Goal: Information Seeking & Learning: Understand process/instructions

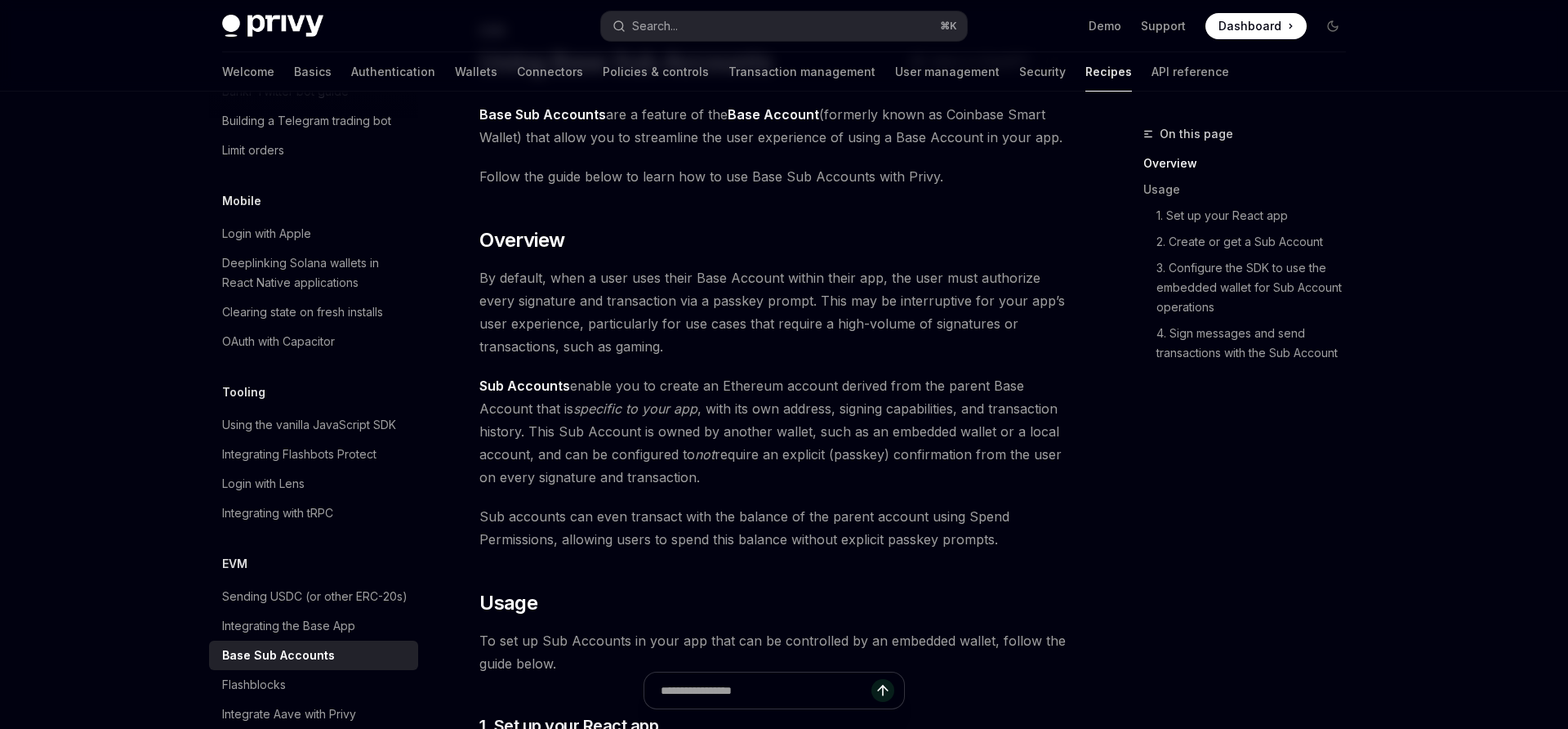
scroll to position [89, 0]
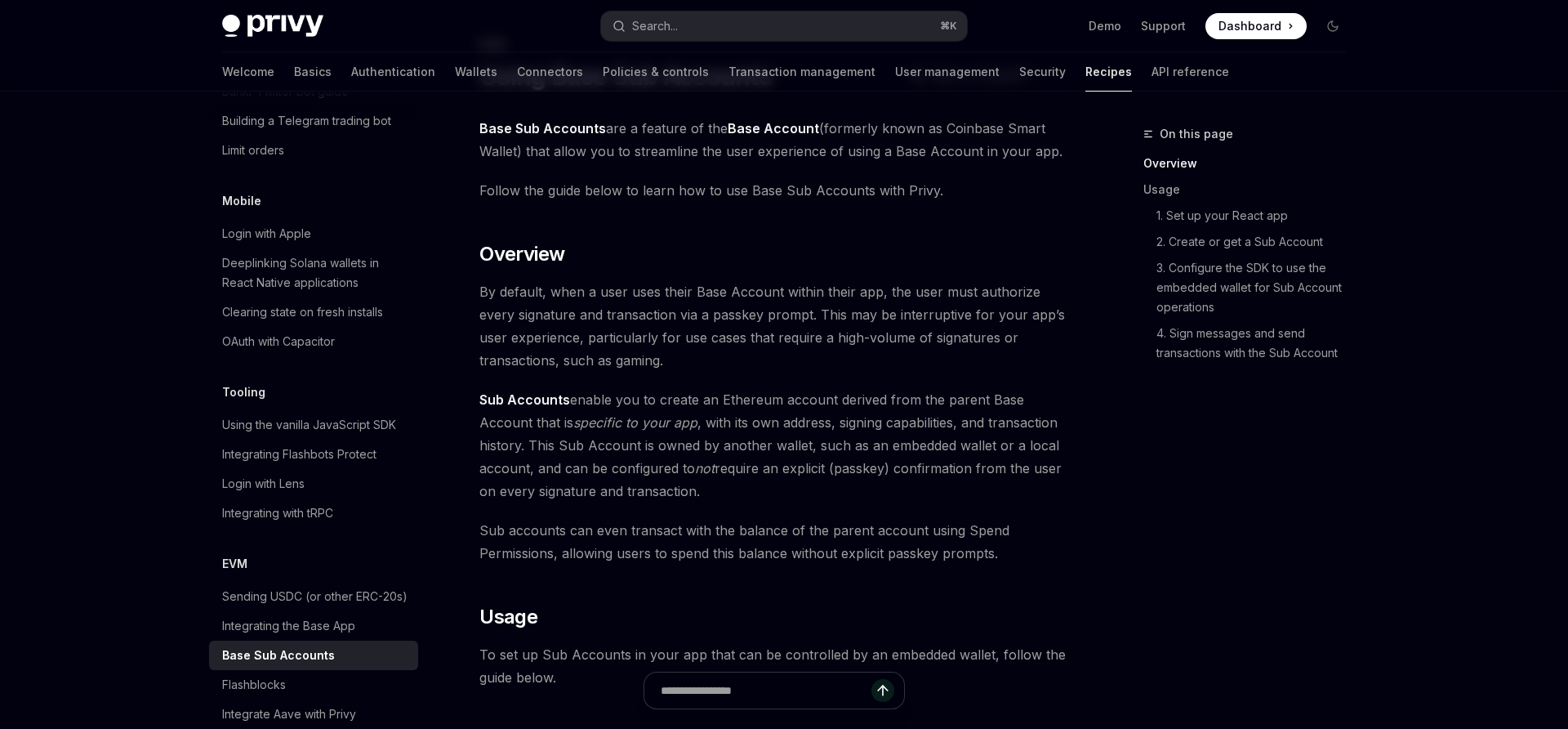
type textarea "*"
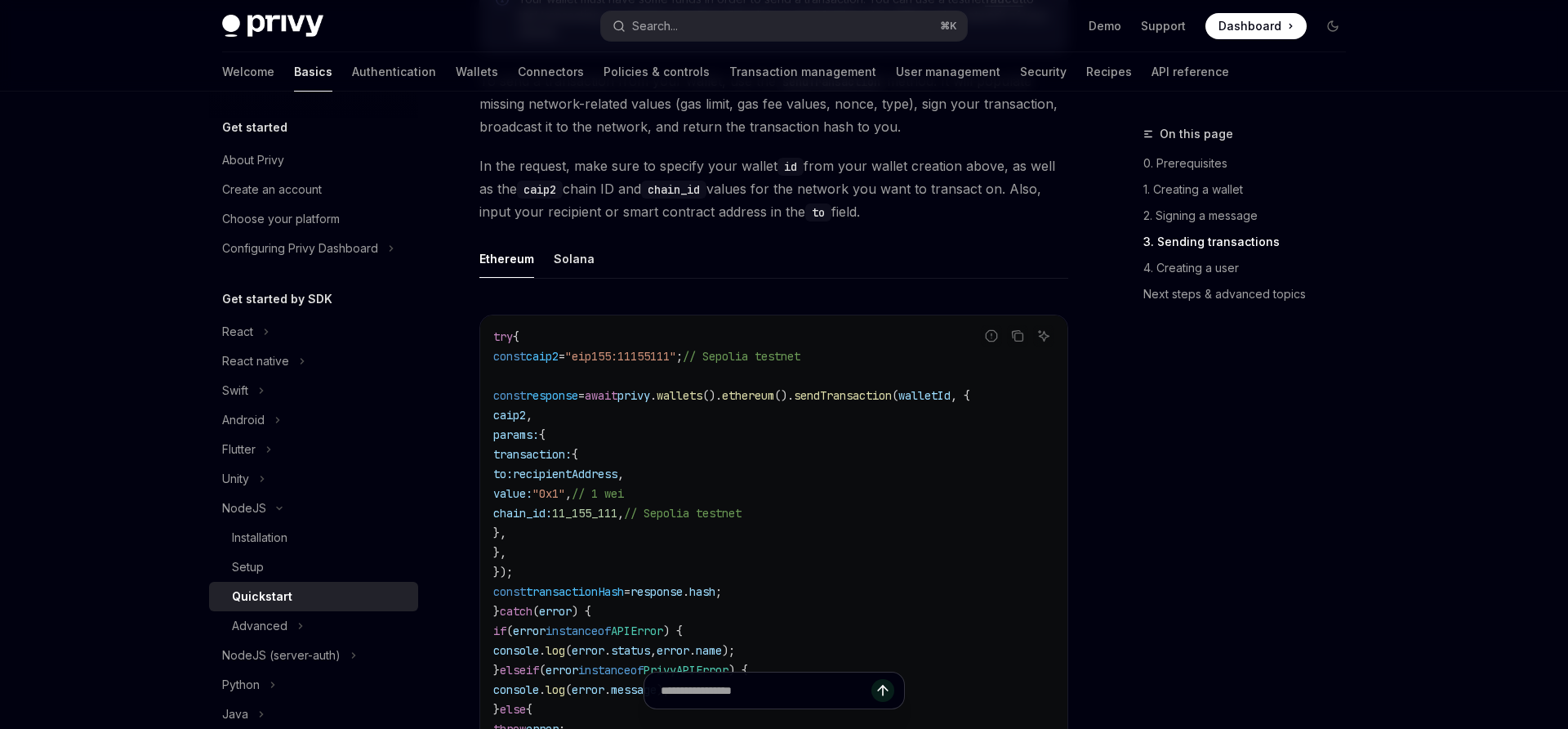
scroll to position [1986, 0]
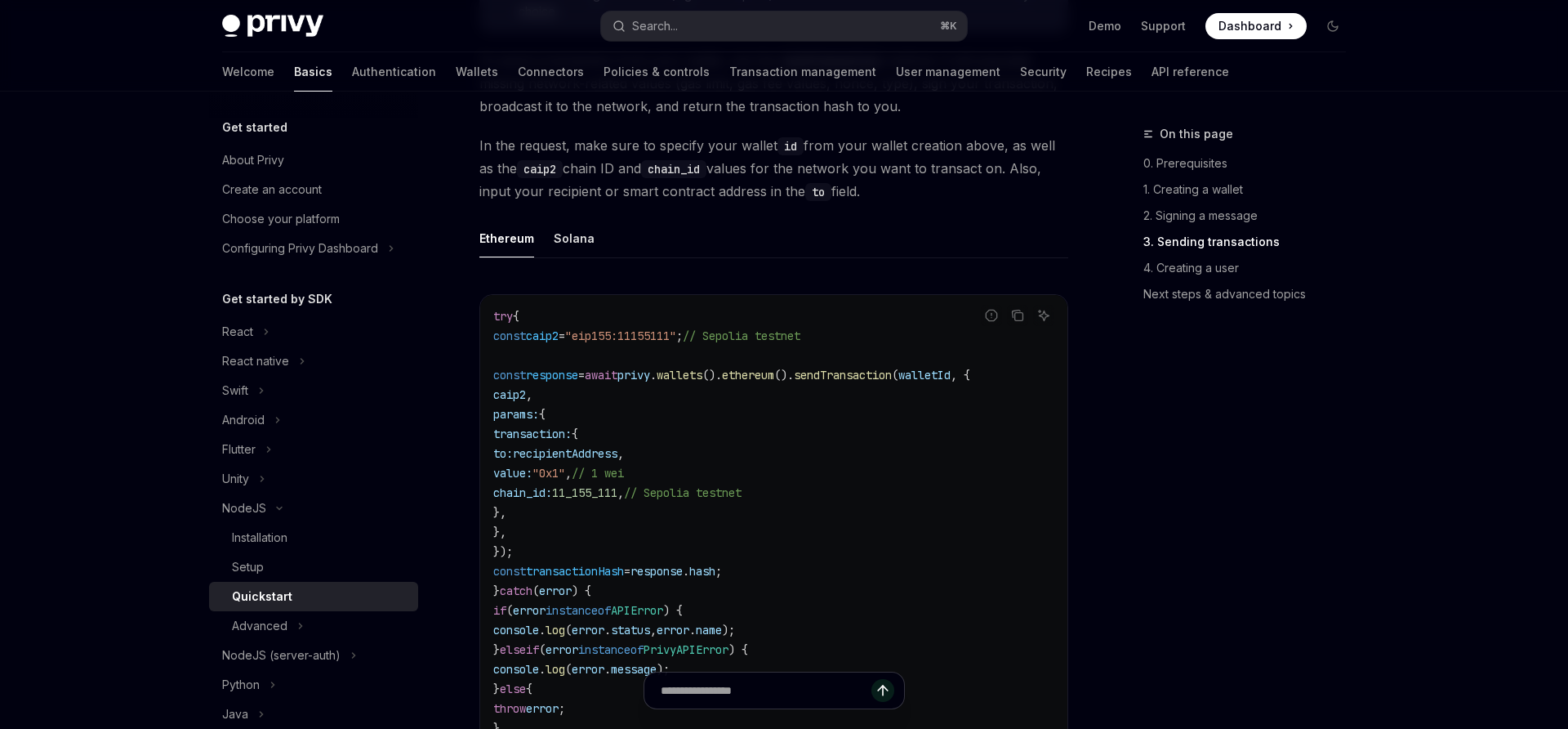
click at [646, 361] on code "try { const caip2 = "eip155:11155111" ; // Sepolia testnet const response = awa…" at bounding box center [774, 531] width 561 height 451
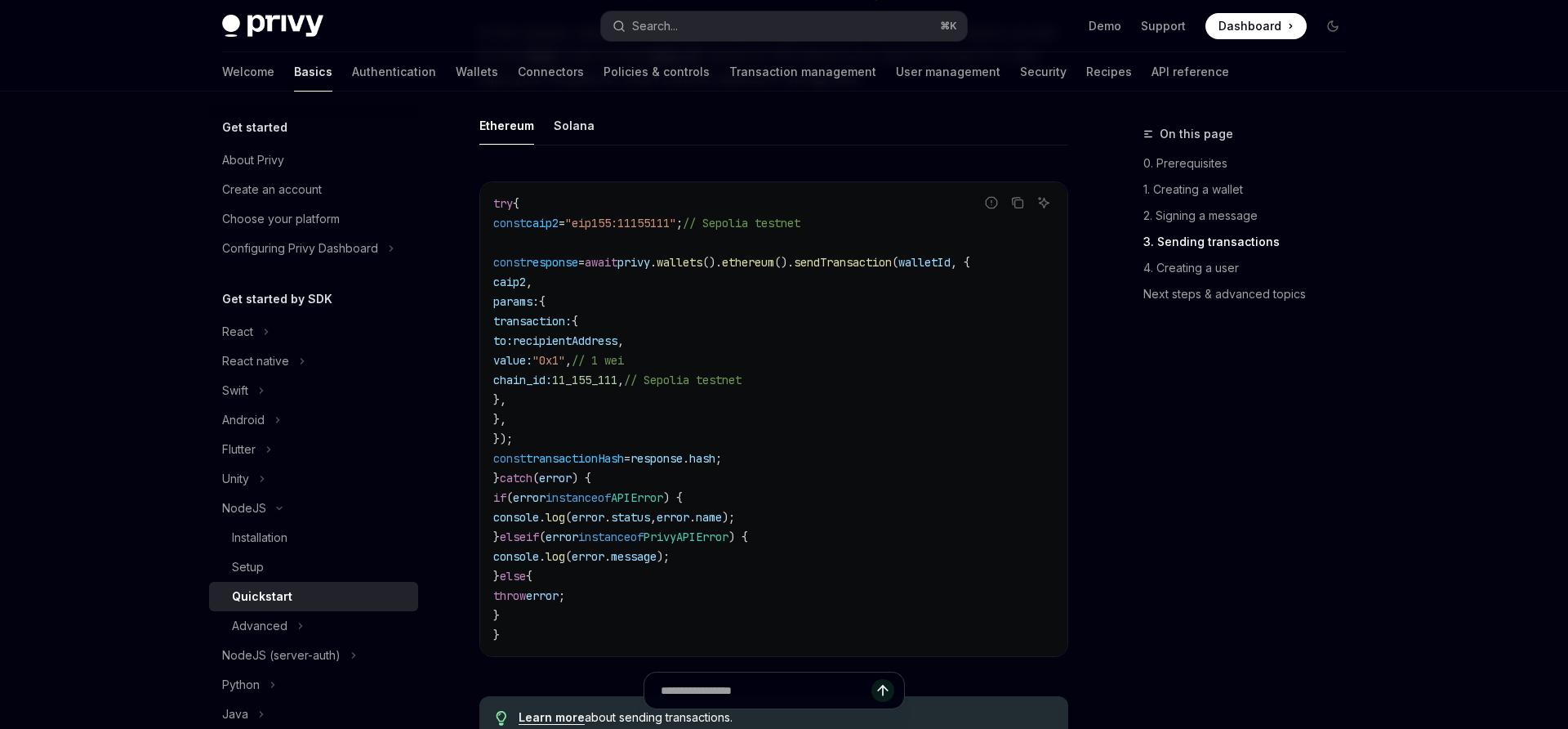
scroll to position [2040, 0]
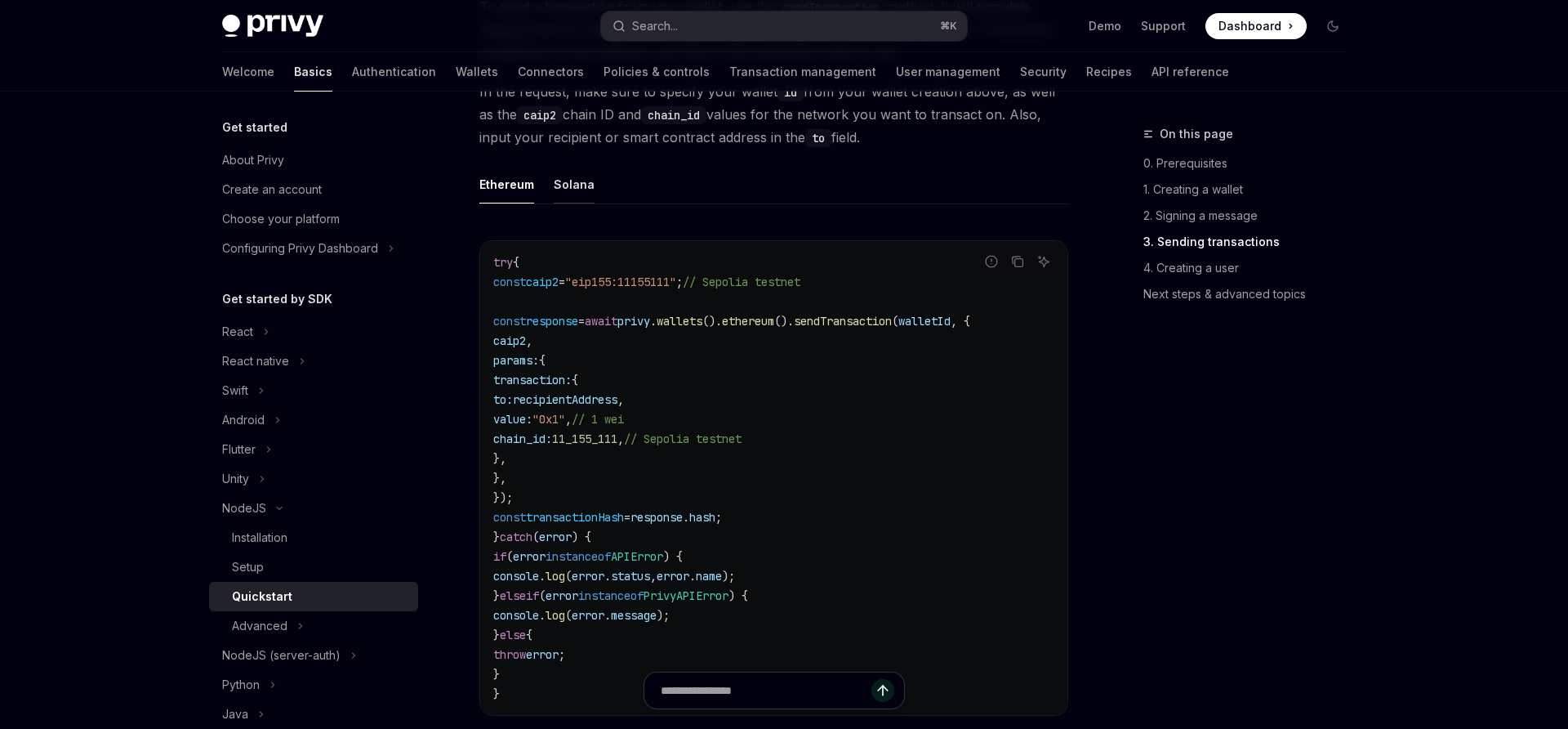
click at [576, 201] on div "Solana" at bounding box center [574, 184] width 41 height 38
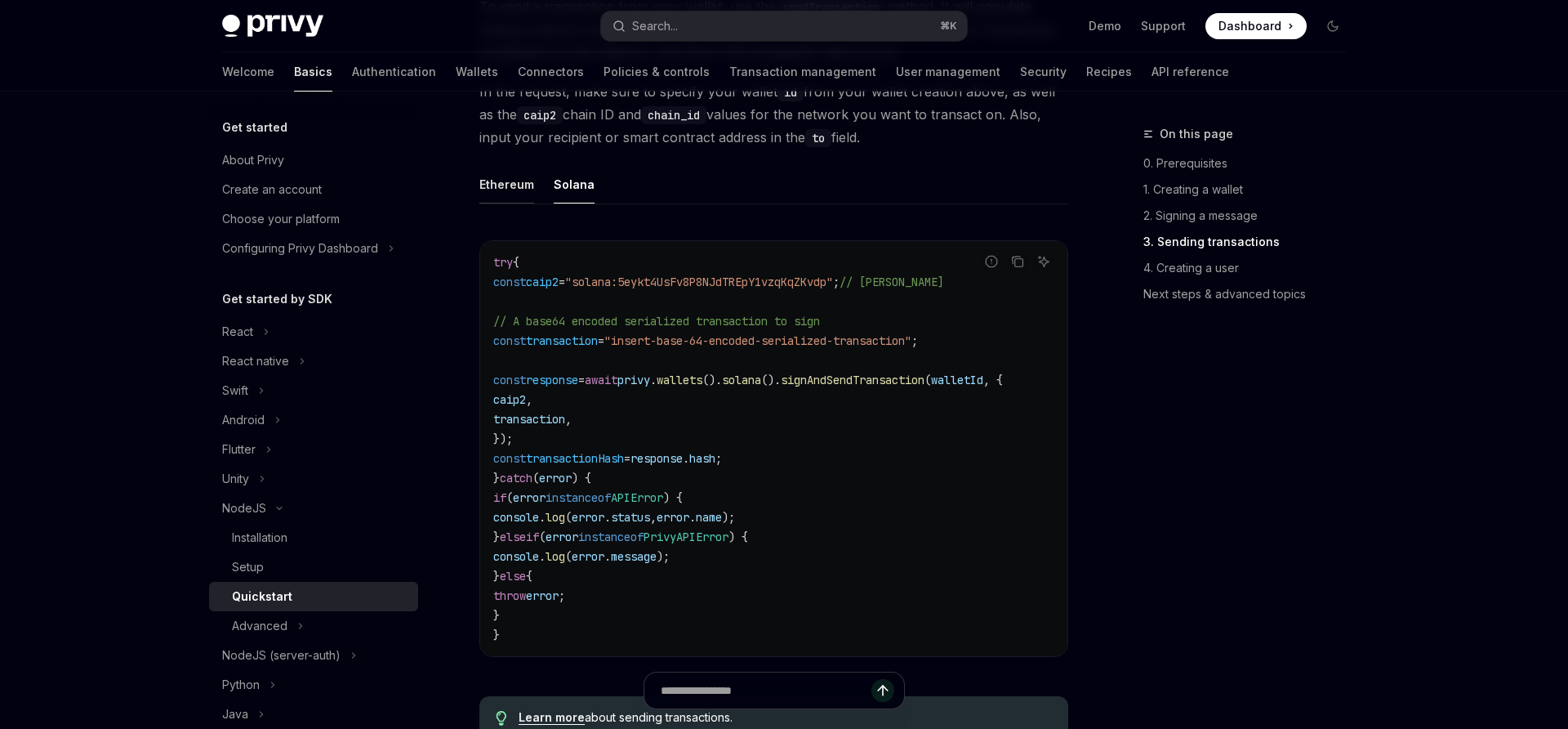
click at [513, 201] on div "Ethereum" at bounding box center [507, 184] width 55 height 38
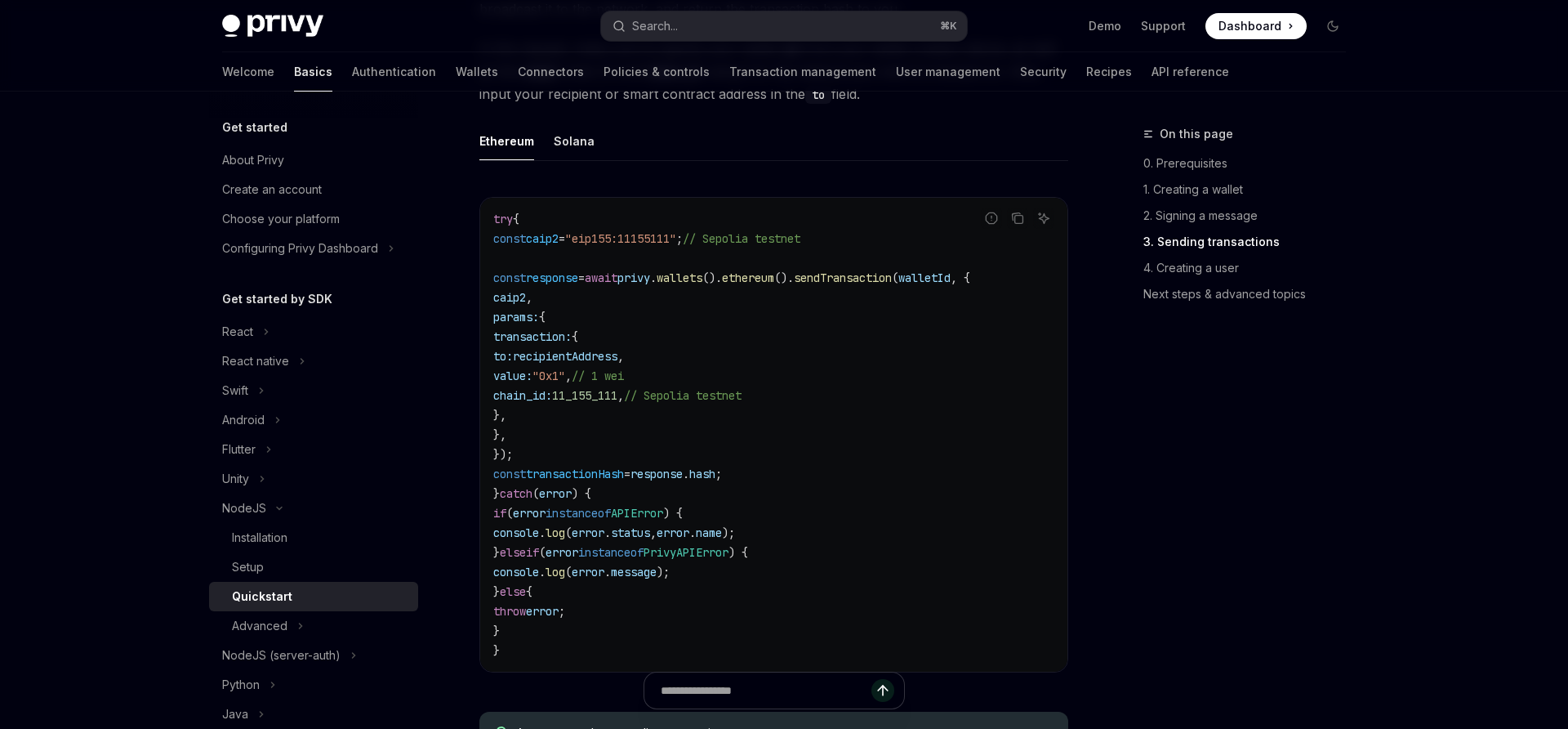
scroll to position [2090, 0]
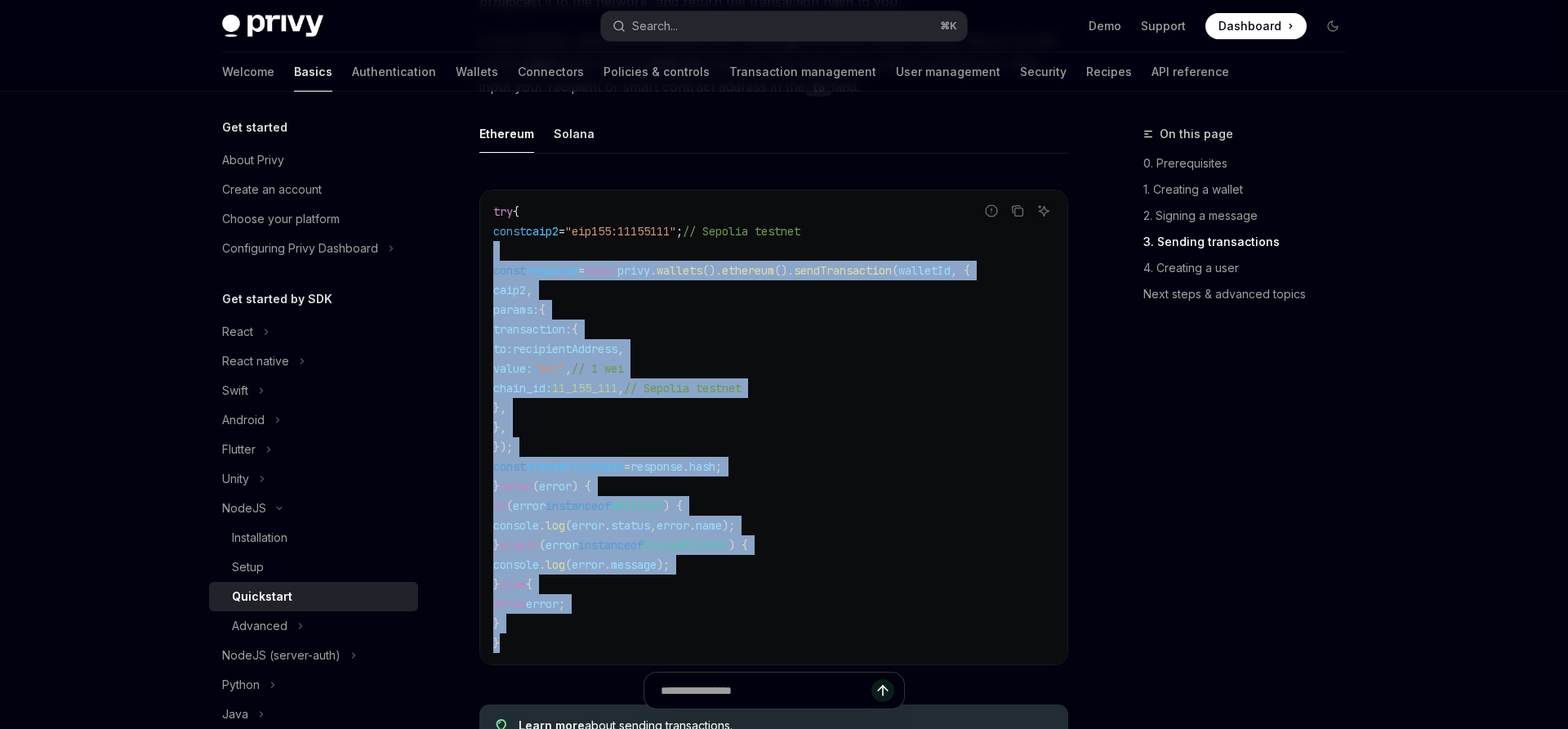
drag, startPoint x: 579, startPoint y: 659, endPoint x: 491, endPoint y: 270, distance: 398.8
click at [491, 270] on div "try { const caip2 = "eip155:11155111" ; // Sepolia testnet const response = awa…" at bounding box center [774, 427] width 587 height 474
click at [502, 263] on code "try { const caip2 = "eip155:11155111" ; // Sepolia testnet const response = awa…" at bounding box center [774, 427] width 561 height 451
drag, startPoint x: 513, startPoint y: 659, endPoint x: 486, endPoint y: 222, distance: 437.8
click at [486, 222] on div "try { const caip2 = "eip155:11155111" ; // Sepolia testnet const response = awa…" at bounding box center [774, 427] width 587 height 474
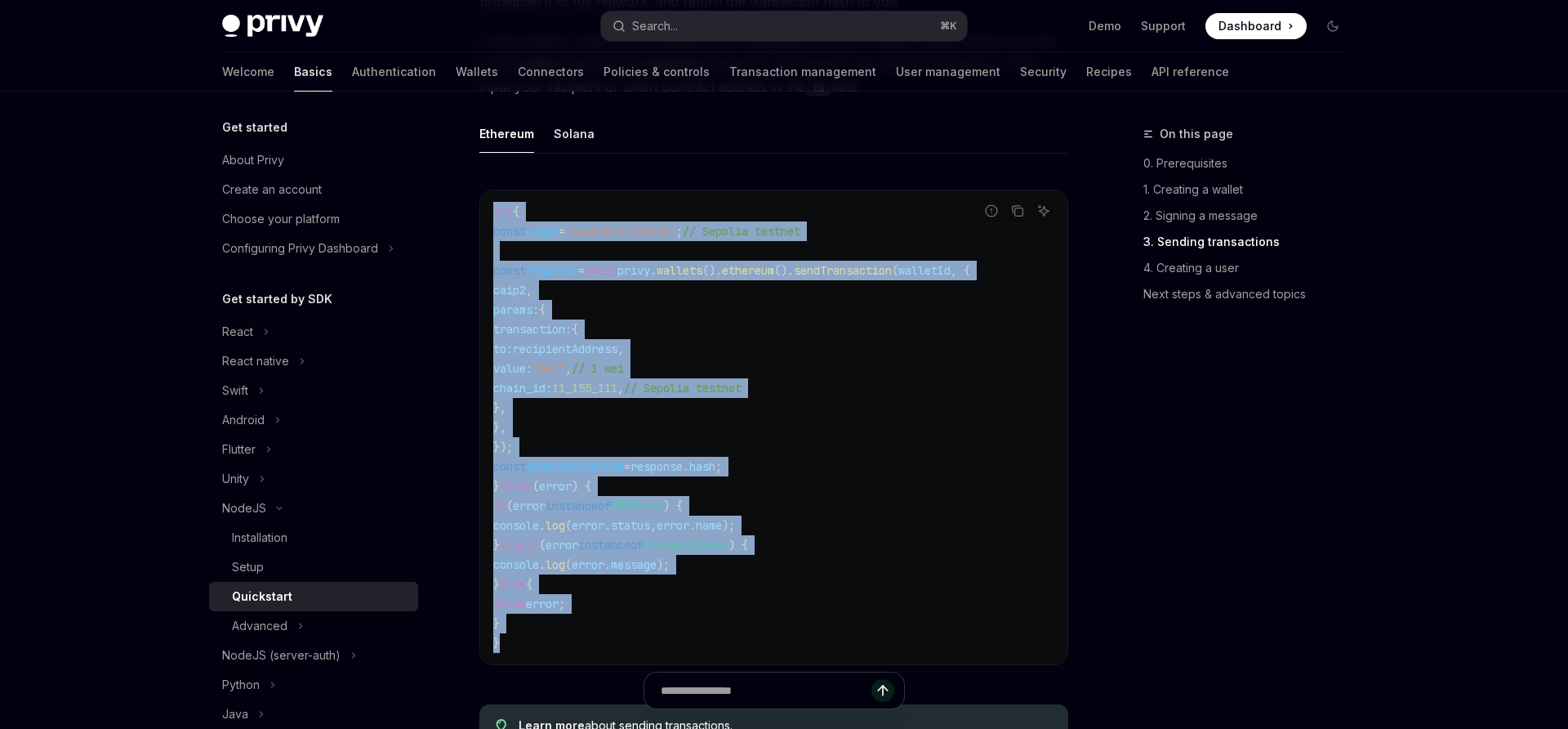
copy code "try { const caip2 = "eip155:11155111" ; // Sepolia testnet const response = awa…"
click at [740, 395] on span "// Sepolia testnet" at bounding box center [683, 388] width 118 height 14
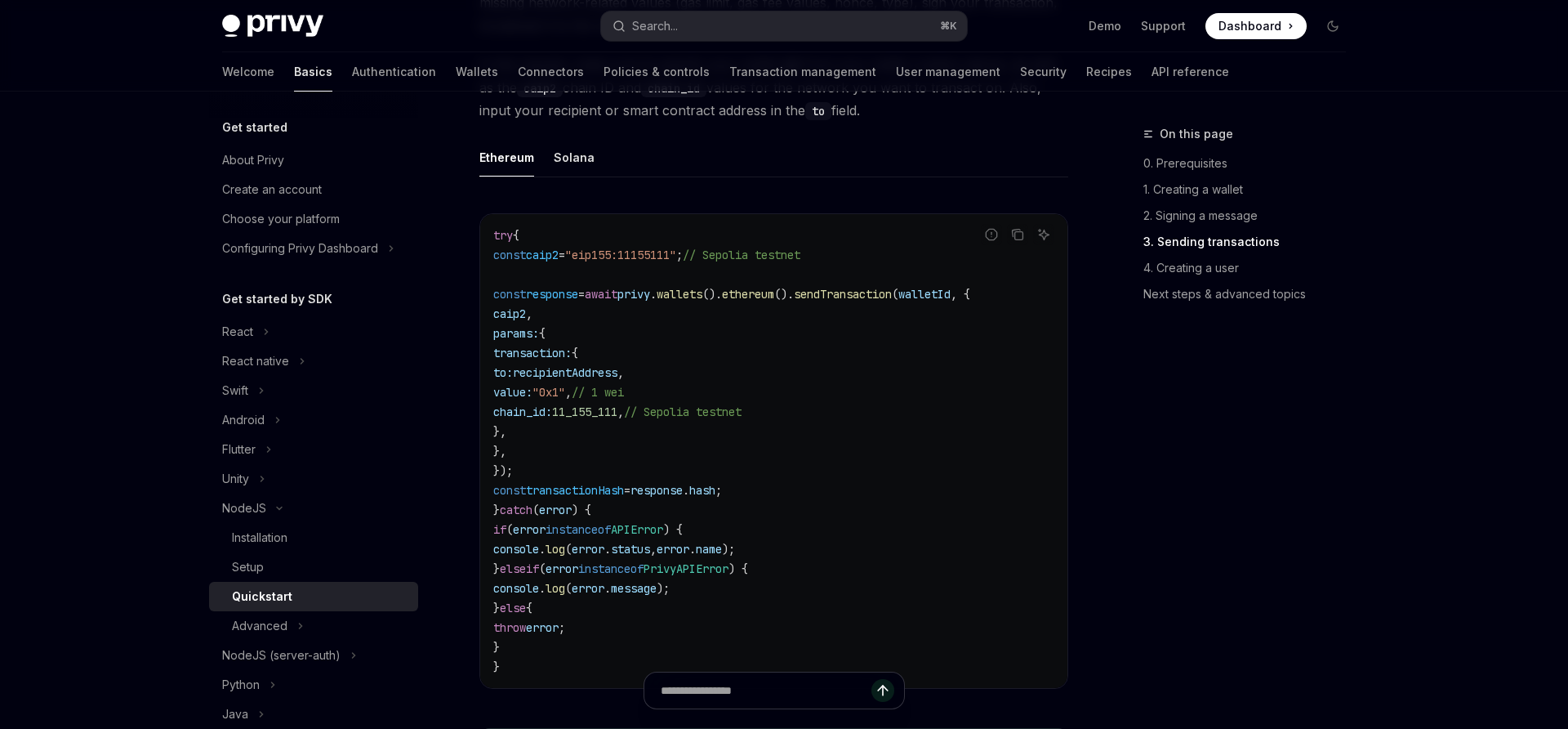
scroll to position [2076, 0]
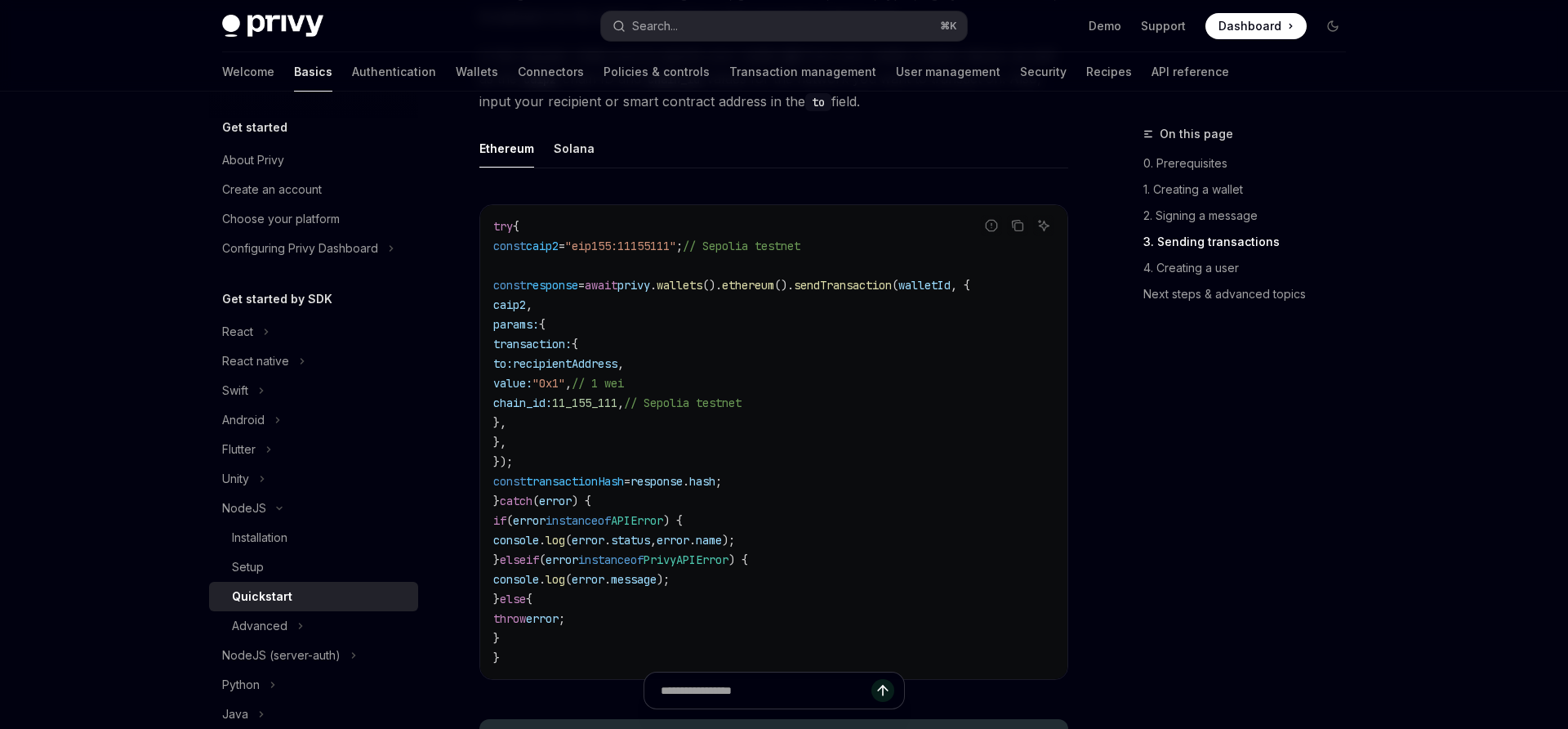
drag, startPoint x: 488, startPoint y: 236, endPoint x: 599, endPoint y: 652, distance: 430.6
click at [599, 652] on div "try { const caip2 = "eip155:11155111" ; // Sepolia testnet const response = awa…" at bounding box center [774, 442] width 587 height 474
click at [556, 658] on code "try { const caip2 = "eip155:11155111" ; // Sepolia testnet const response = awa…" at bounding box center [774, 442] width 561 height 451
drag, startPoint x: 541, startPoint y: 673, endPoint x: 477, endPoint y: 253, distance: 424.8
click at [477, 253] on div "NodeJS Quickstart OpenAI Open in ChatGPT Learn how to create users, embedded wa…" at bounding box center [621, 24] width 902 height 3950
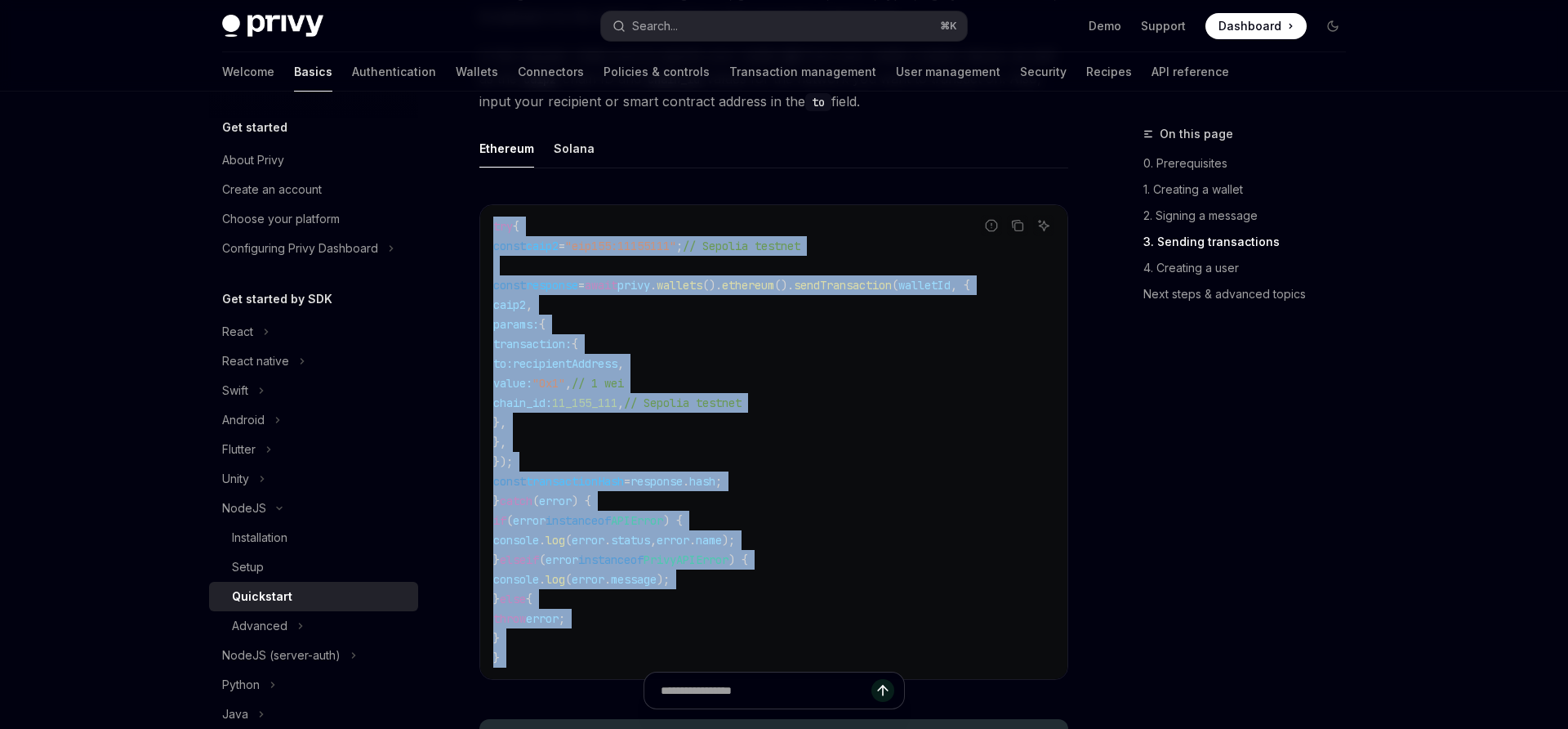
drag, startPoint x: 491, startPoint y: 239, endPoint x: 590, endPoint y: 677, distance: 449.0
click at [590, 677] on div "NodeJS Quickstart OpenAI Open in ChatGPT Learn how to create users, embedded wa…" at bounding box center [621, 24] width 902 height 3950
copy div "try { const caip2 = "eip155:11155111" ; // Sepolia testnet const response = awa…"
type textarea "*"
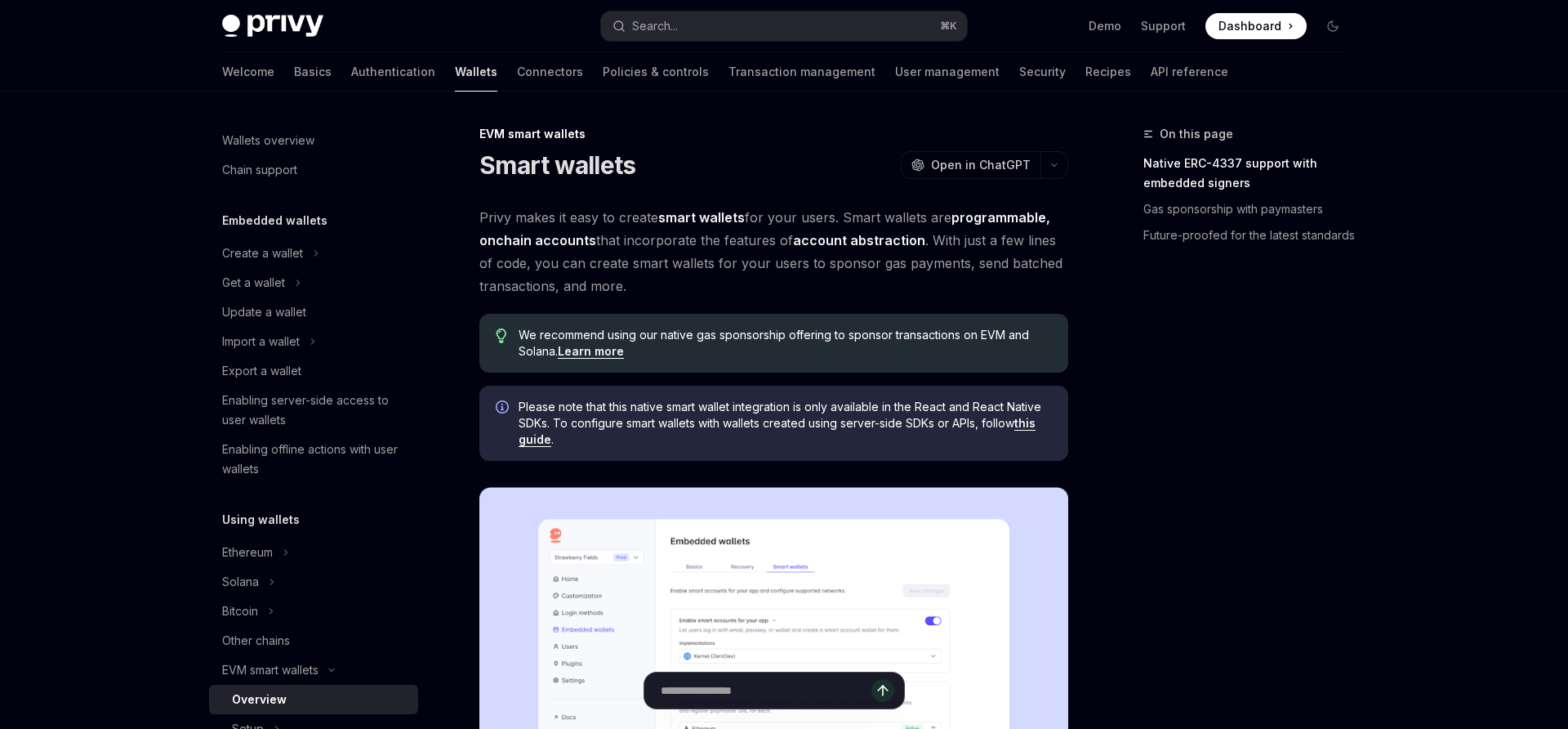
type textarea "*"
click at [1151, 69] on link "API reference" at bounding box center [1190, 71] width 78 height 39
type textarea "*"
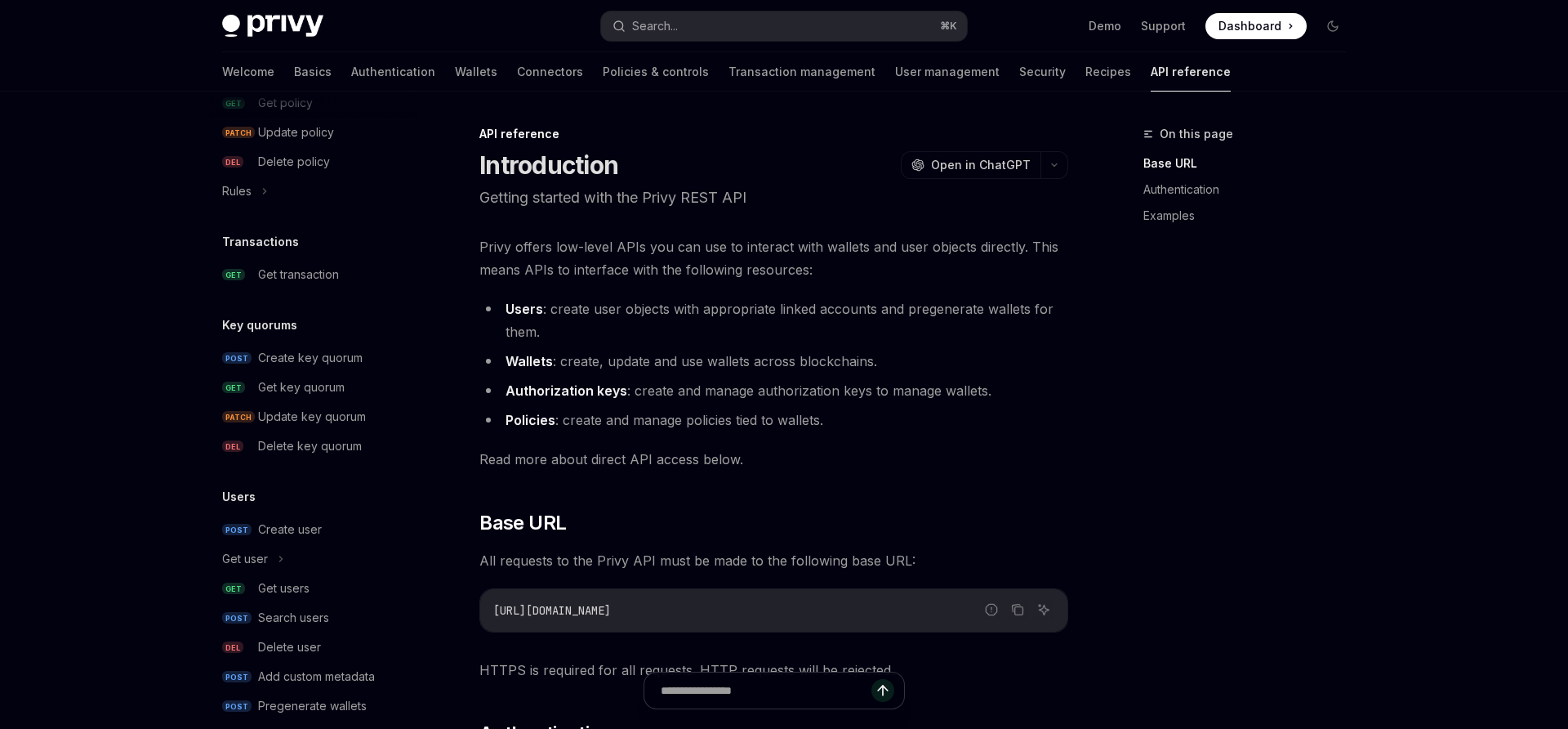
scroll to position [988, 0]
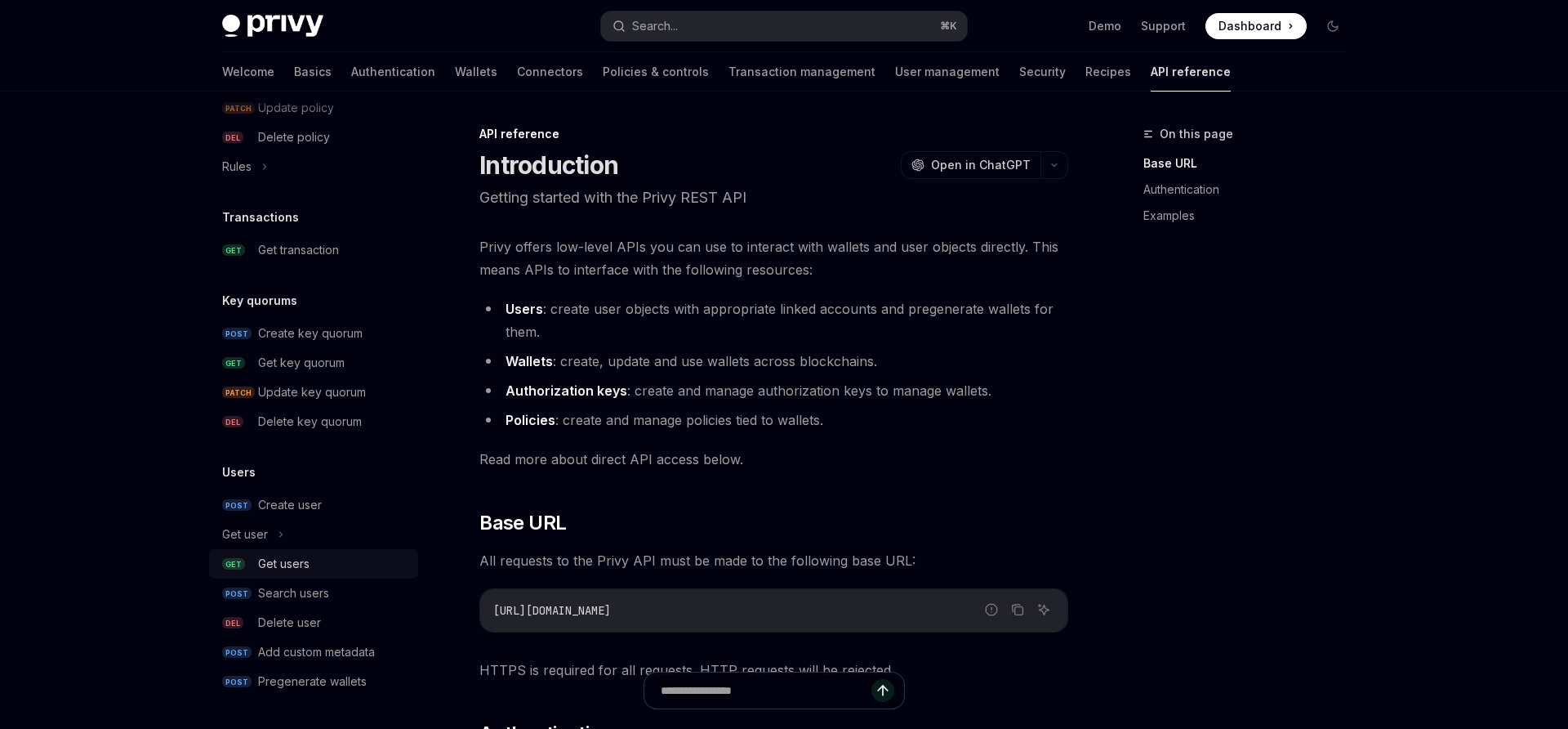
click at [280, 563] on div "Get users" at bounding box center [284, 564] width 51 height 20
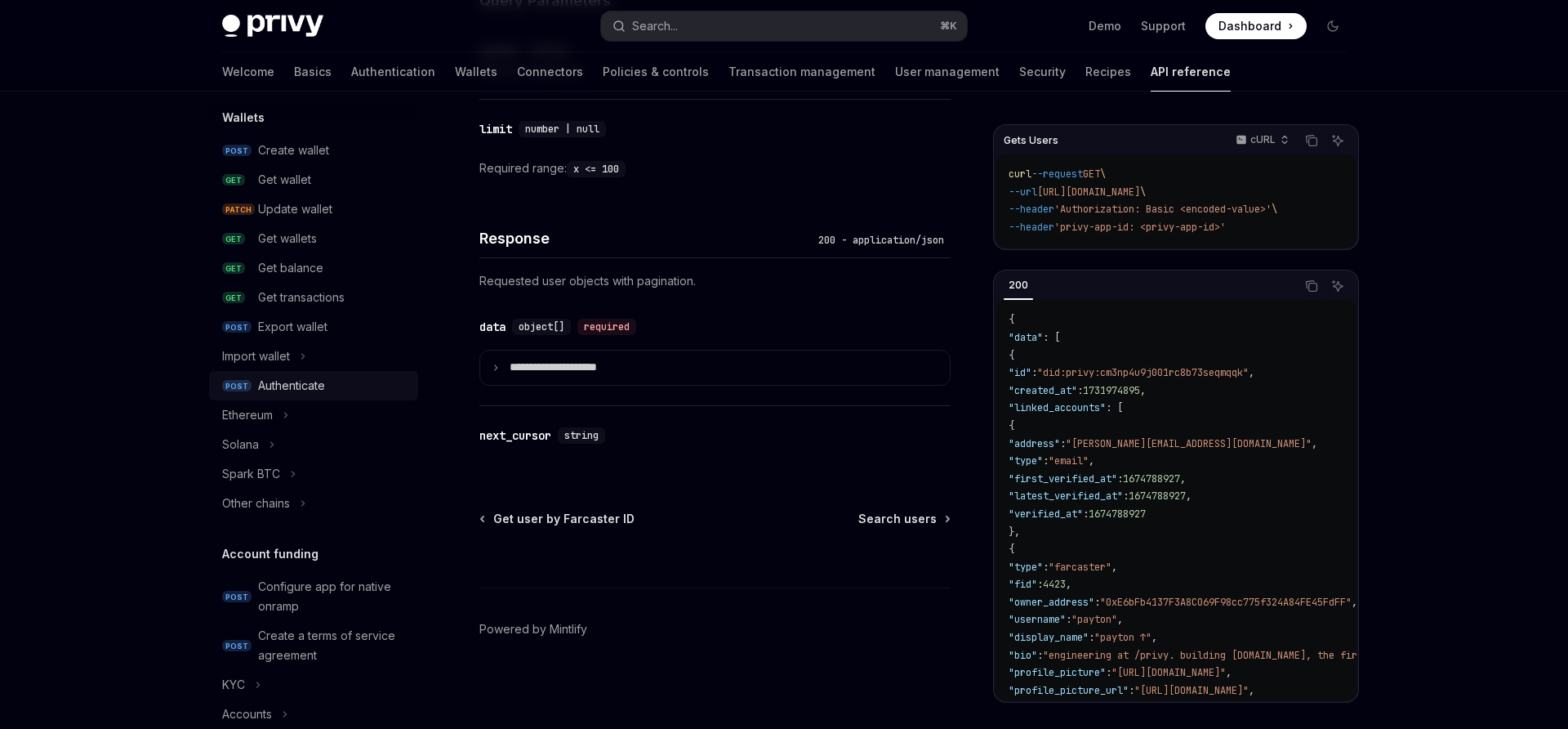
scroll to position [165, 0]
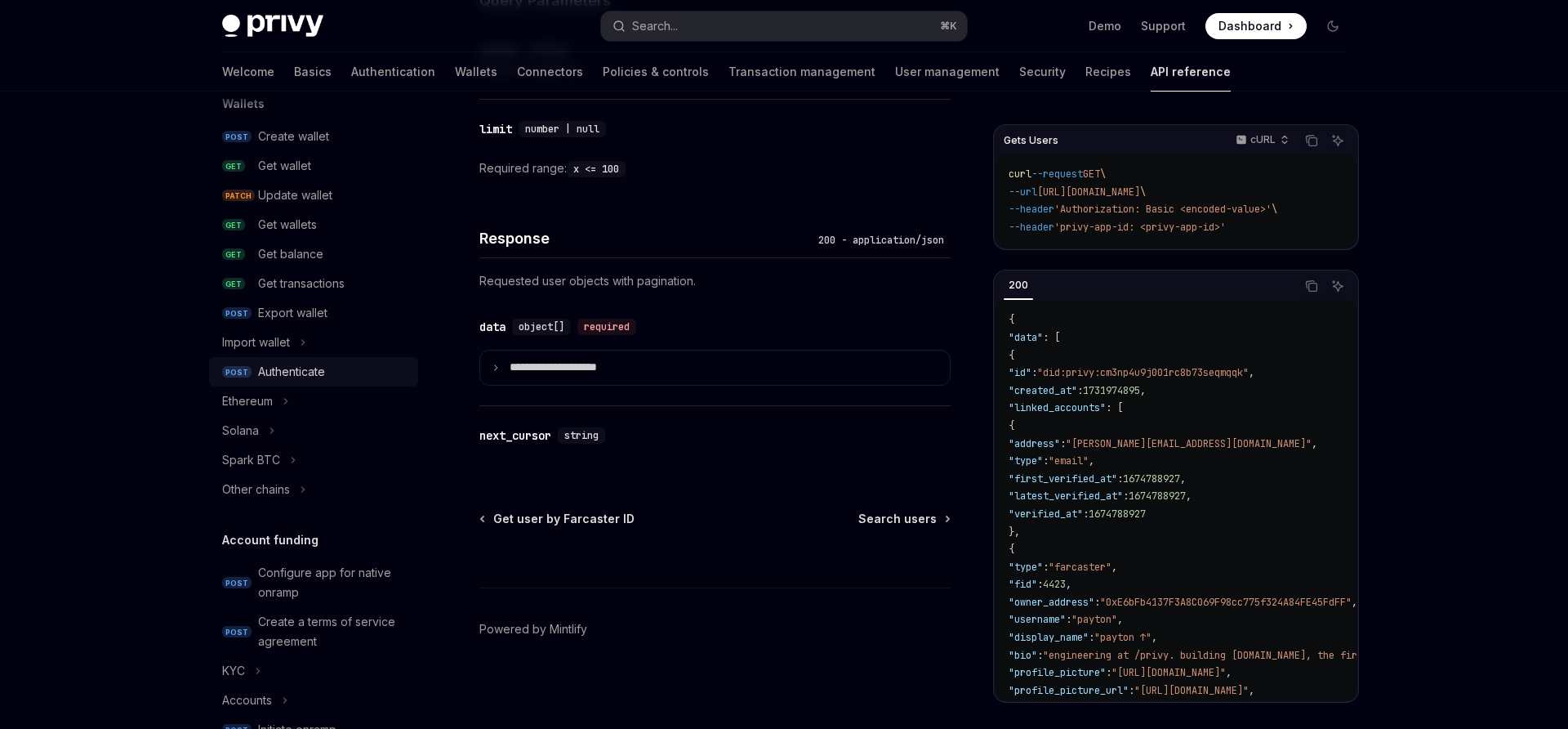
click at [282, 365] on div "Authenticate" at bounding box center [292, 372] width 67 height 20
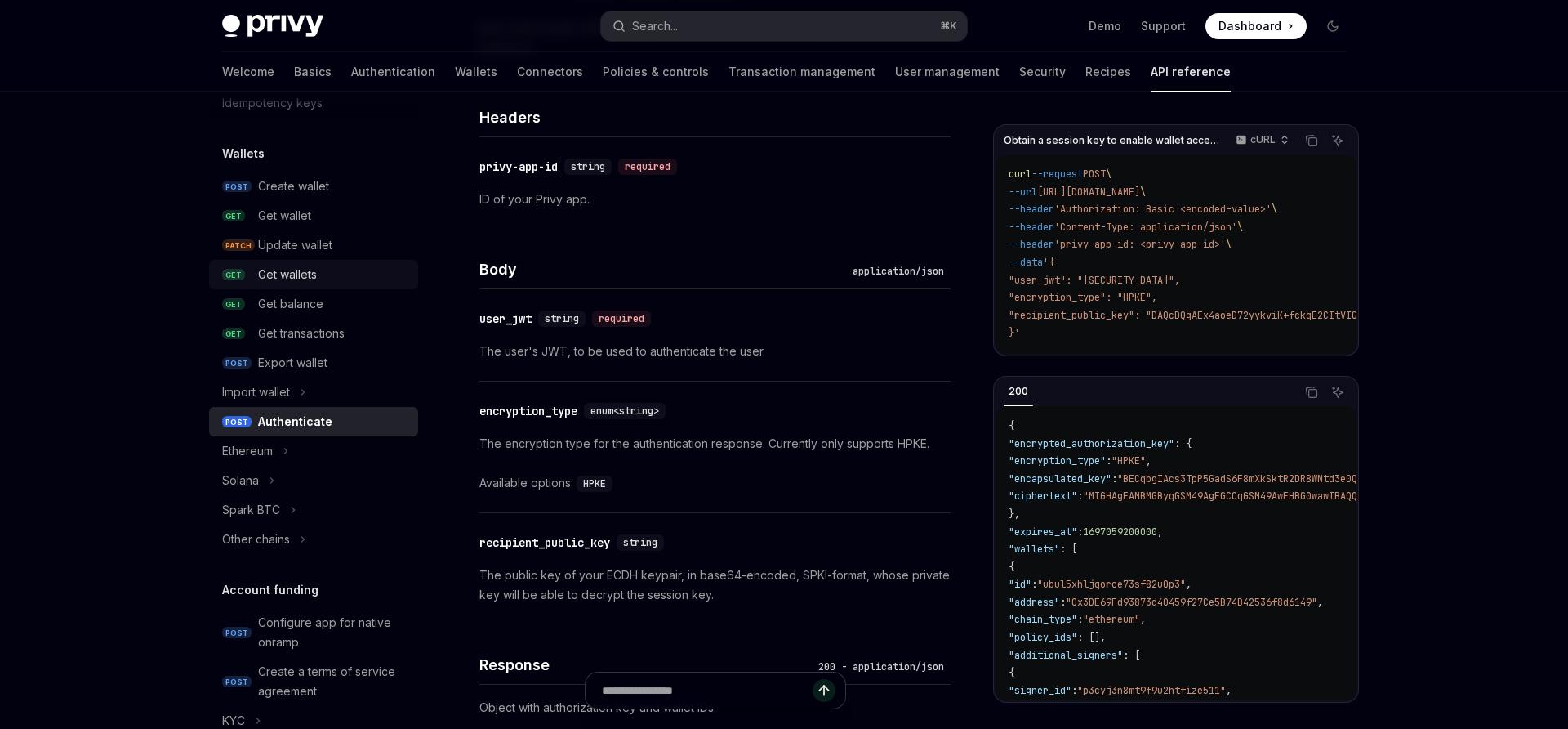
scroll to position [87, 0]
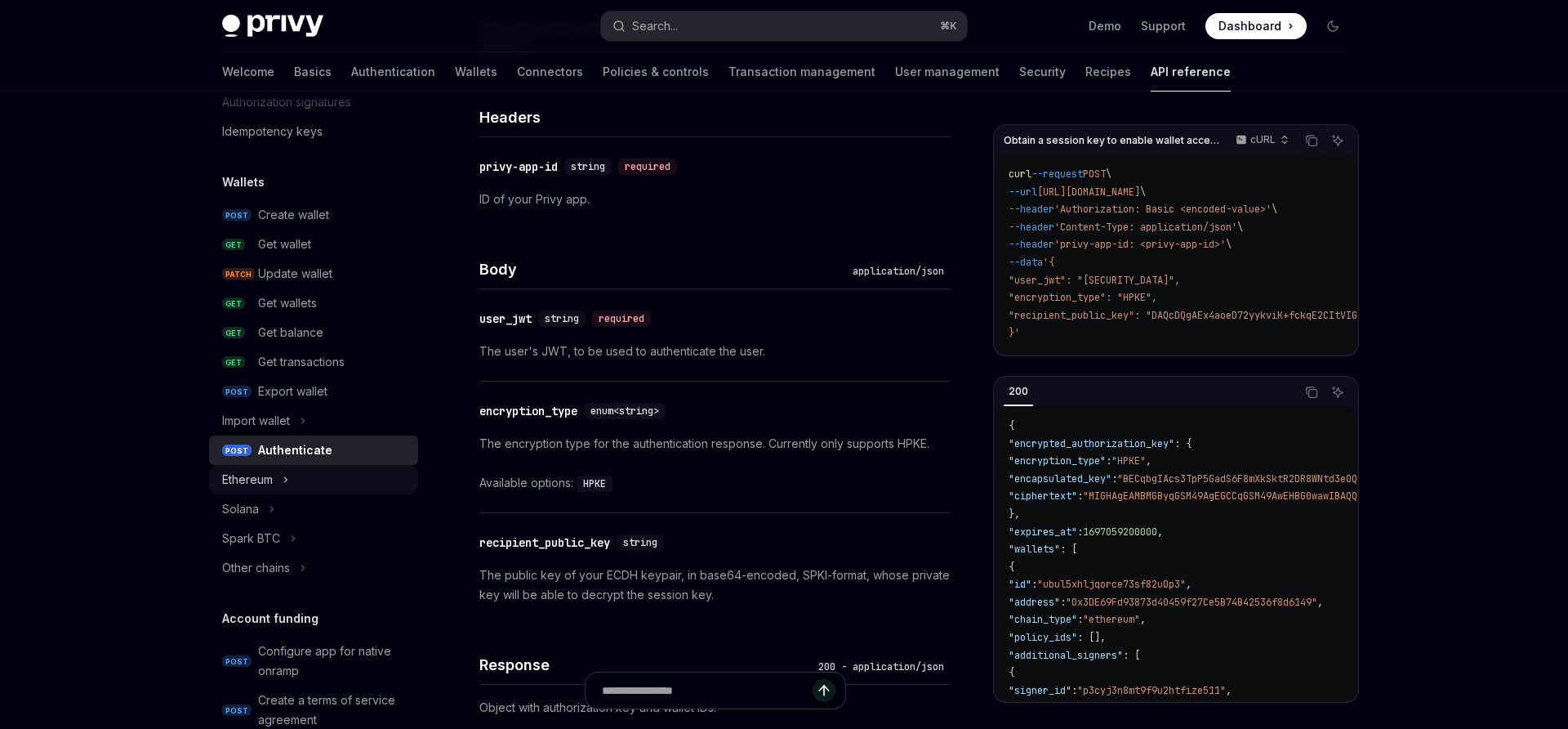
click at [258, 485] on div "Ethereum" at bounding box center [247, 479] width 50 height 20
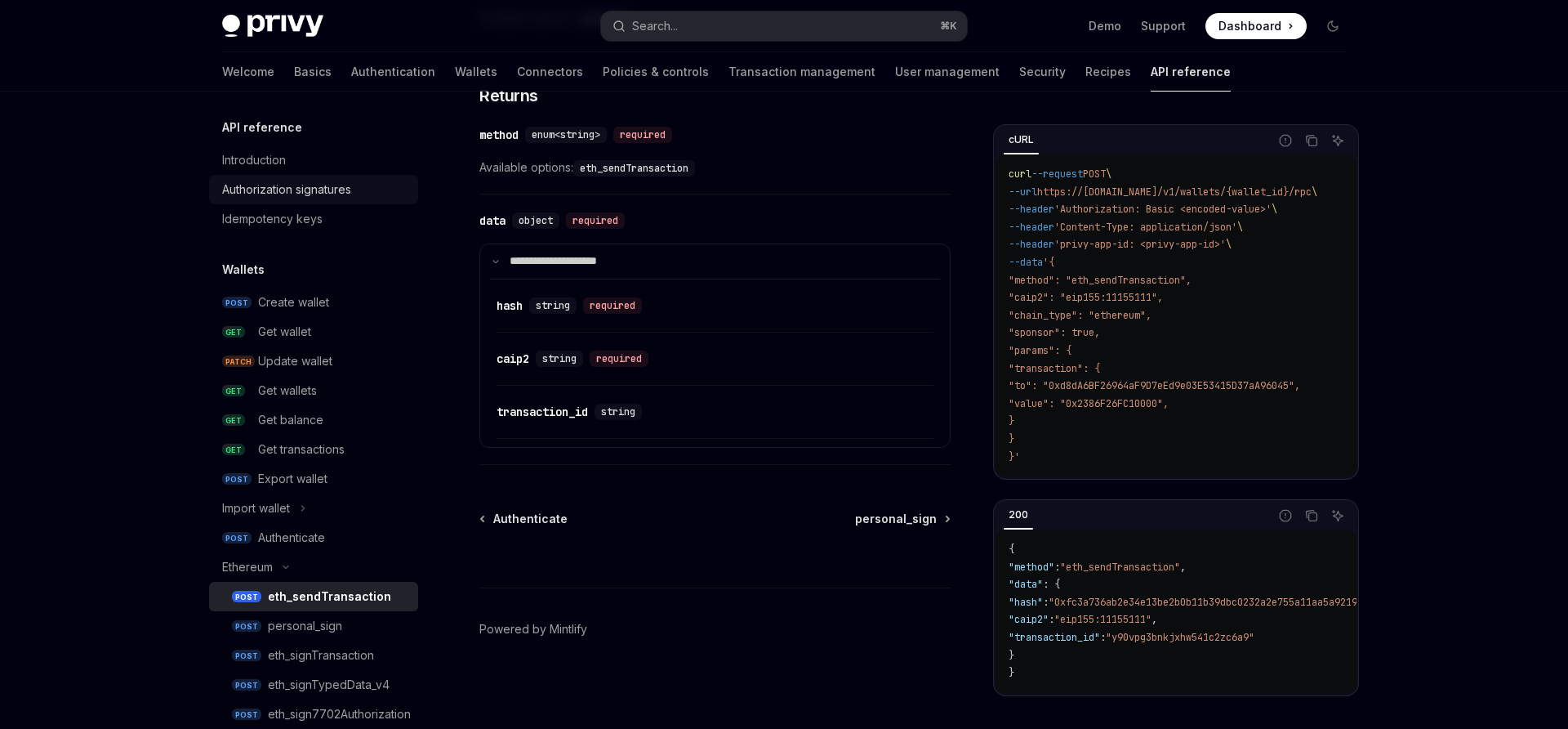
click at [288, 191] on div "Authorization signatures" at bounding box center [287, 189] width 129 height 20
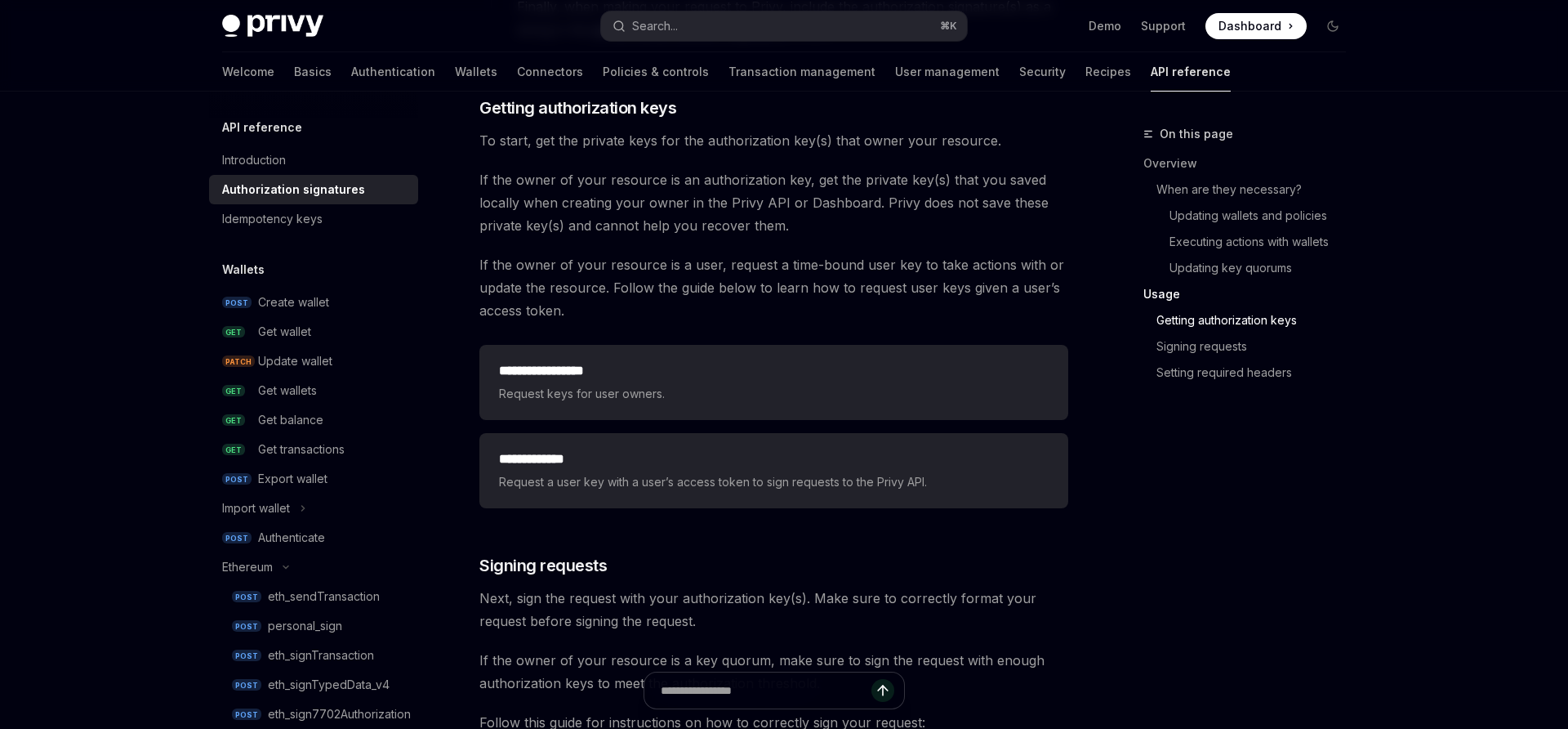
scroll to position [2096, 0]
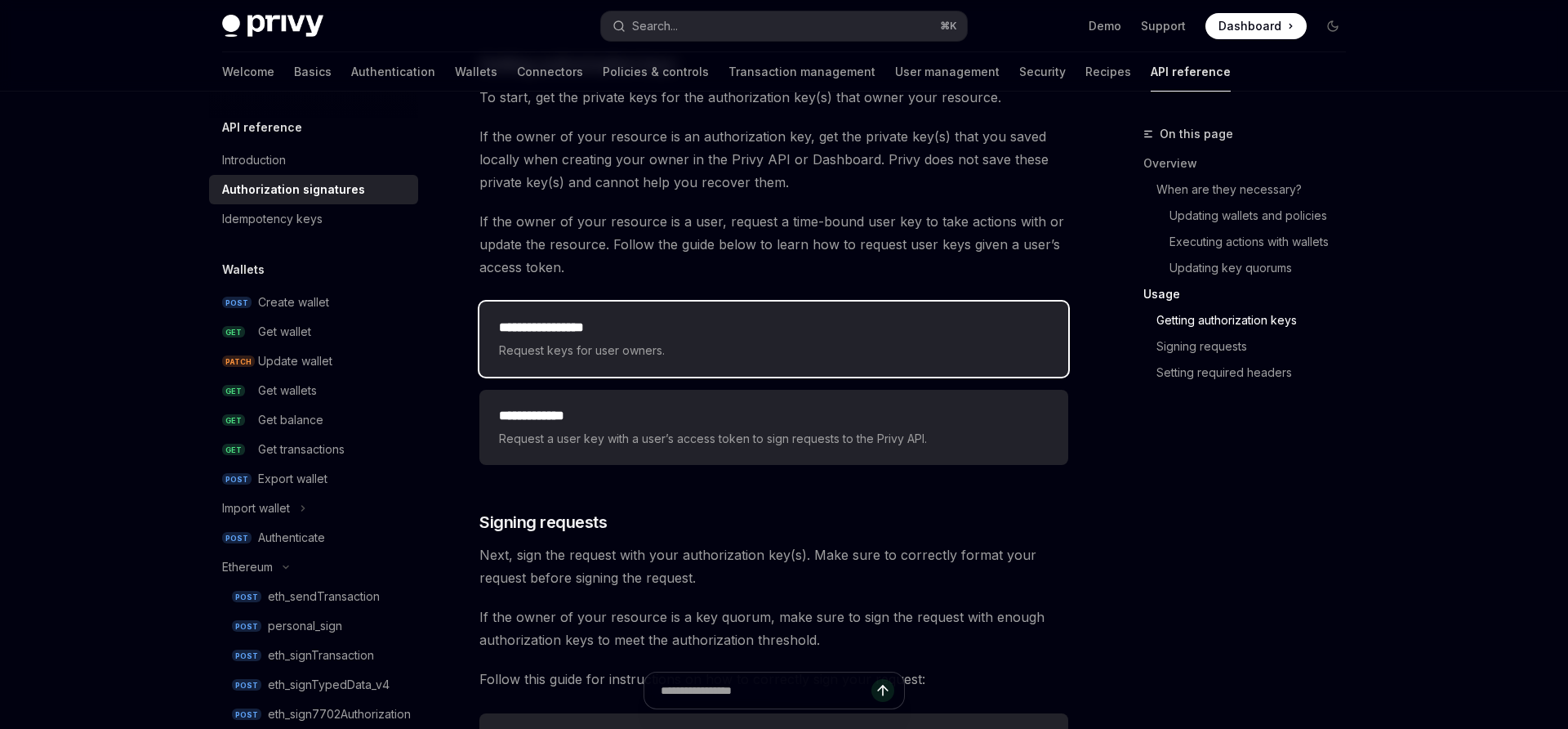
click at [653, 318] on h2 "**********" at bounding box center [774, 327] width 549 height 20
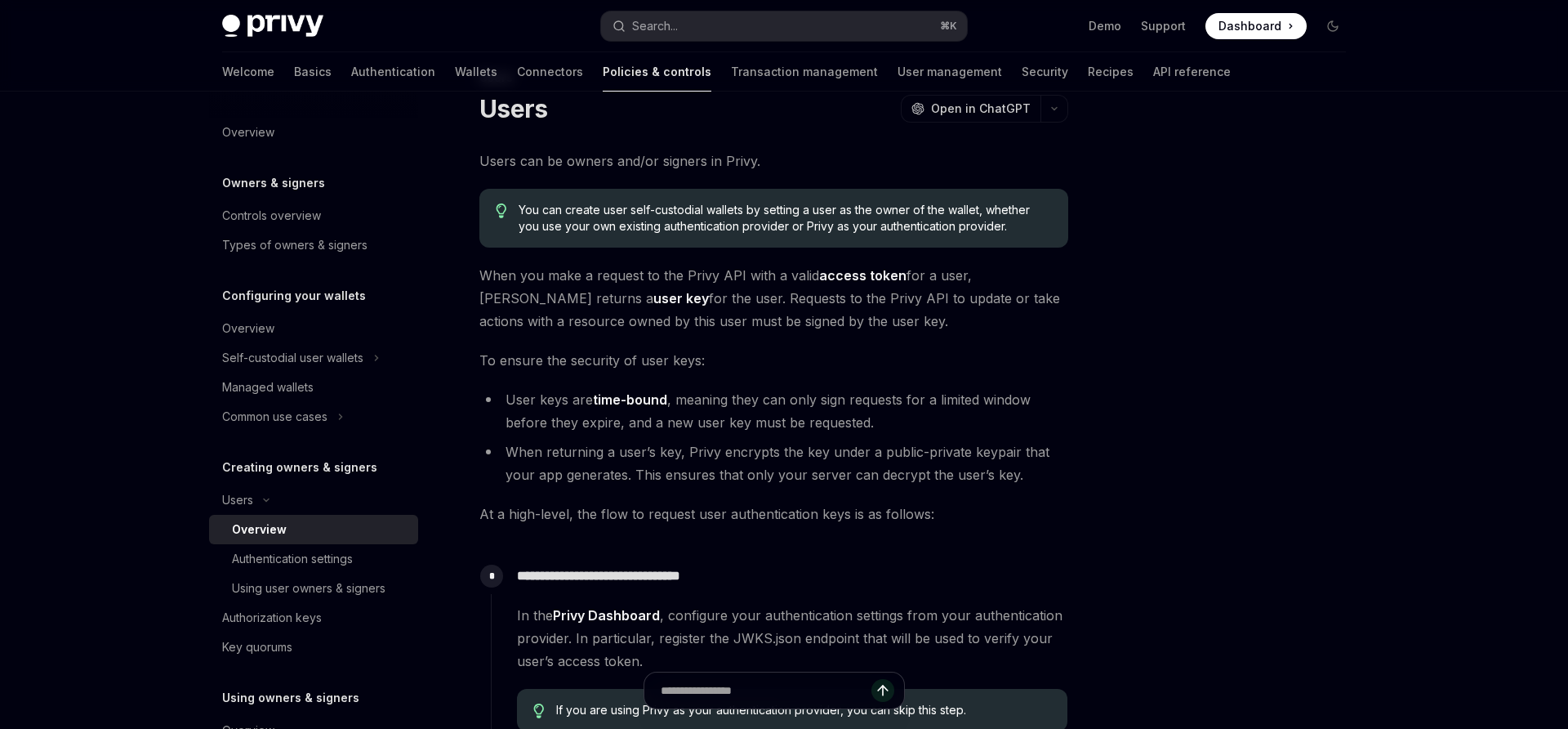
scroll to position [58, 0]
click at [857, 280] on strong "access token" at bounding box center [863, 273] width 87 height 16
click at [861, 273] on strong "access token" at bounding box center [863, 273] width 87 height 16
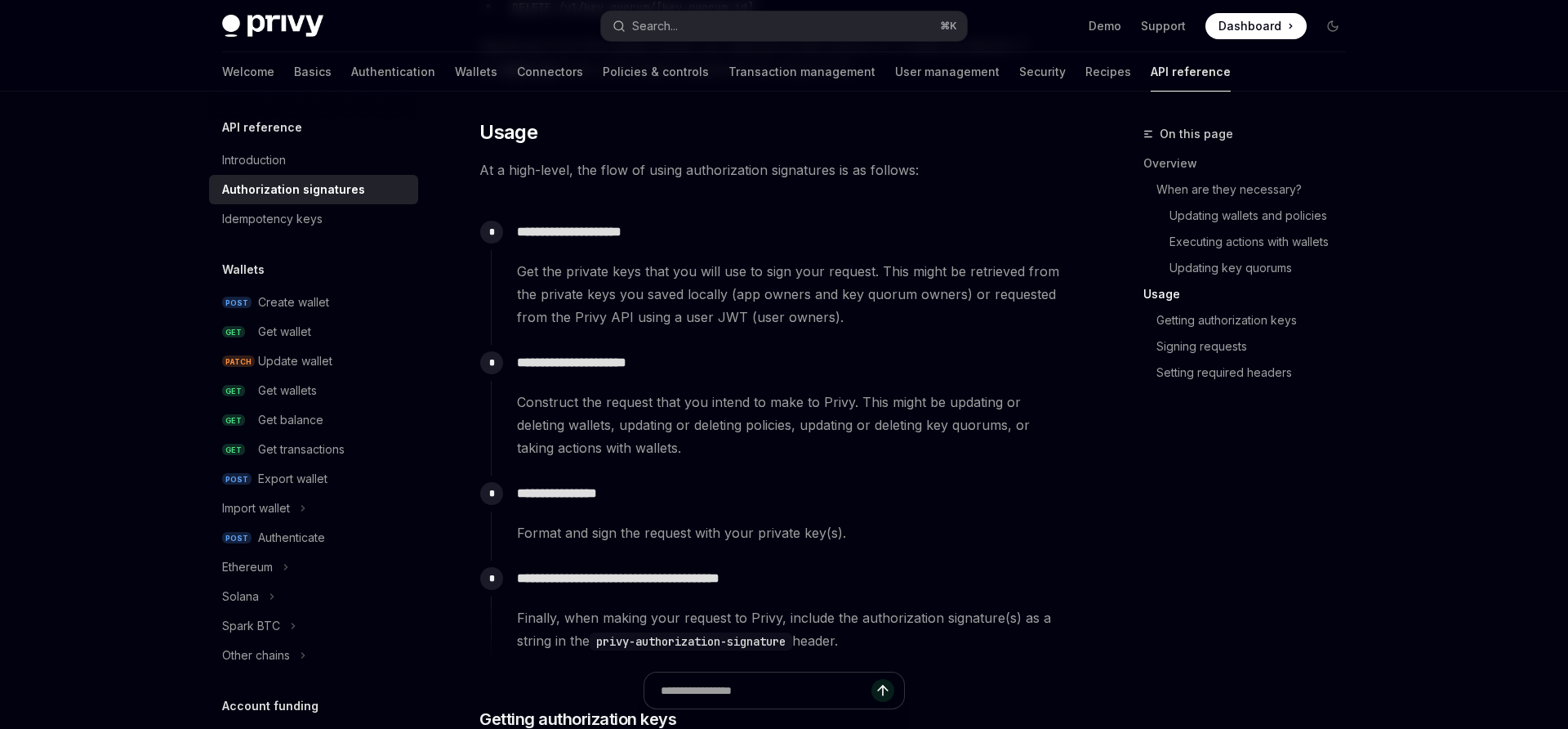
scroll to position [1448, 0]
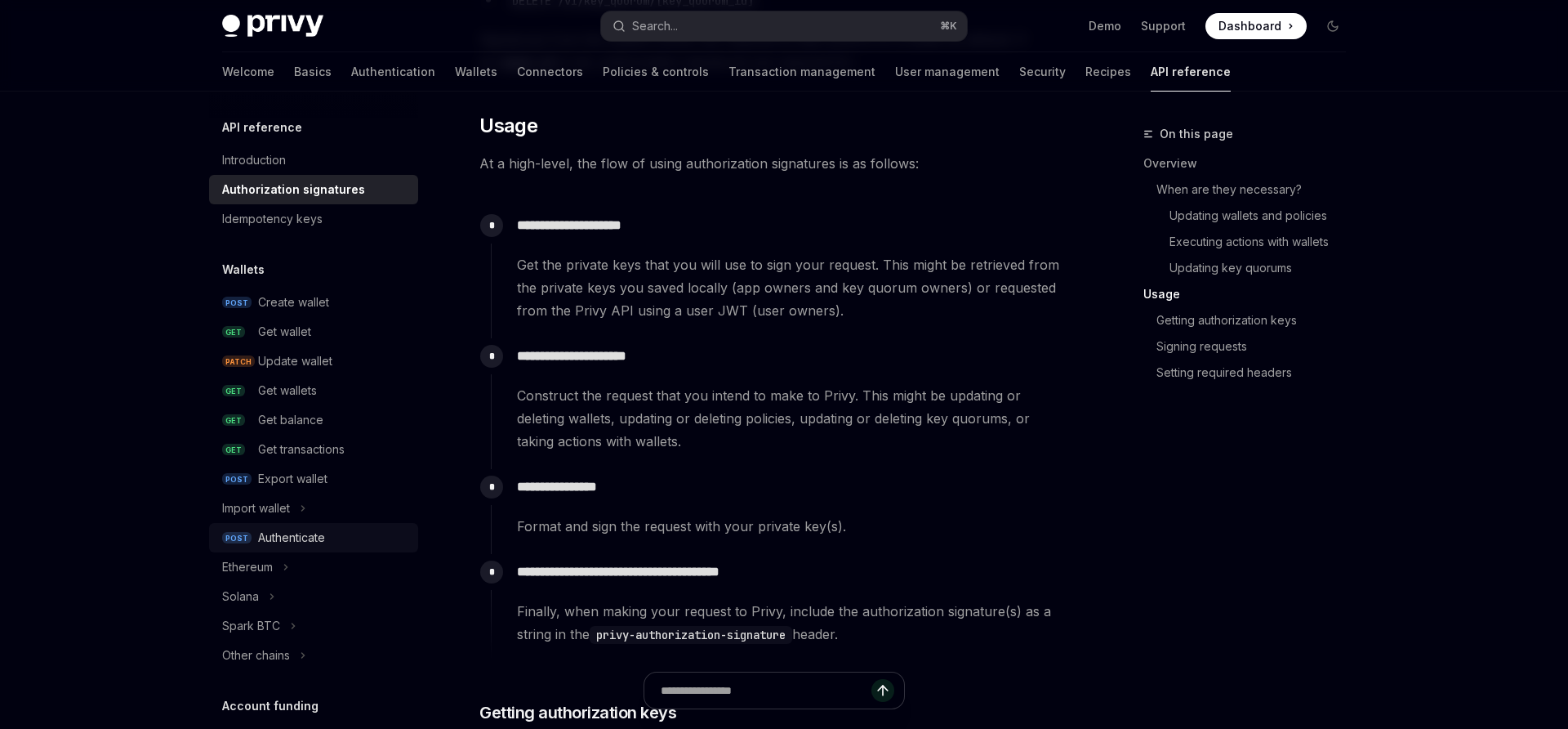
click at [322, 540] on div "Authenticate" at bounding box center [292, 537] width 67 height 20
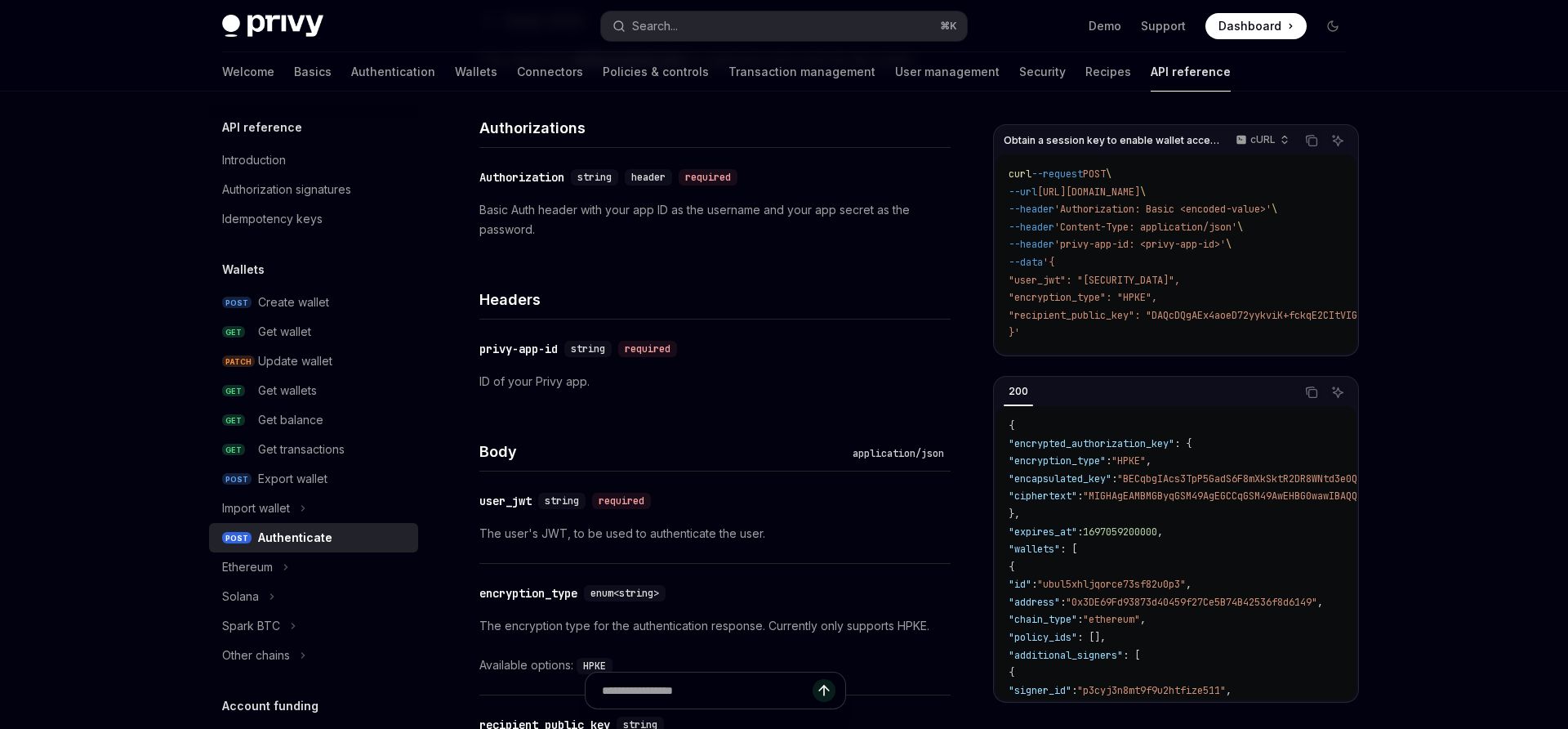
scroll to position [621, 0]
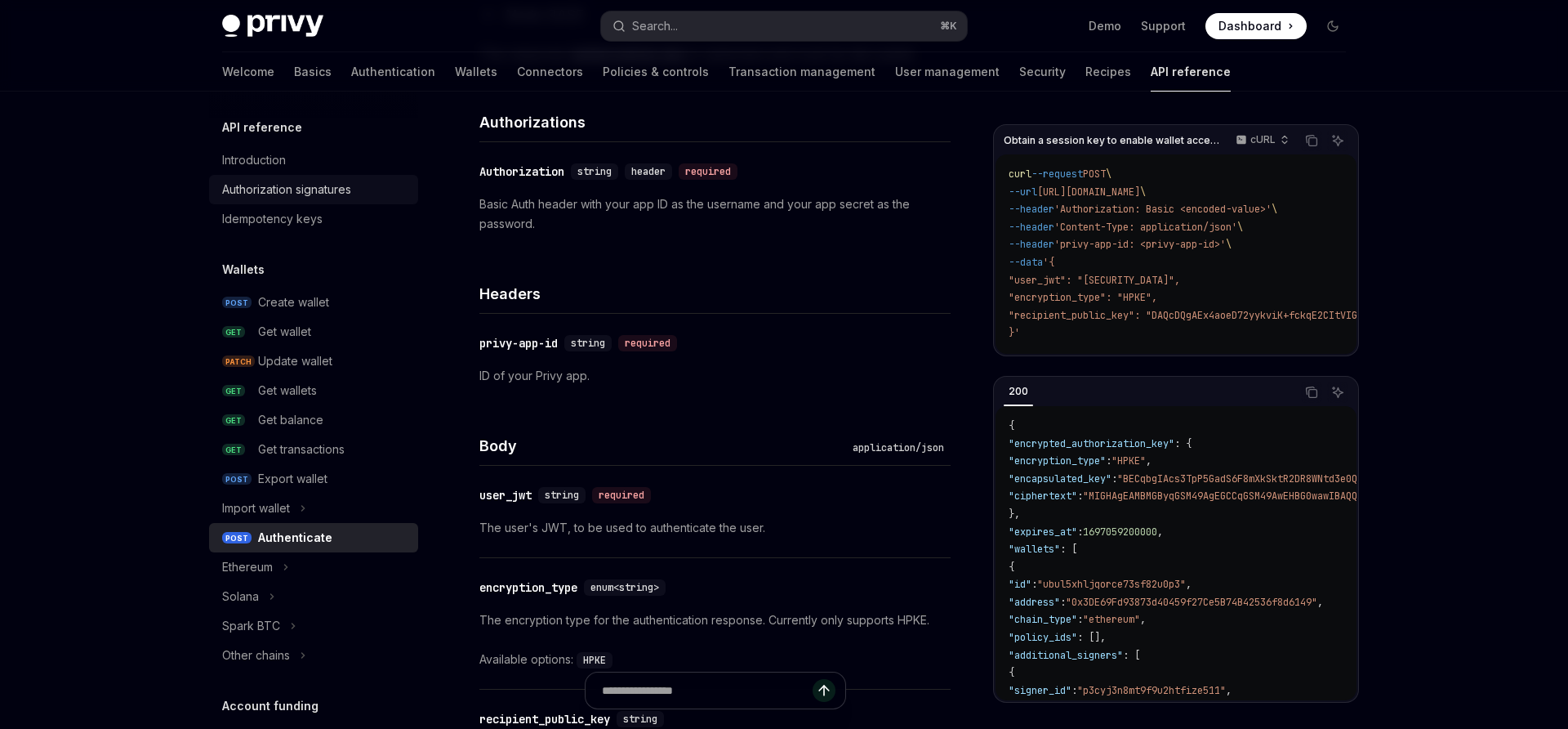
click at [329, 193] on div "Authorization signatures" at bounding box center [287, 189] width 129 height 20
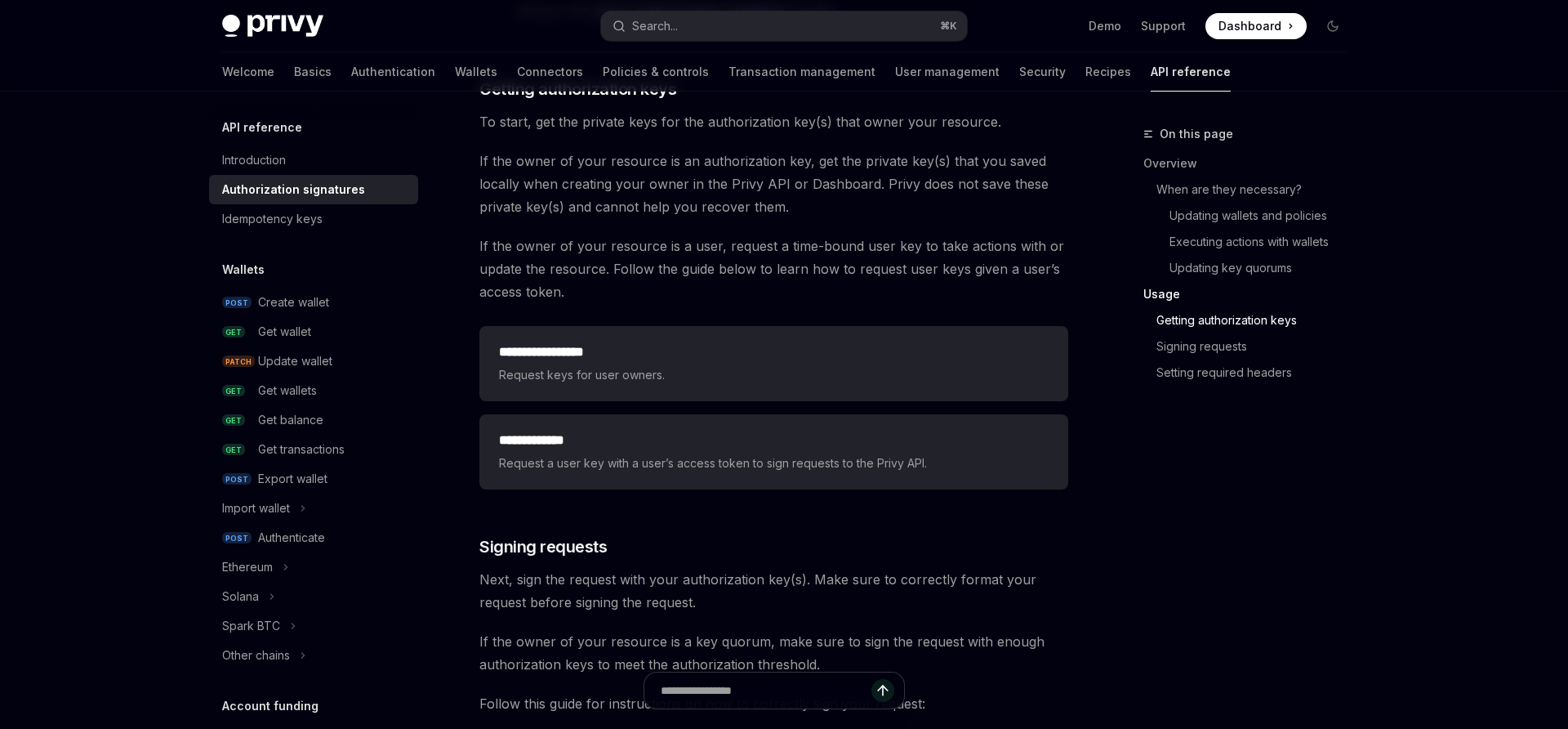
scroll to position [2005, 0]
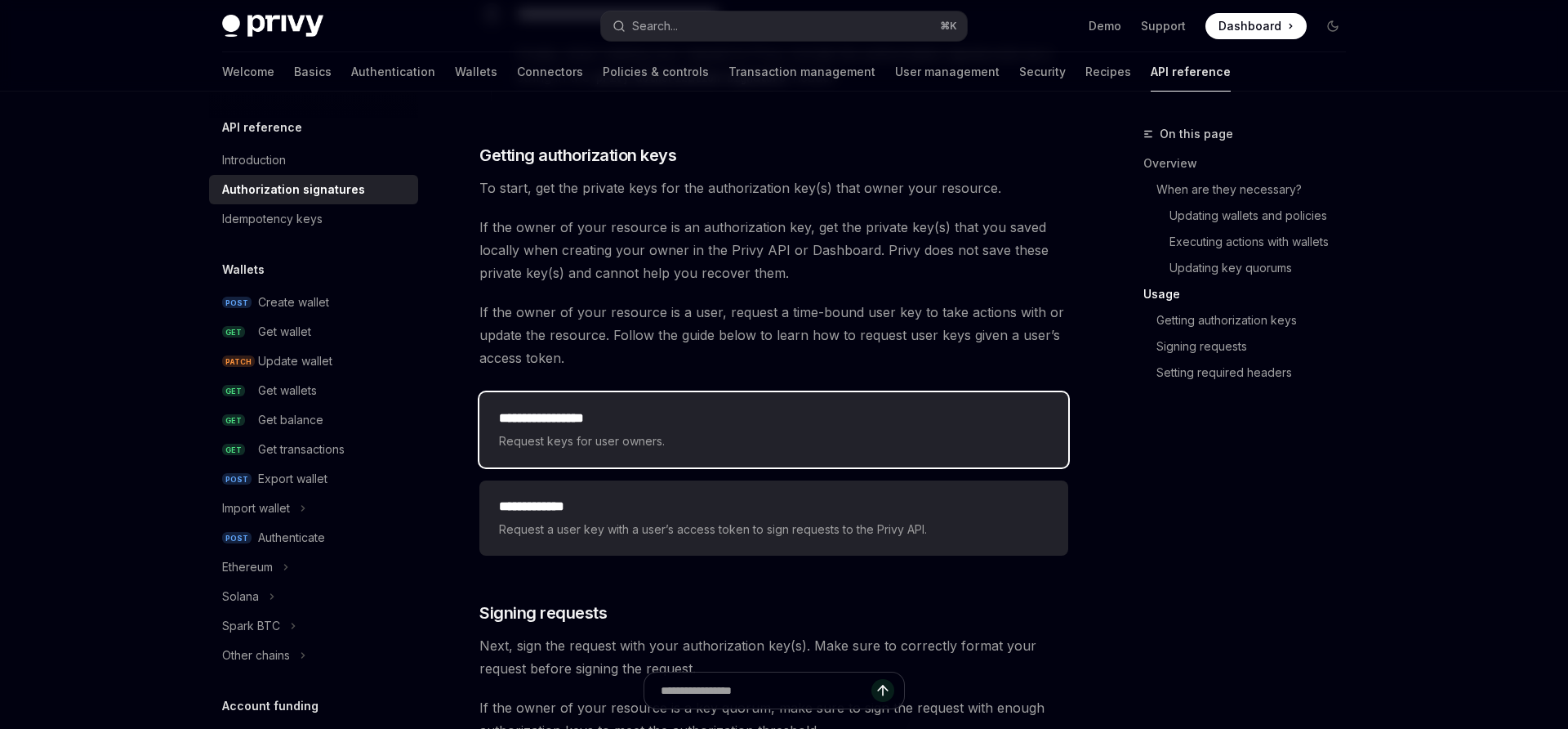
click at [646, 421] on h2 "**********" at bounding box center [774, 418] width 549 height 20
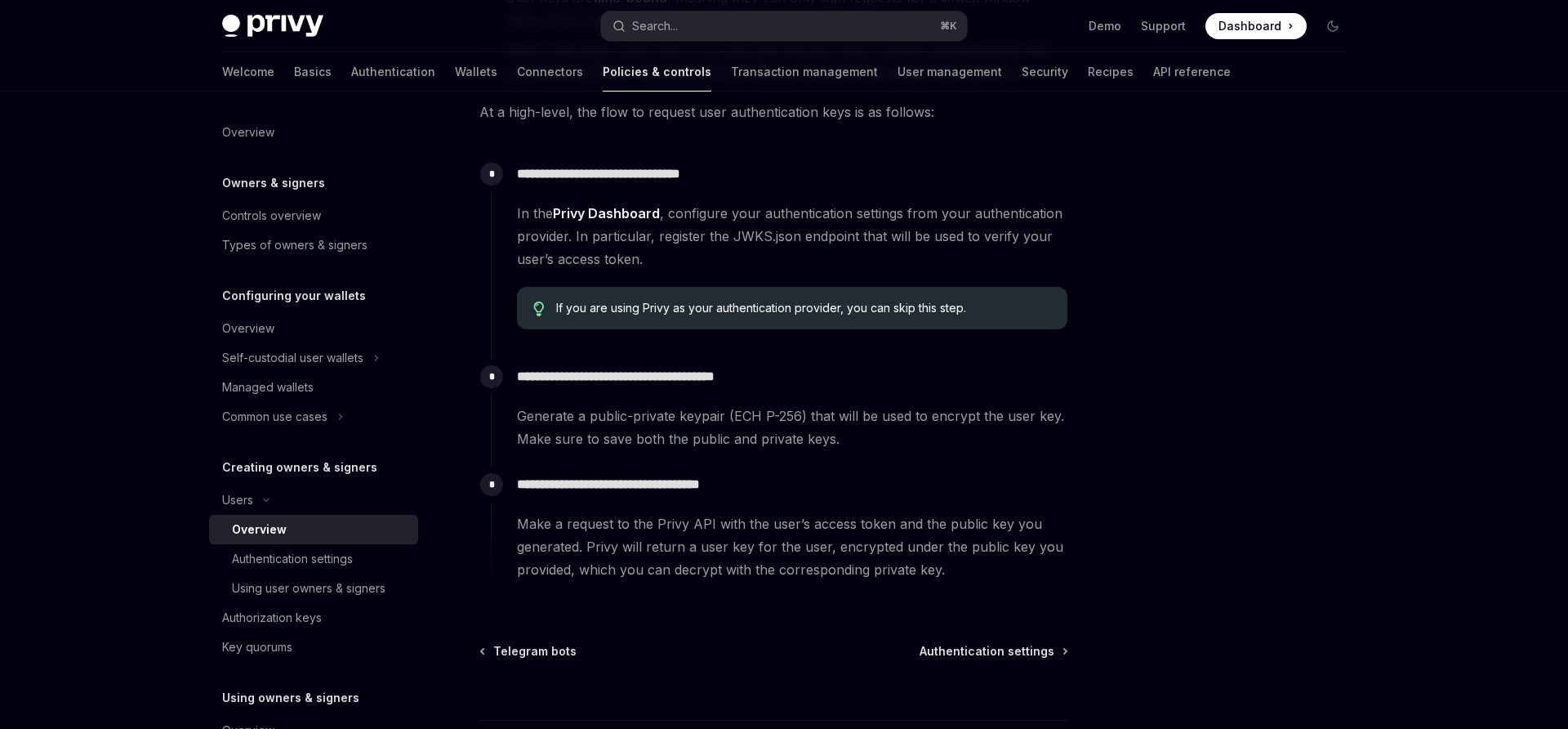
scroll to position [444, 0]
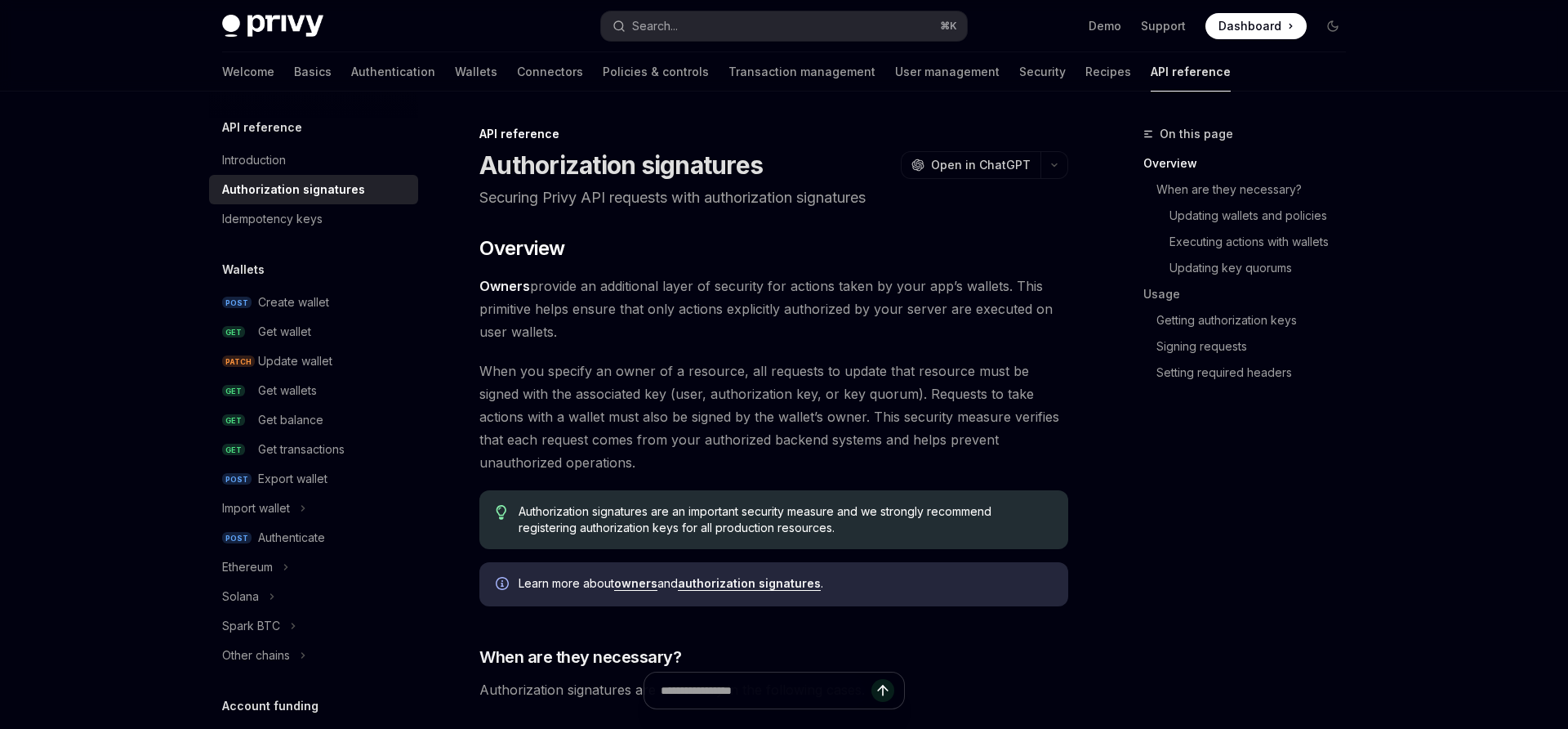
click at [340, 190] on div "Authorization signatures" at bounding box center [294, 189] width 143 height 20
click at [305, 540] on div "Authenticate" at bounding box center [292, 537] width 67 height 20
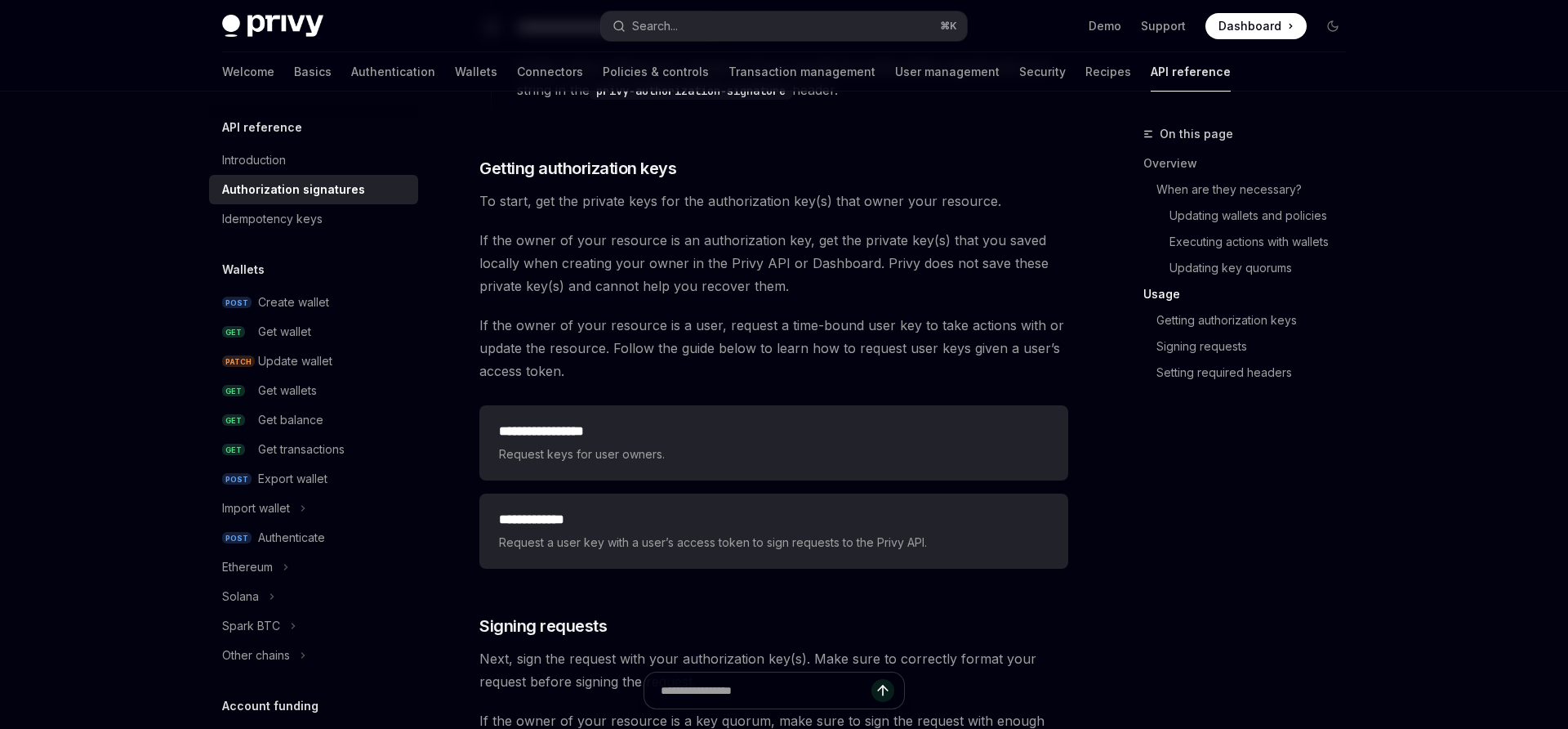
scroll to position [1998, 0]
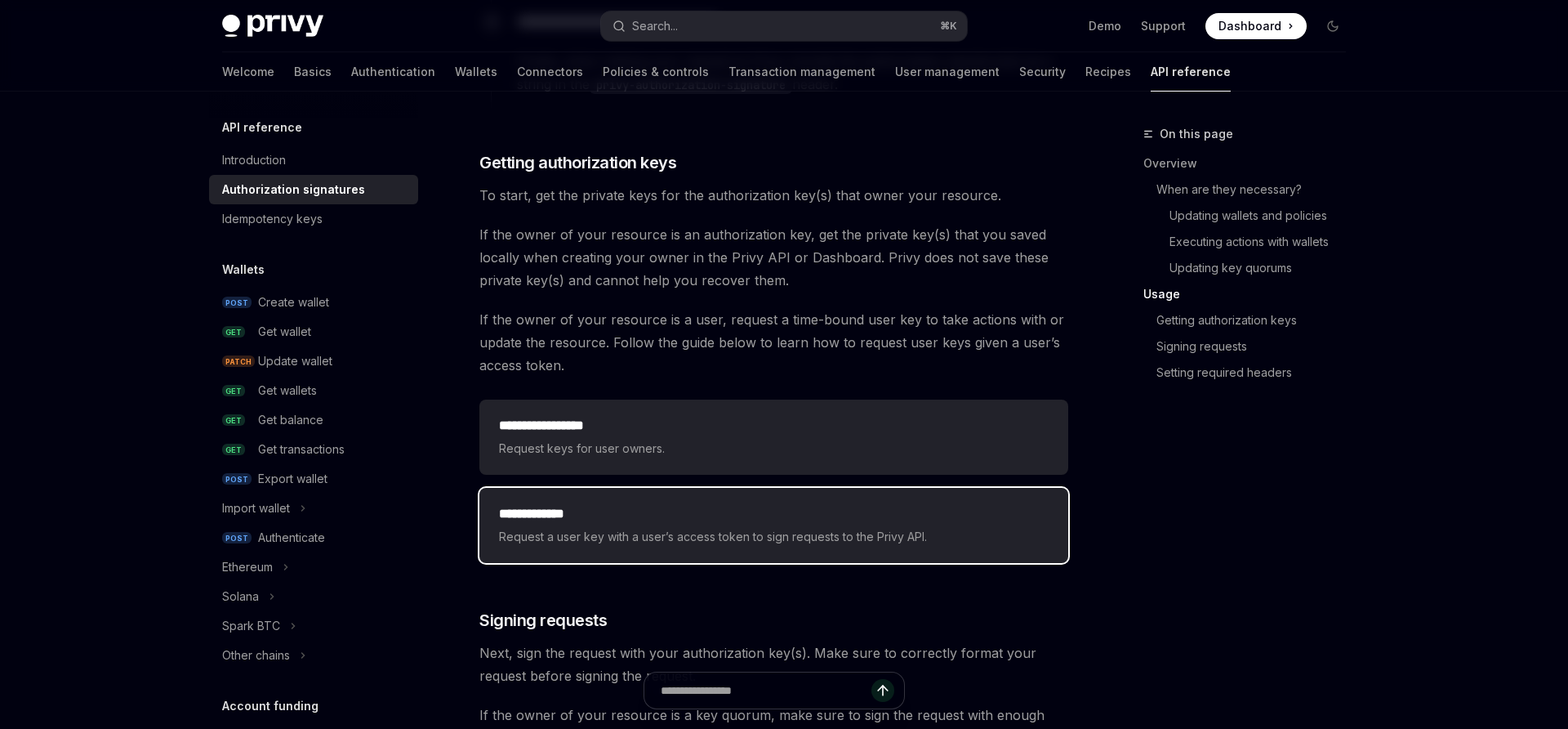
click at [747, 500] on div "**********" at bounding box center [774, 525] width 589 height 75
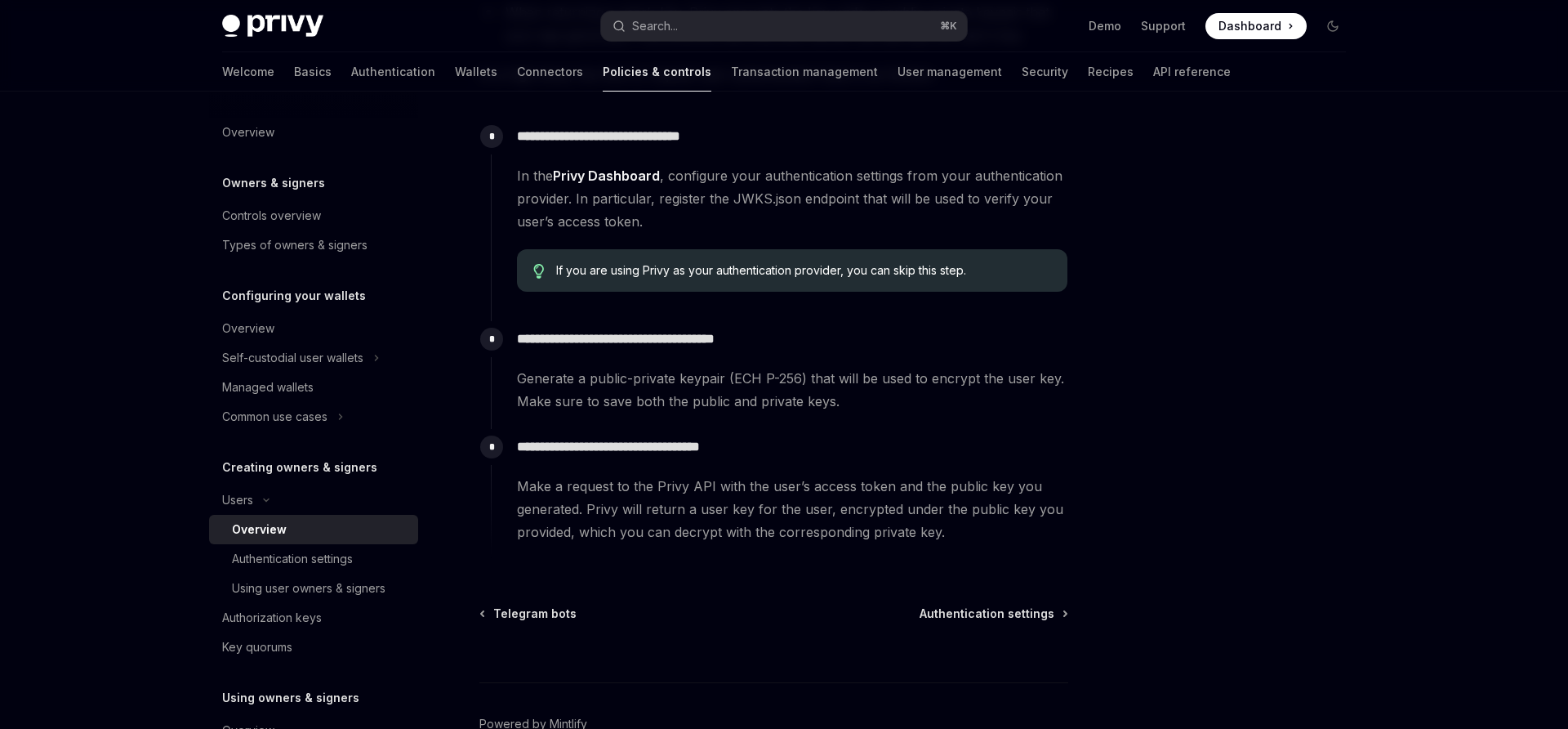
scroll to position [495, 0]
drag, startPoint x: 733, startPoint y: 380, endPoint x: 799, endPoint y: 381, distance: 66.0
click at [799, 381] on span "Generate a public-private keypair (ECH P-256) that will be used to encrypt the …" at bounding box center [792, 391] width 550 height 46
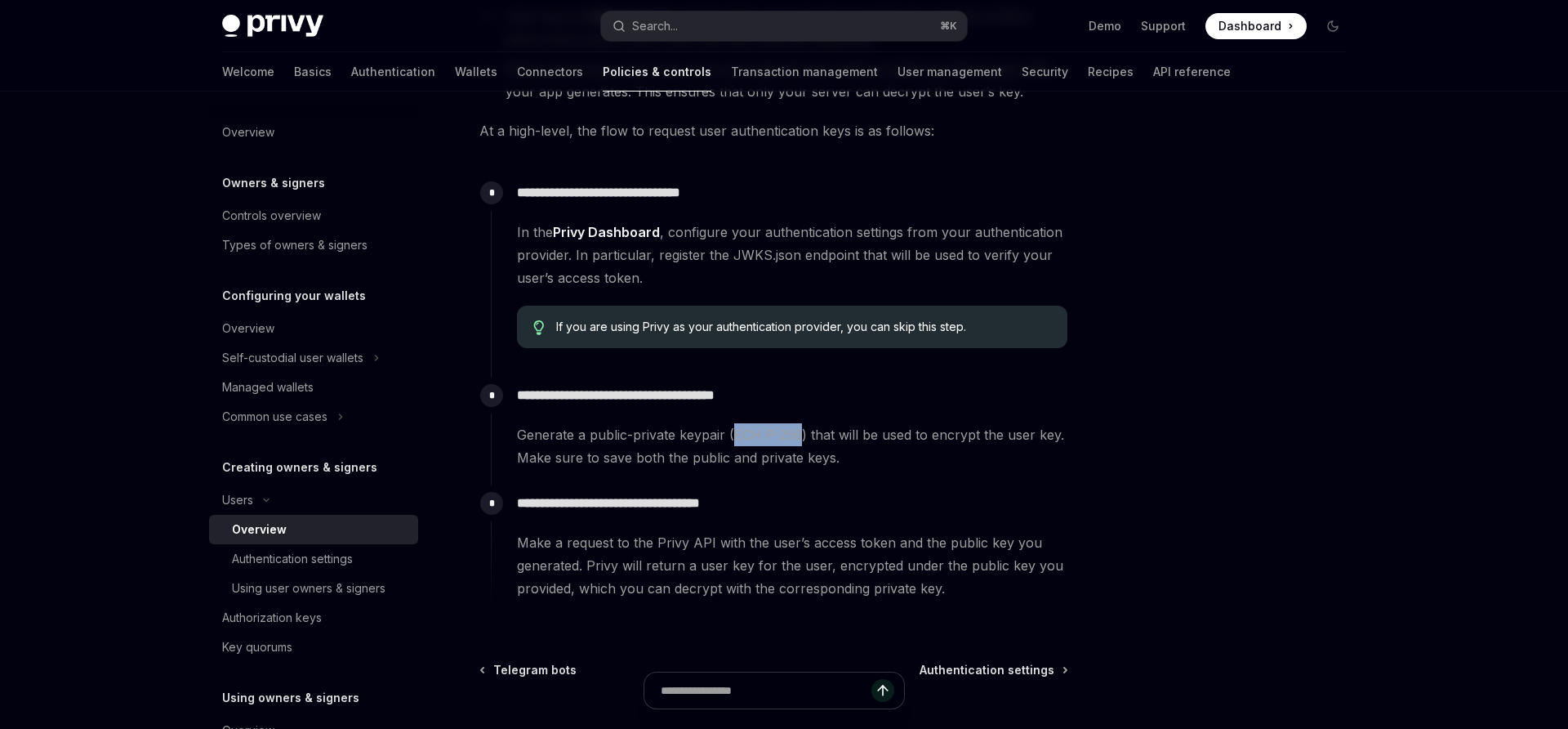
scroll to position [432, 0]
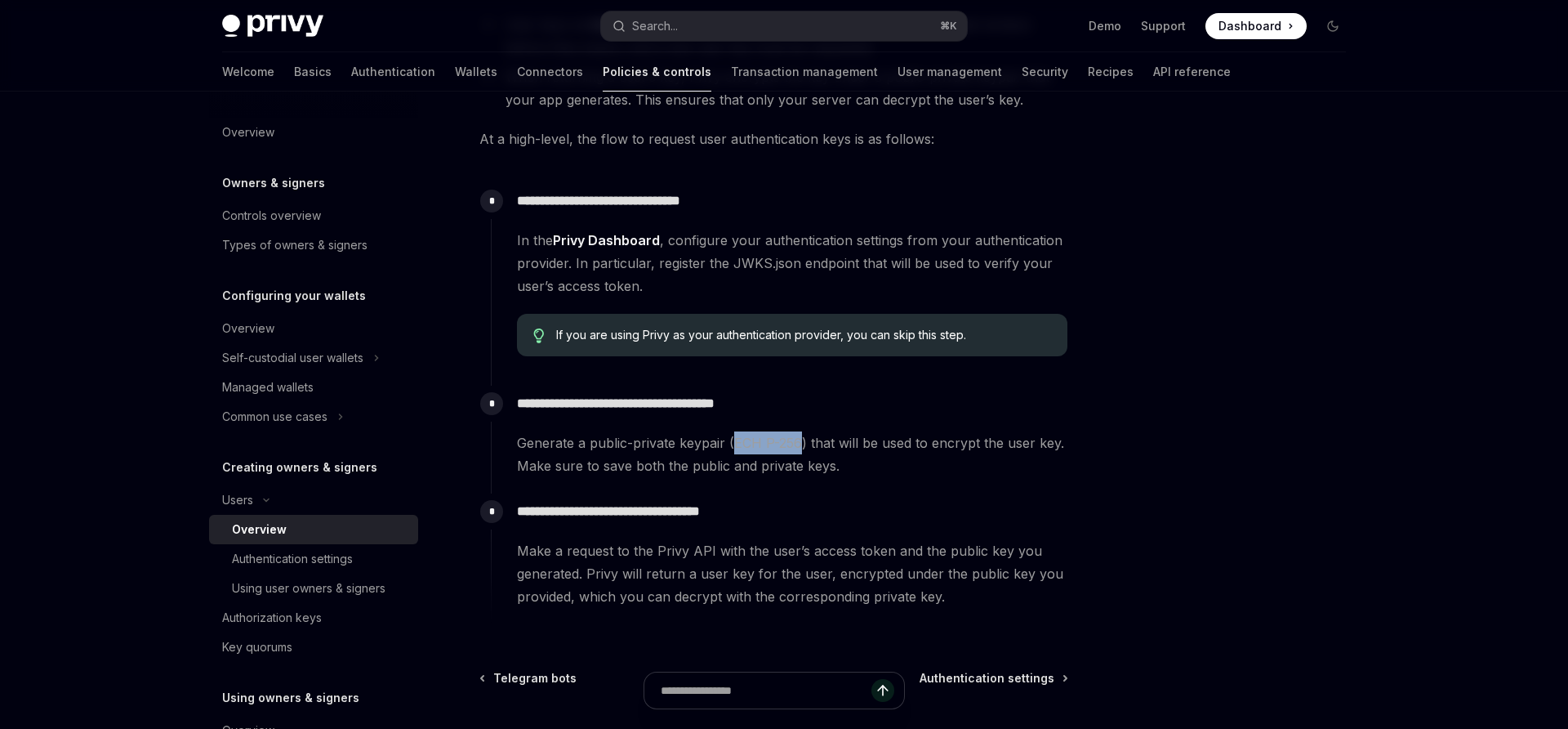
copy span "ECH P-256"
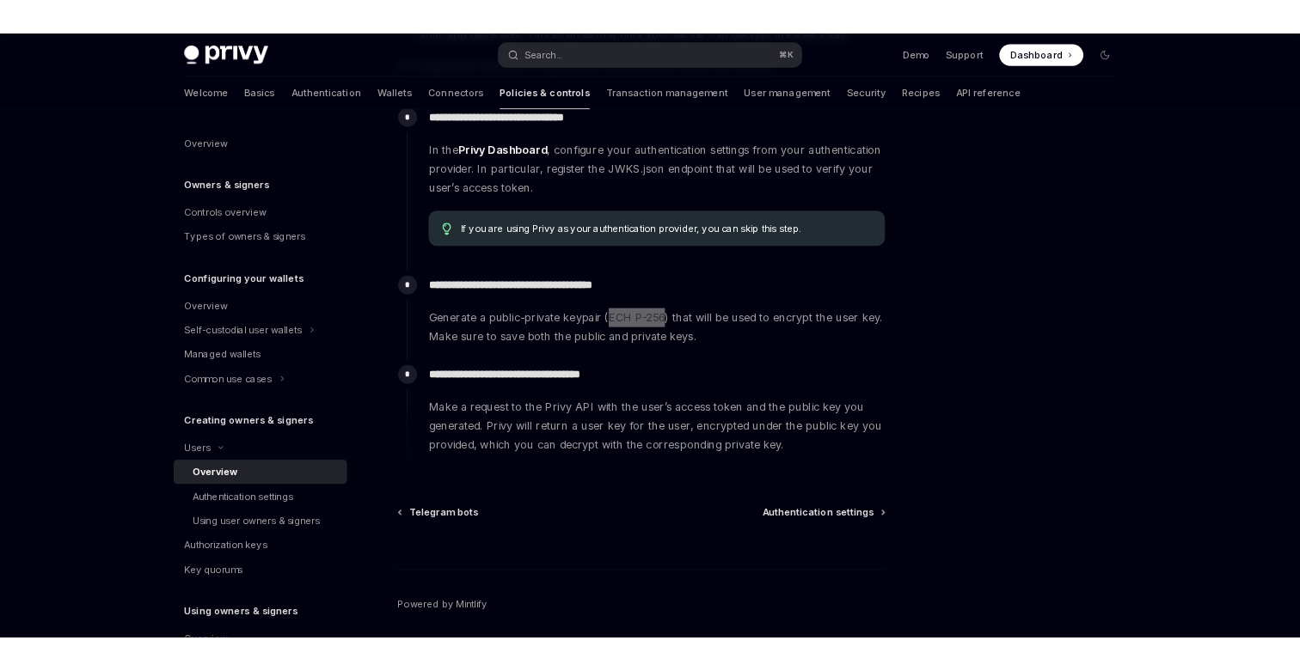
scroll to position [562, 0]
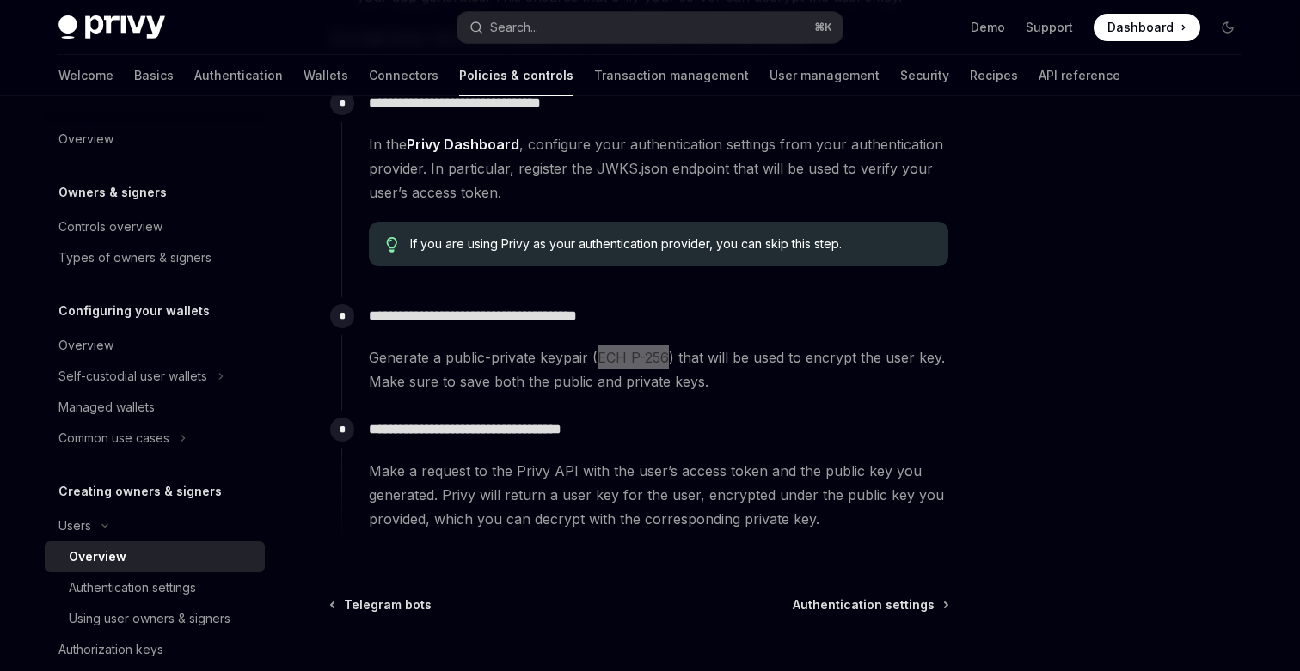
type textarea "*"
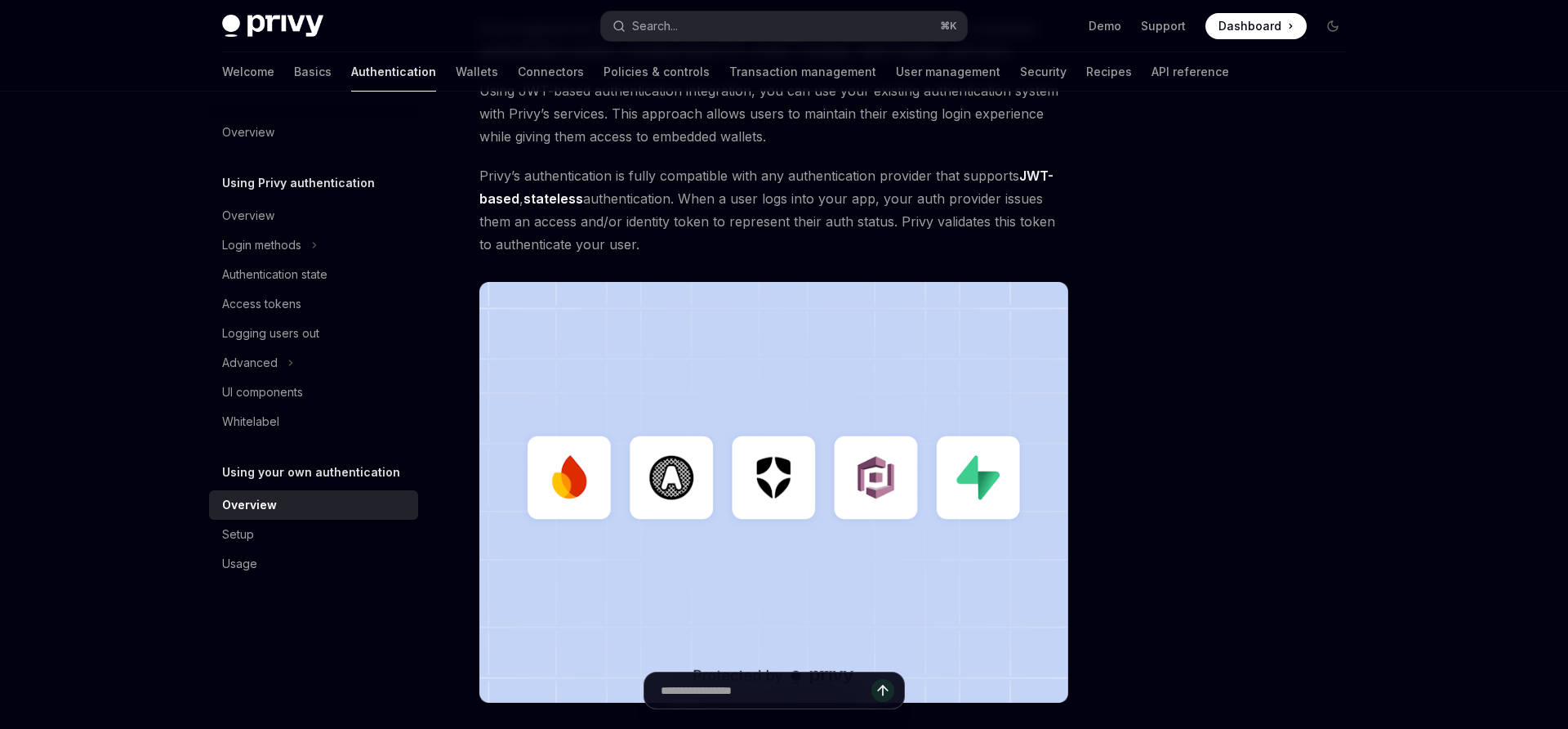
scroll to position [288, 0]
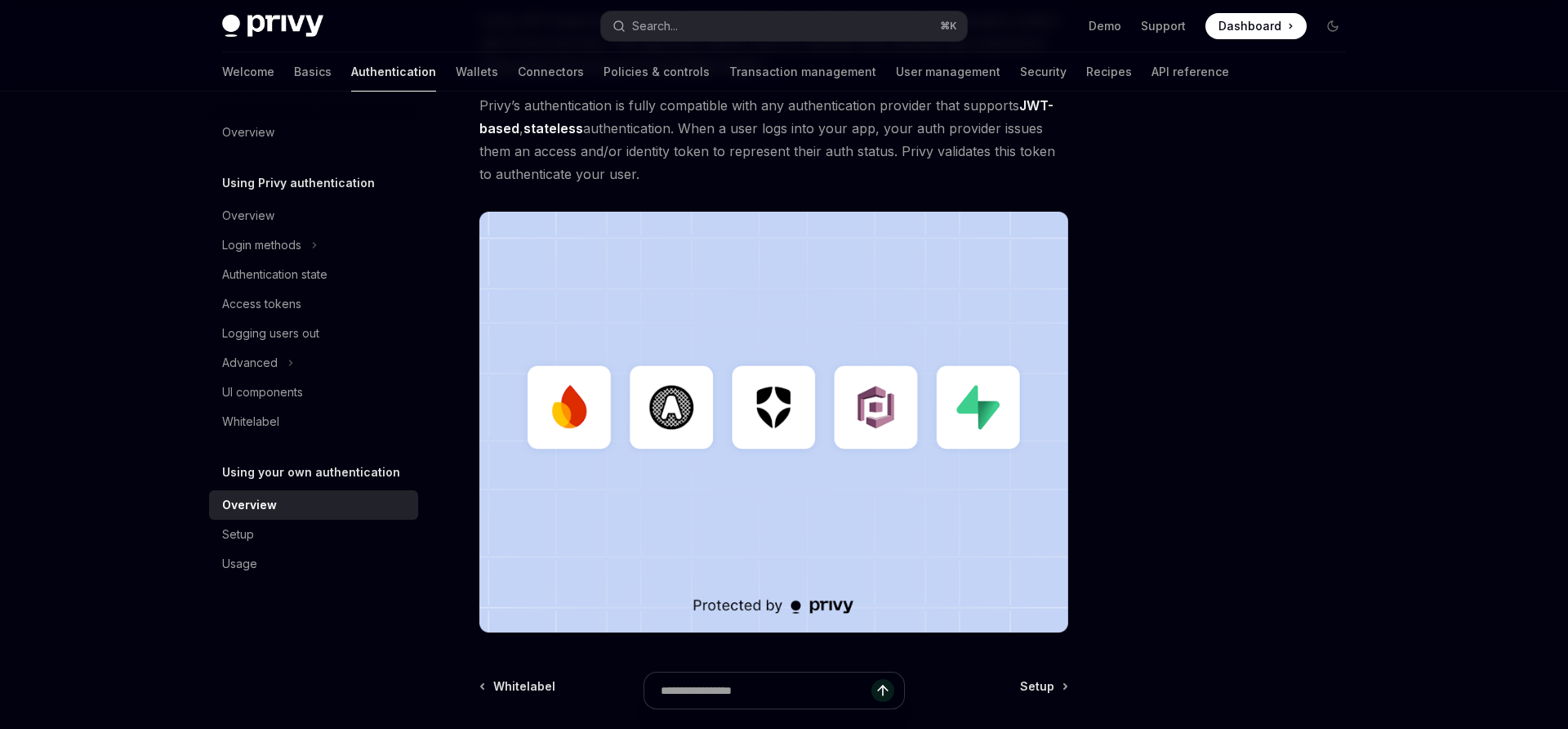
click at [1042, 682] on div at bounding box center [774, 699] width 589 height 61
click at [1037, 693] on div at bounding box center [774, 699] width 589 height 61
click at [1016, 662] on div "Using your own authentication Using your own authentication provider OpenAI Ope…" at bounding box center [621, 366] width 902 height 1061
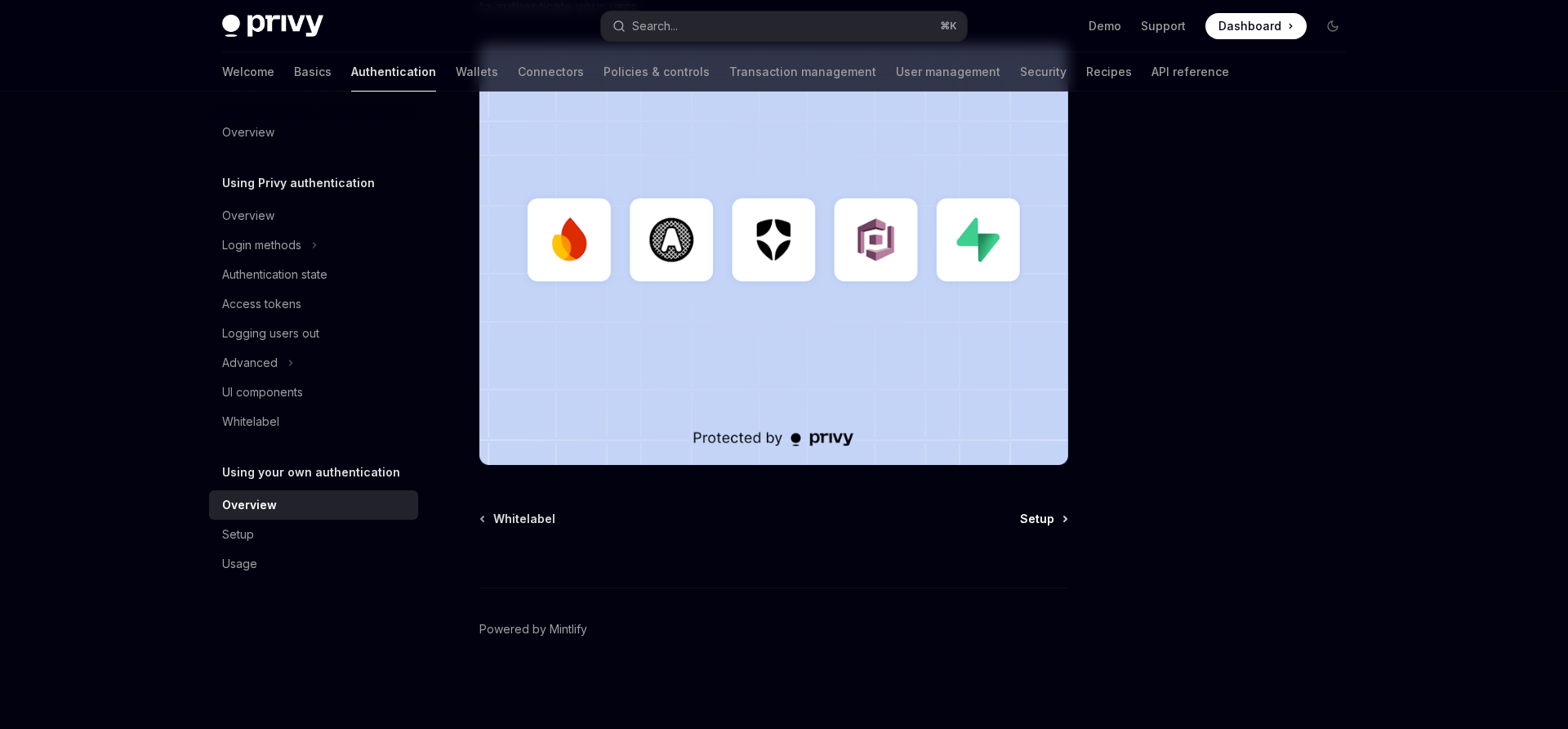
click at [1054, 517] on span "Setup" at bounding box center [1038, 518] width 34 height 16
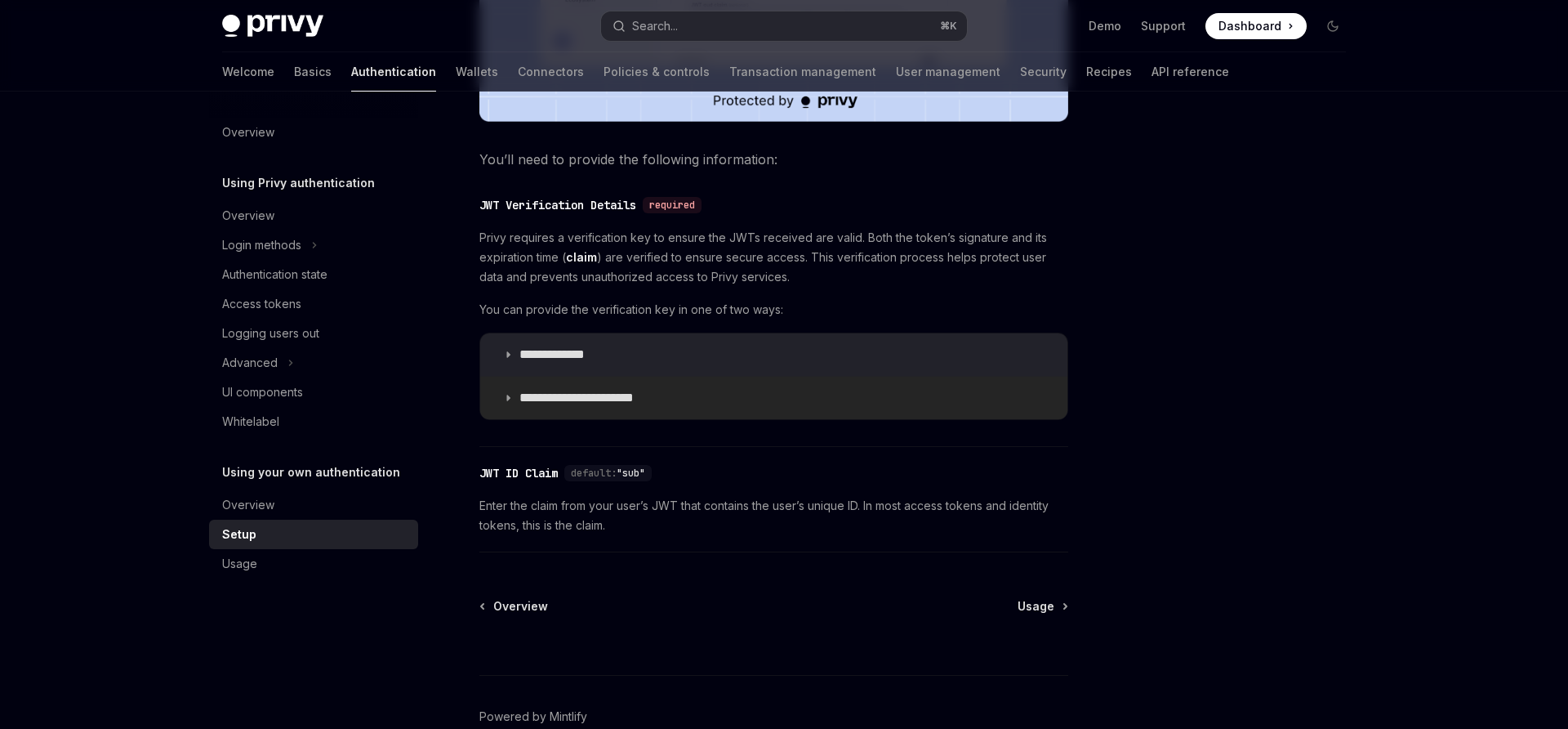
scroll to position [810, 0]
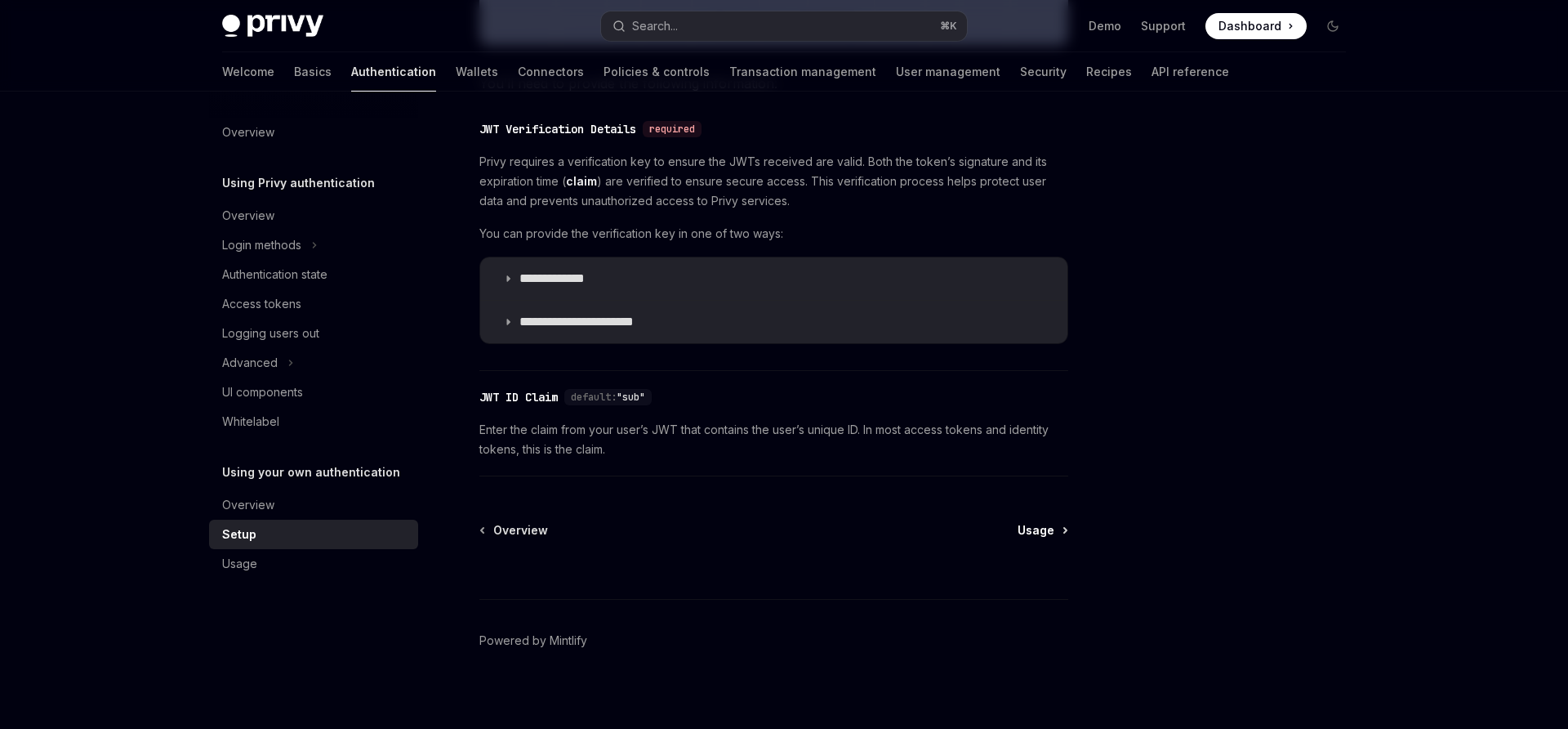
click at [1035, 537] on span "Usage" at bounding box center [1036, 529] width 37 height 16
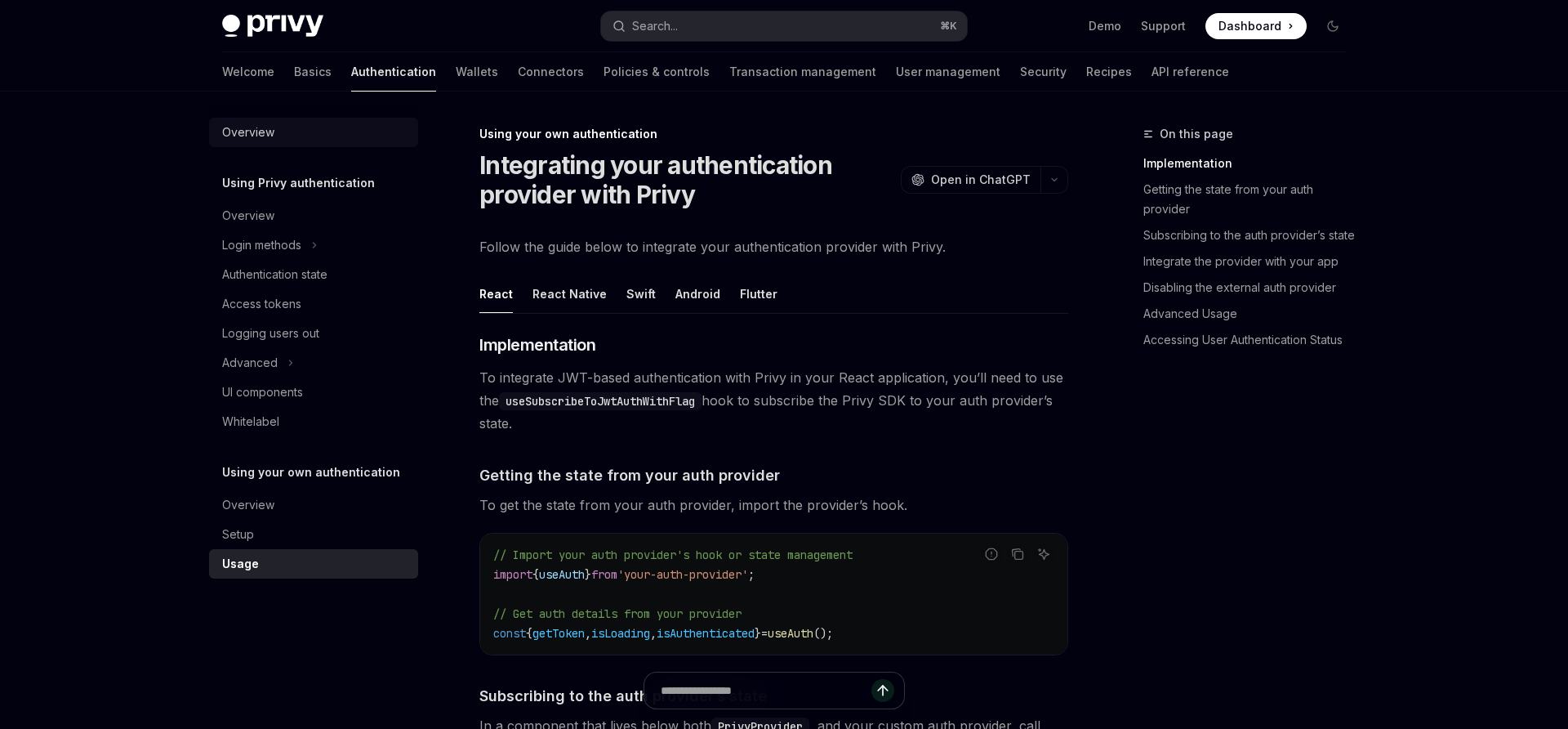
click at [247, 125] on div "Overview" at bounding box center [248, 132] width 52 height 20
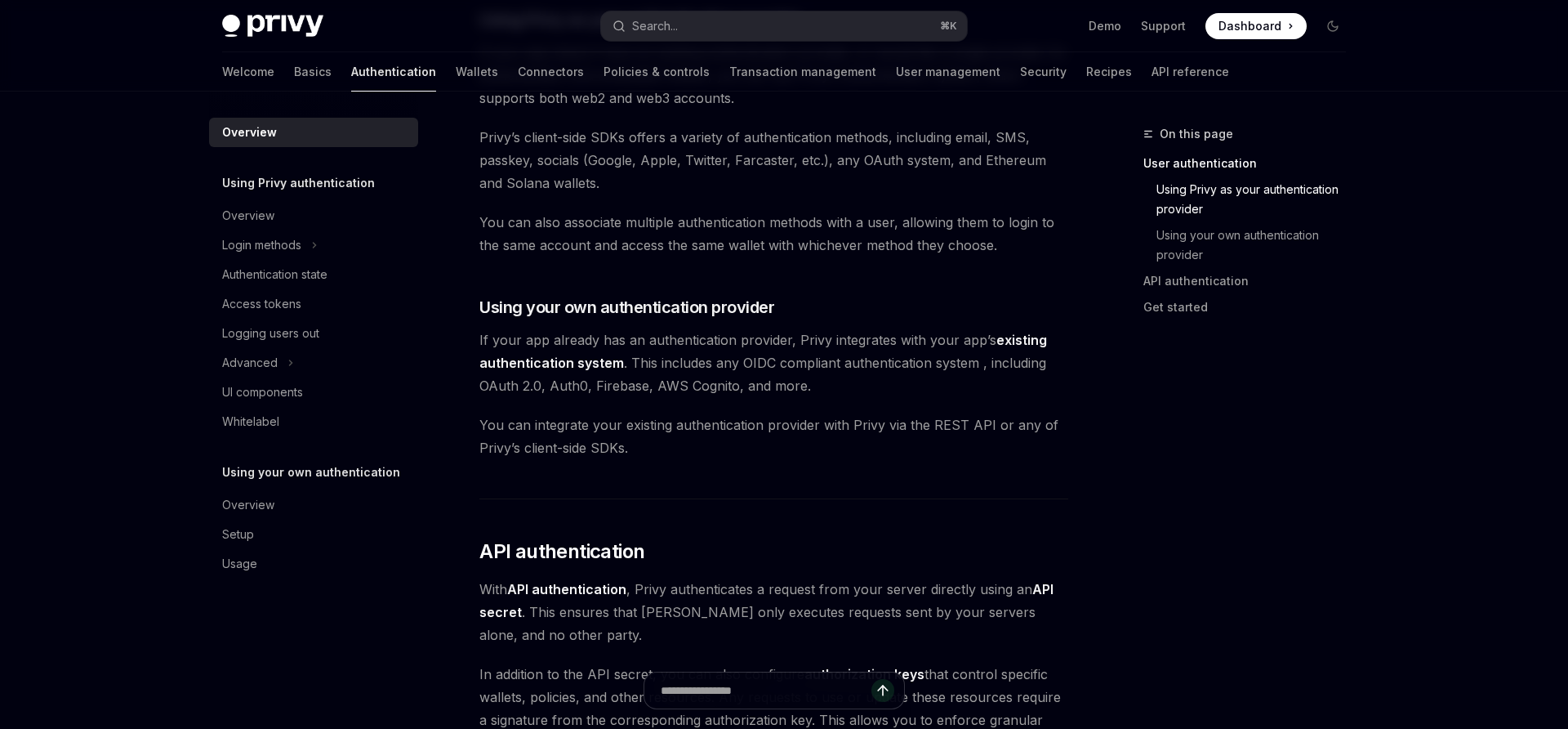
scroll to position [662, 0]
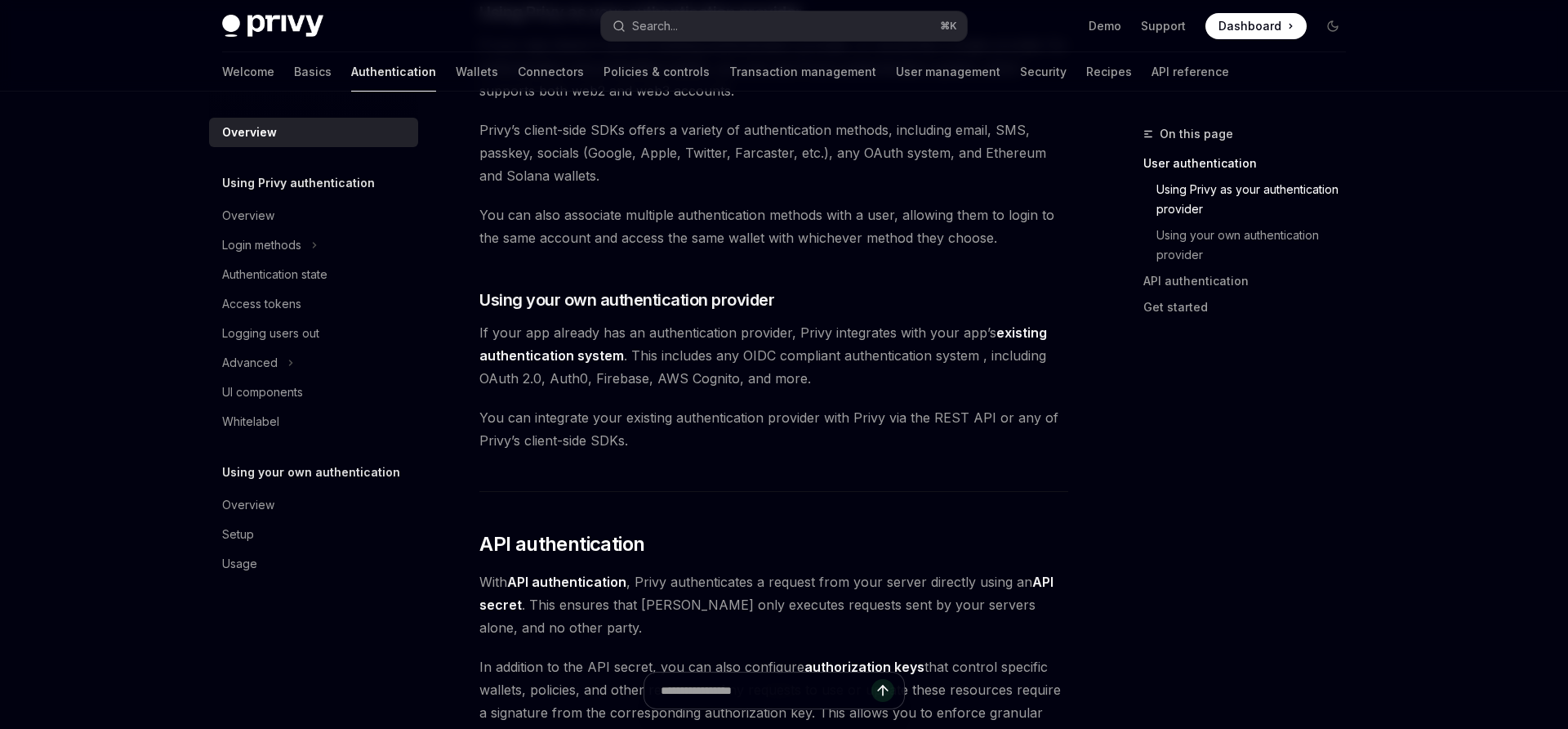
click at [1015, 334] on link "existing authentication system" at bounding box center [763, 344] width 567 height 40
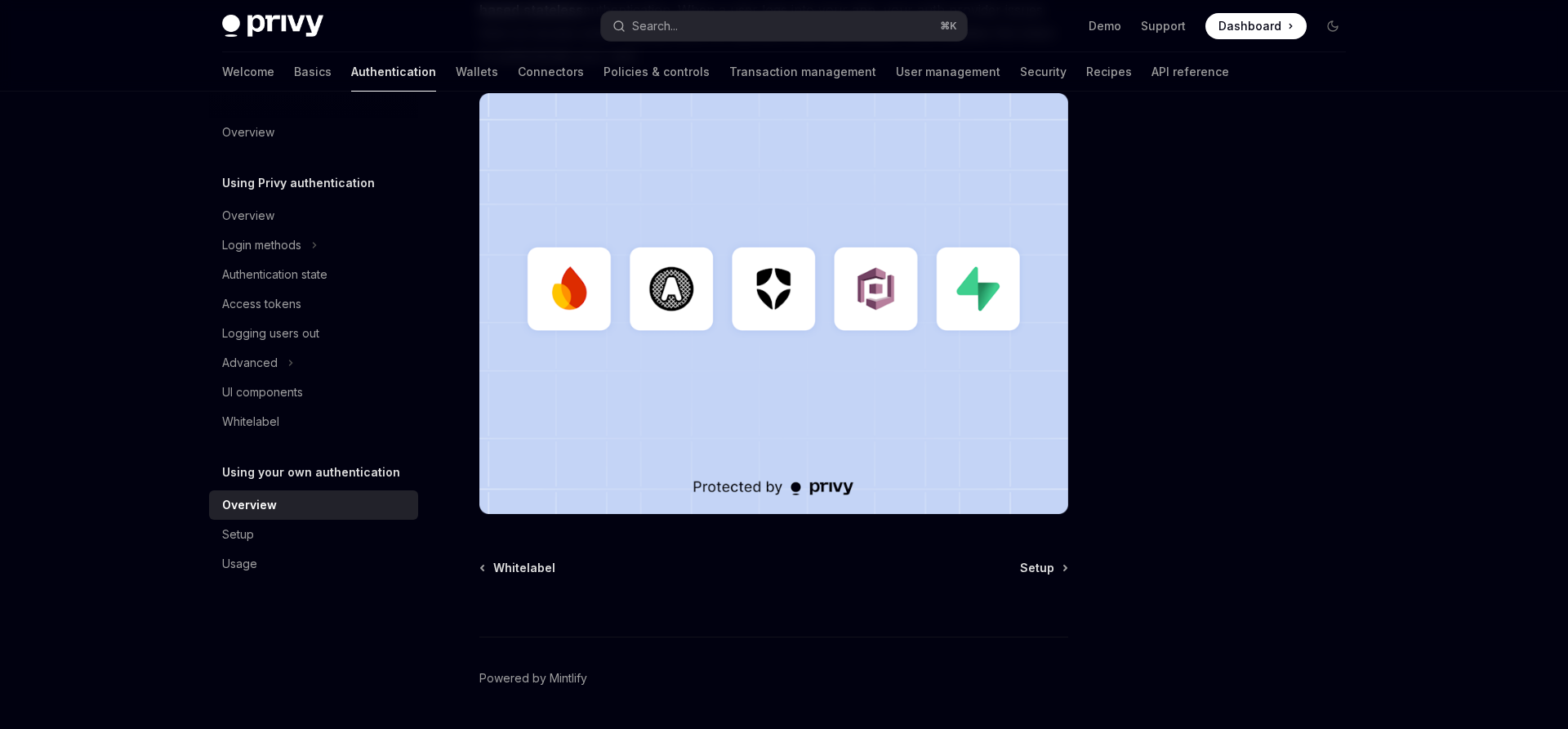
scroll to position [456, 0]
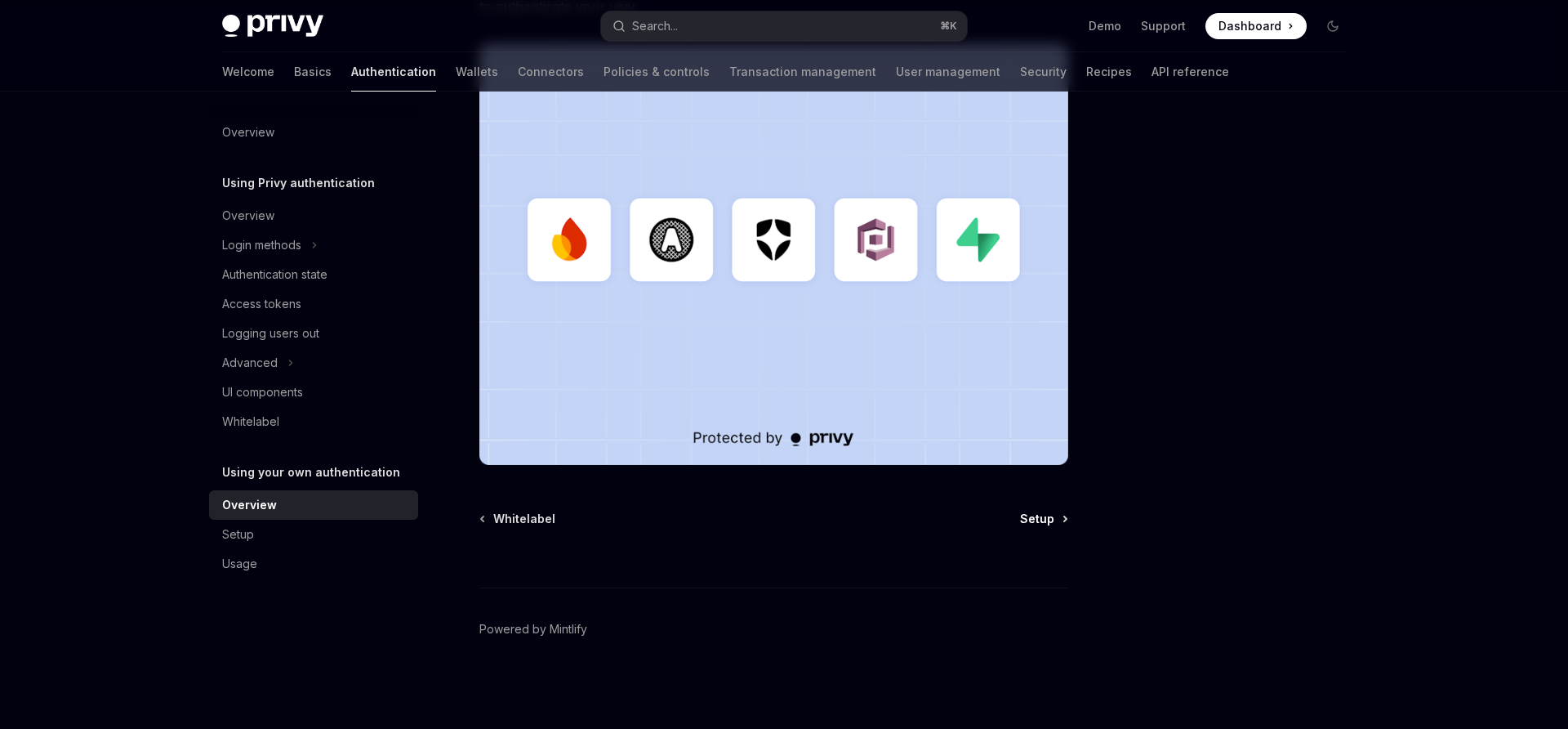
click at [1043, 521] on span "Setup" at bounding box center [1038, 518] width 34 height 16
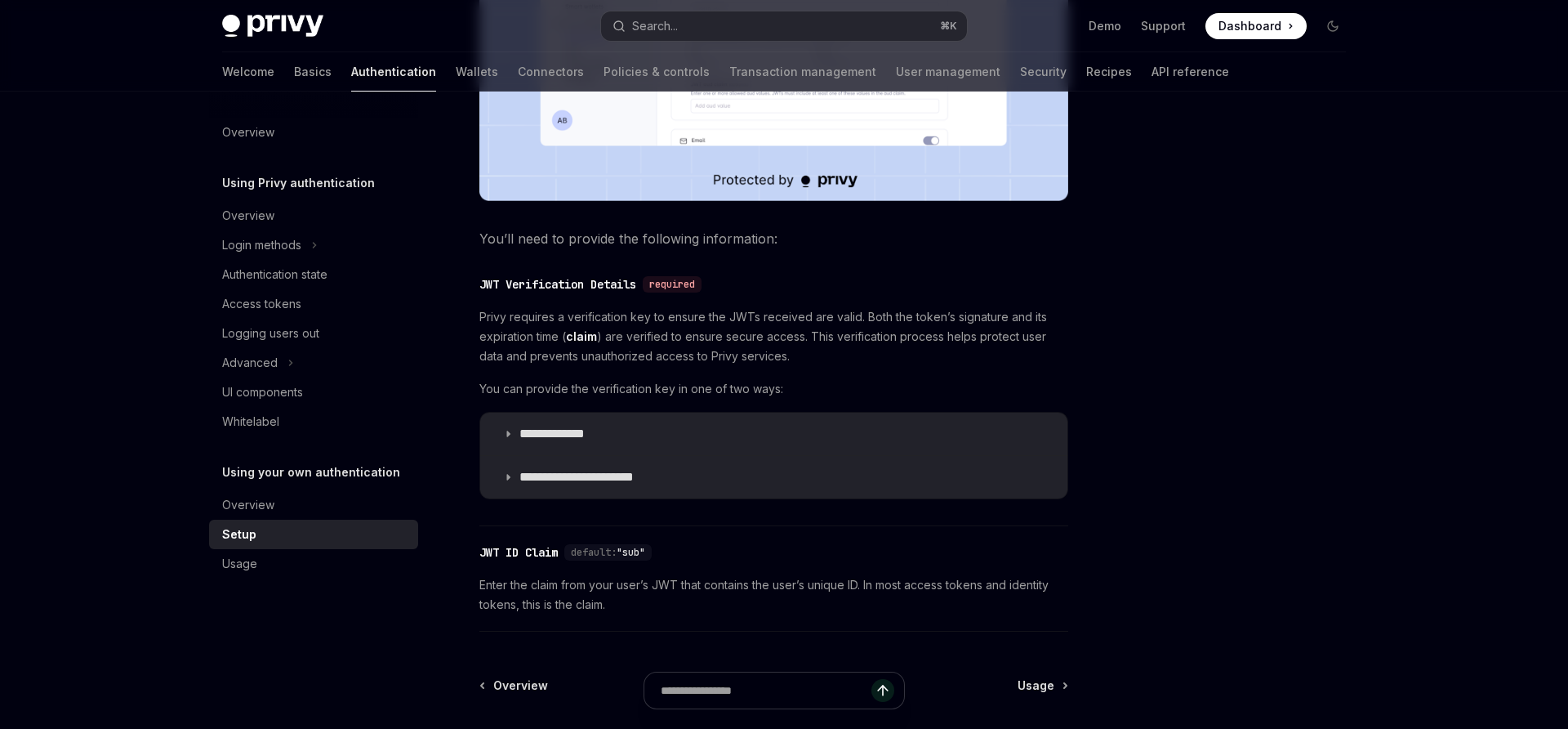
scroll to position [652, 0]
click at [541, 439] on p "**********" at bounding box center [568, 435] width 97 height 16
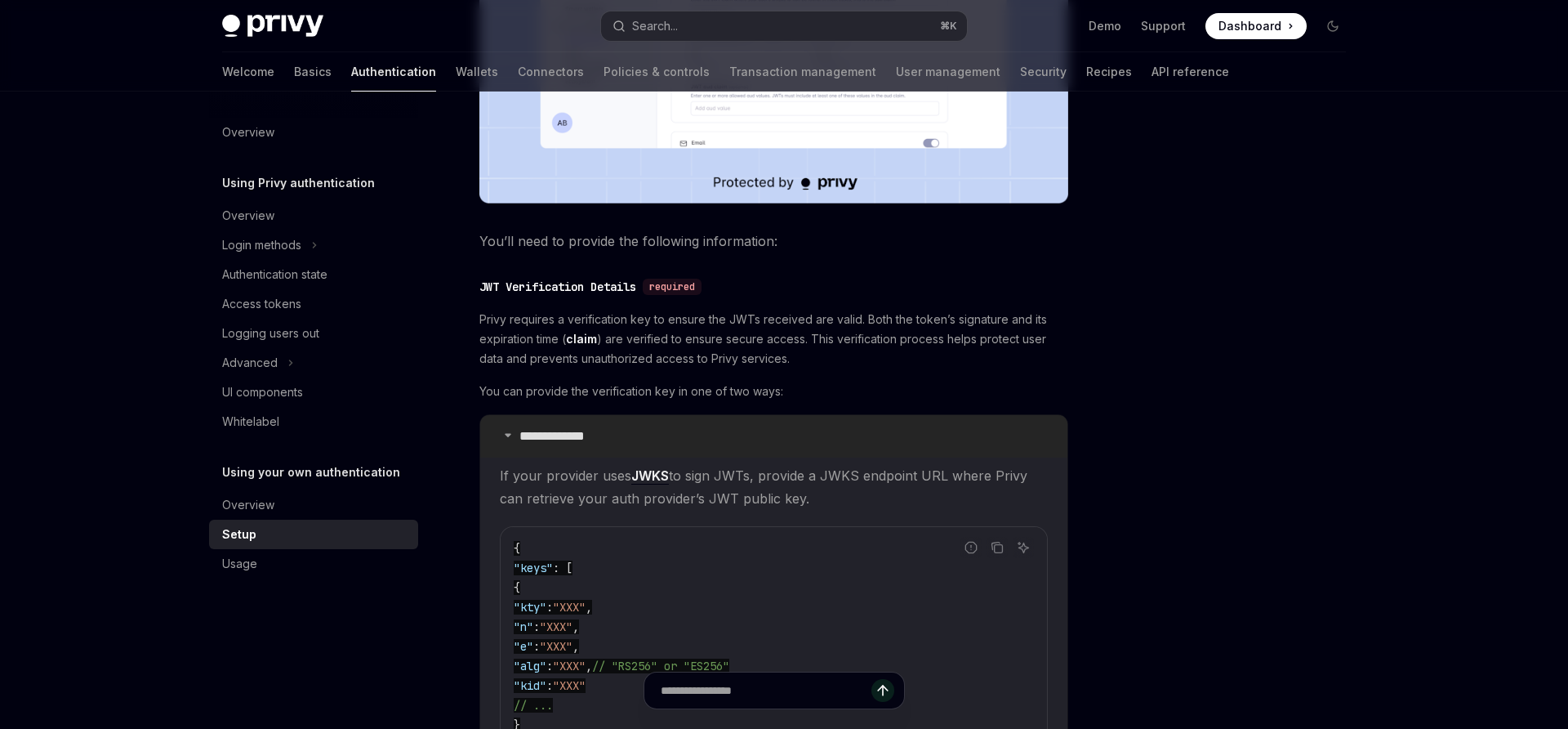
click at [544, 434] on p "**********" at bounding box center [568, 435] width 97 height 16
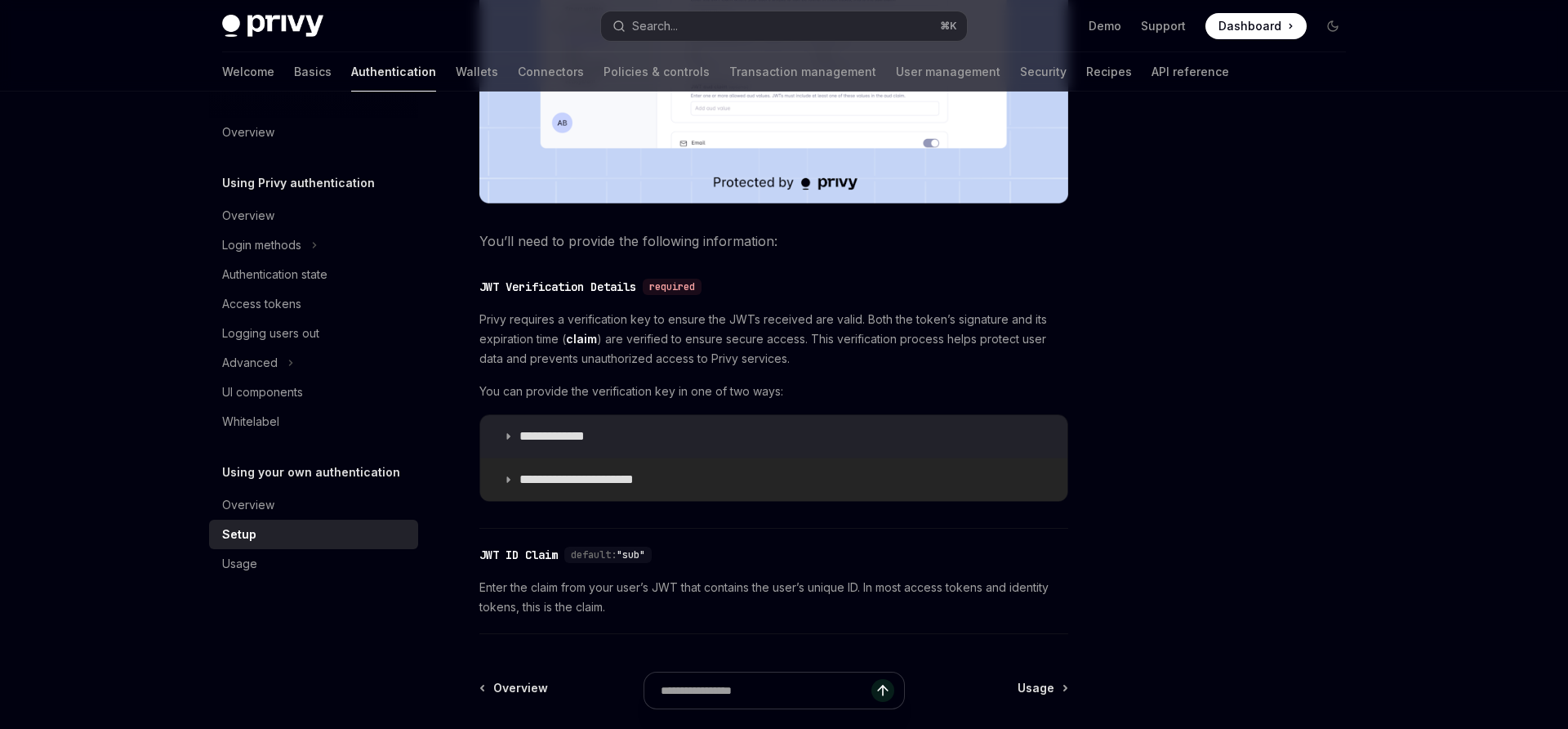
click at [539, 474] on p "**********" at bounding box center [590, 479] width 141 height 16
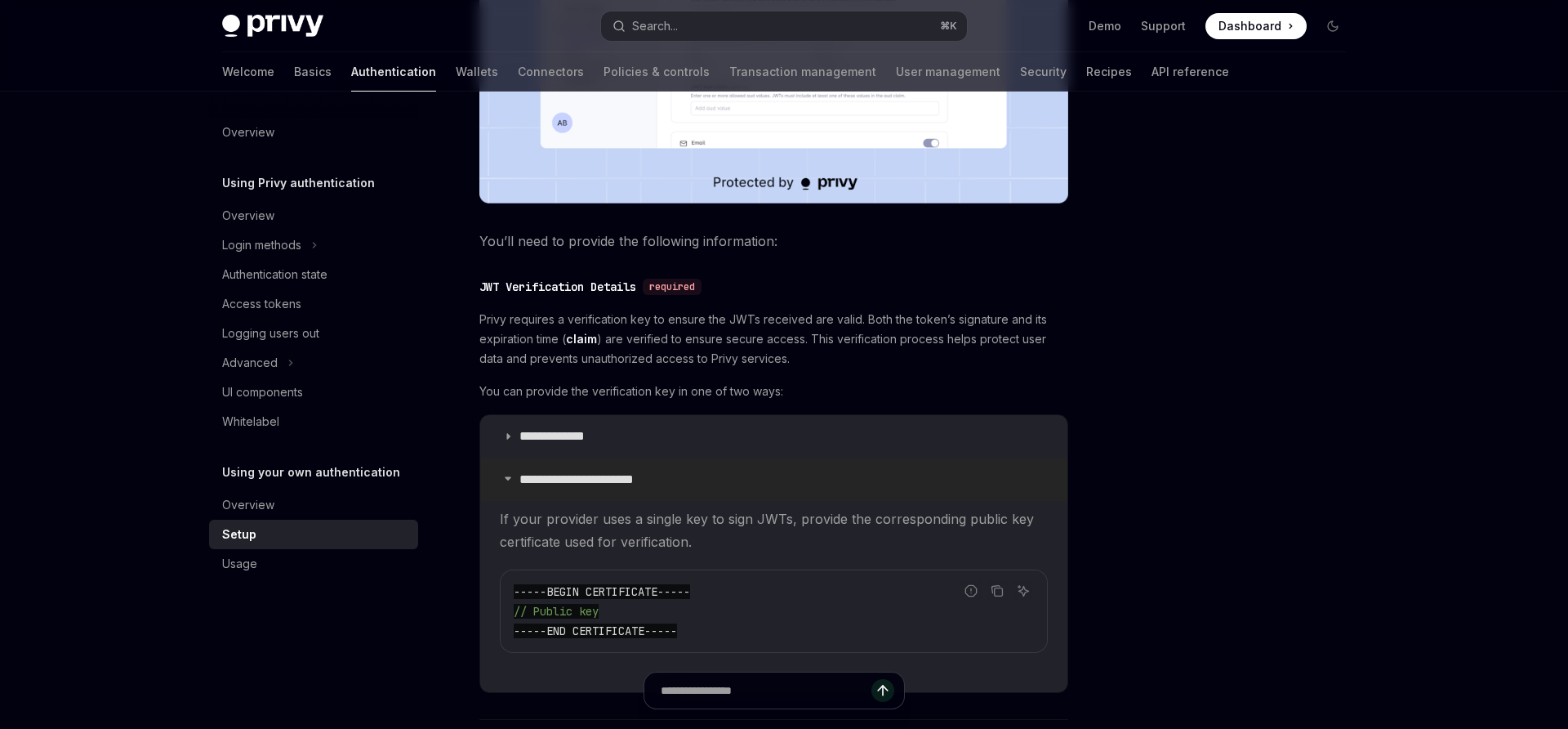
click at [539, 474] on p "**********" at bounding box center [590, 479] width 141 height 16
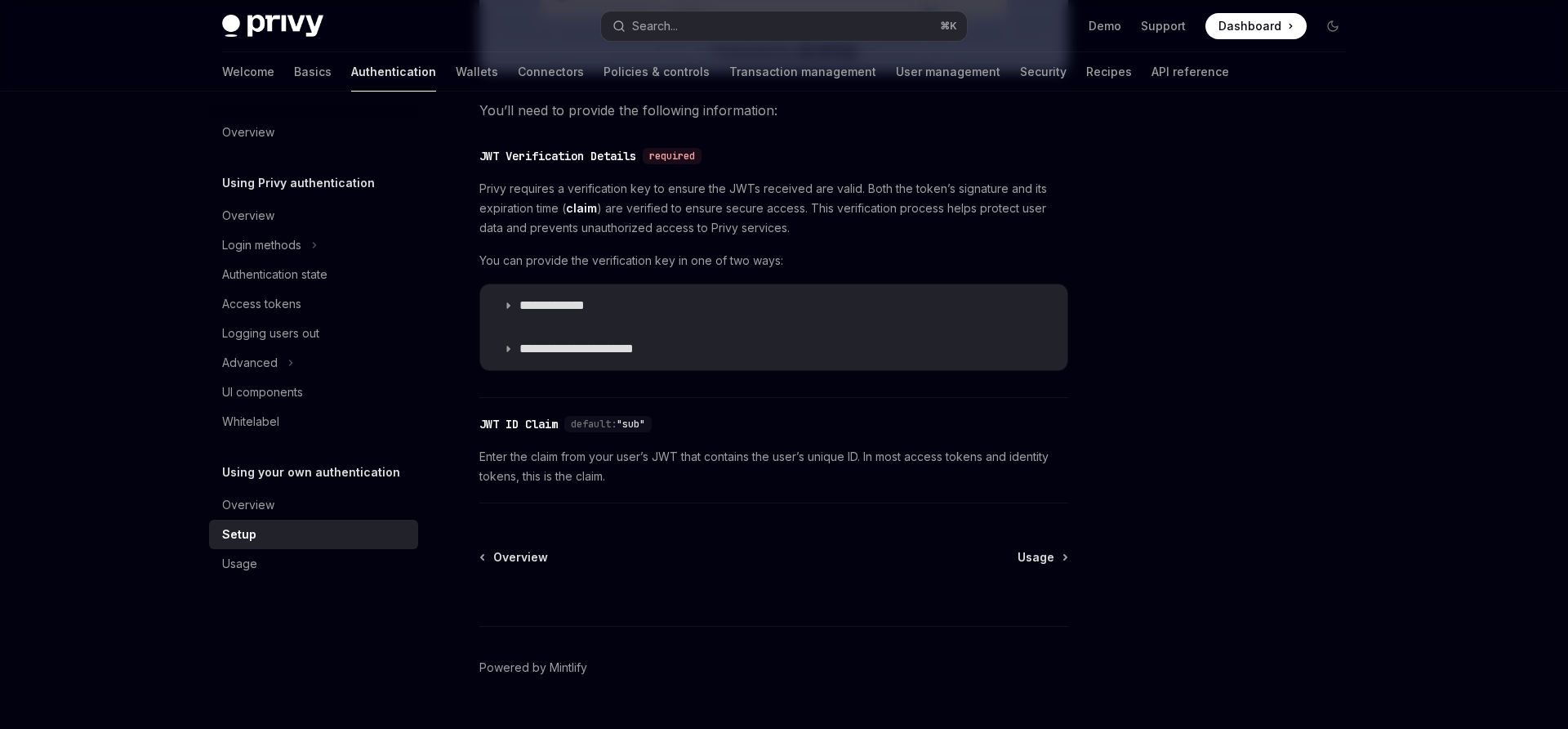
scroll to position [821, 0]
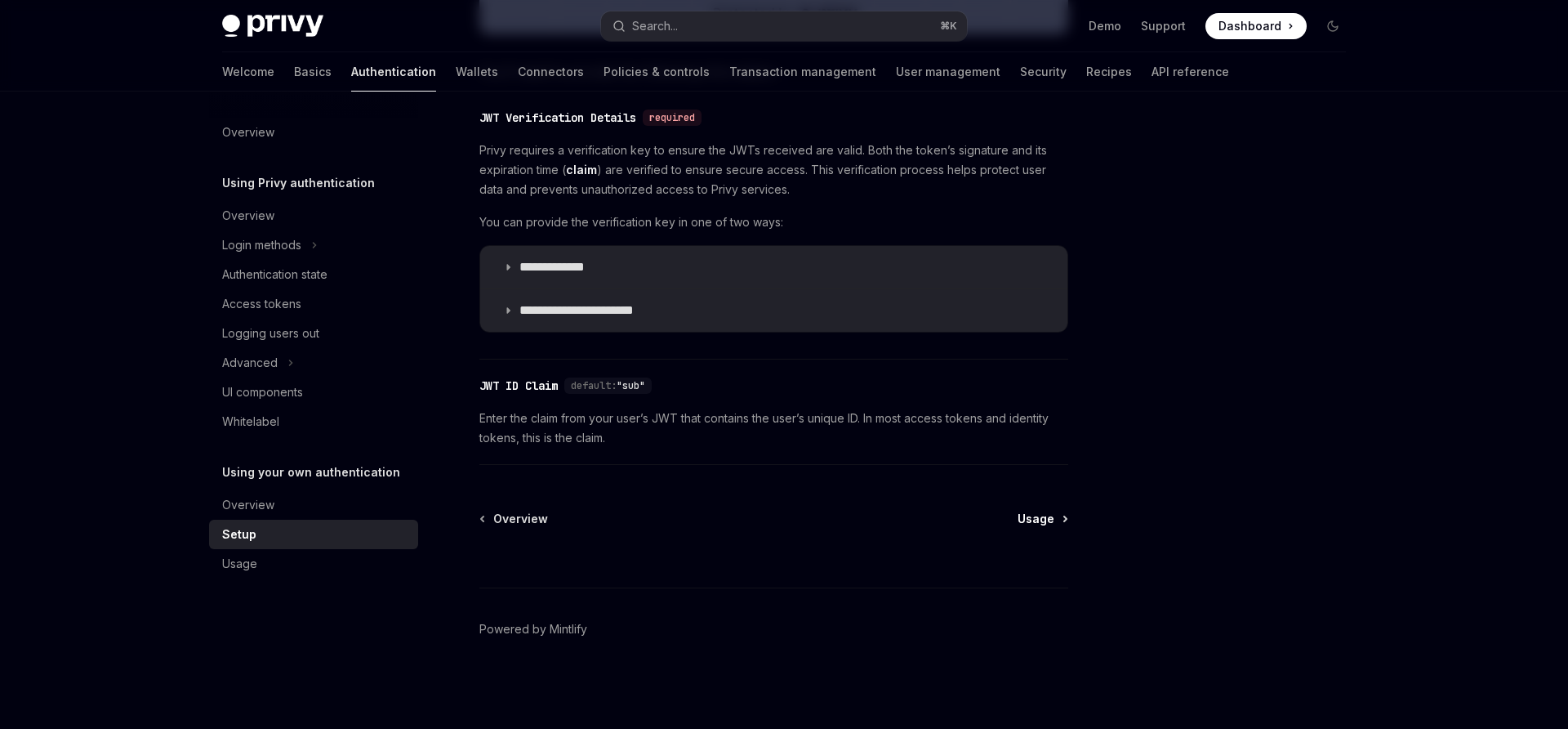
click at [1058, 517] on link "Usage" at bounding box center [1042, 518] width 49 height 16
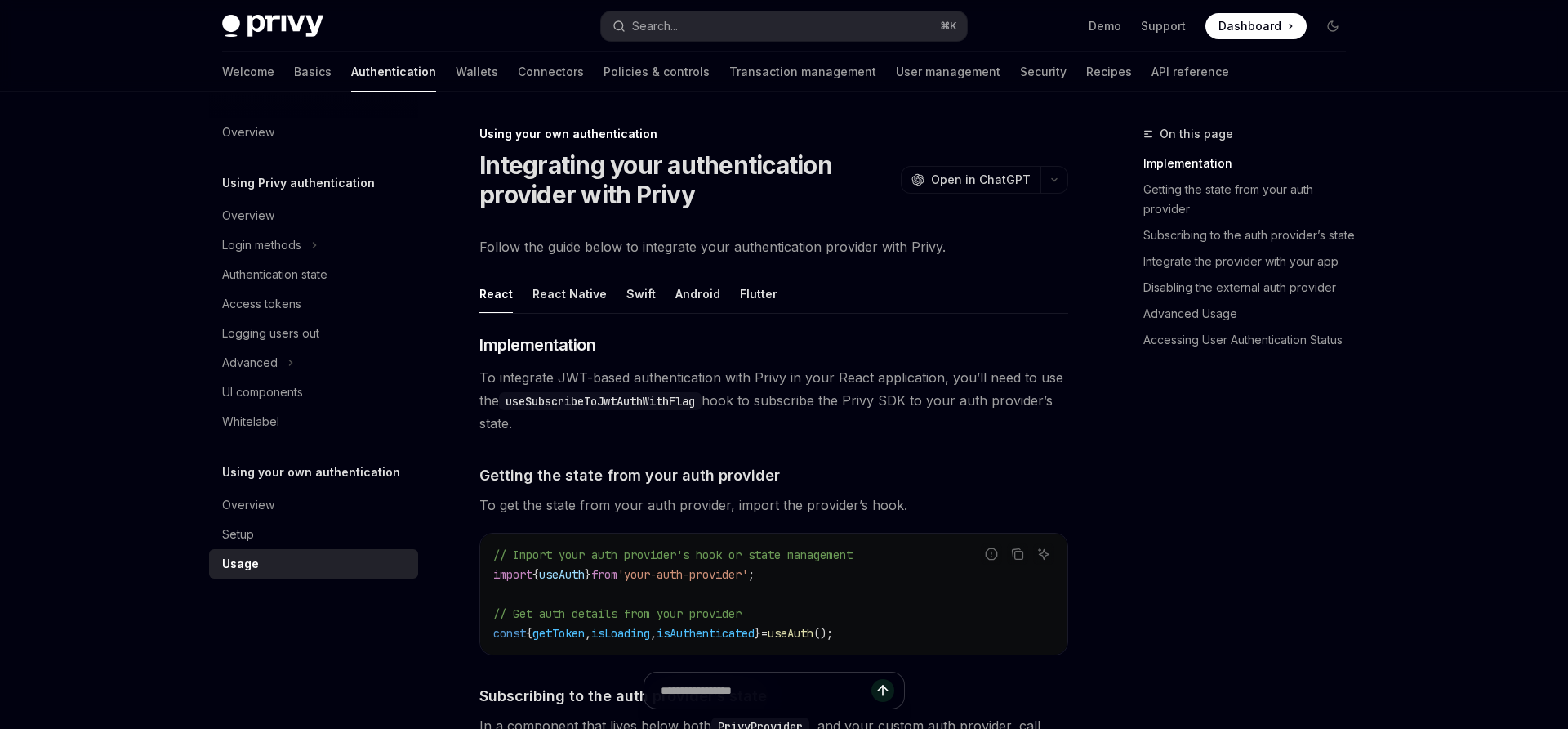
click at [618, 403] on code "useSubscribeToJwtAuthWithFlag" at bounding box center [600, 401] width 202 height 18
copy code "useSubscribeToJwtAuthWithFlag"
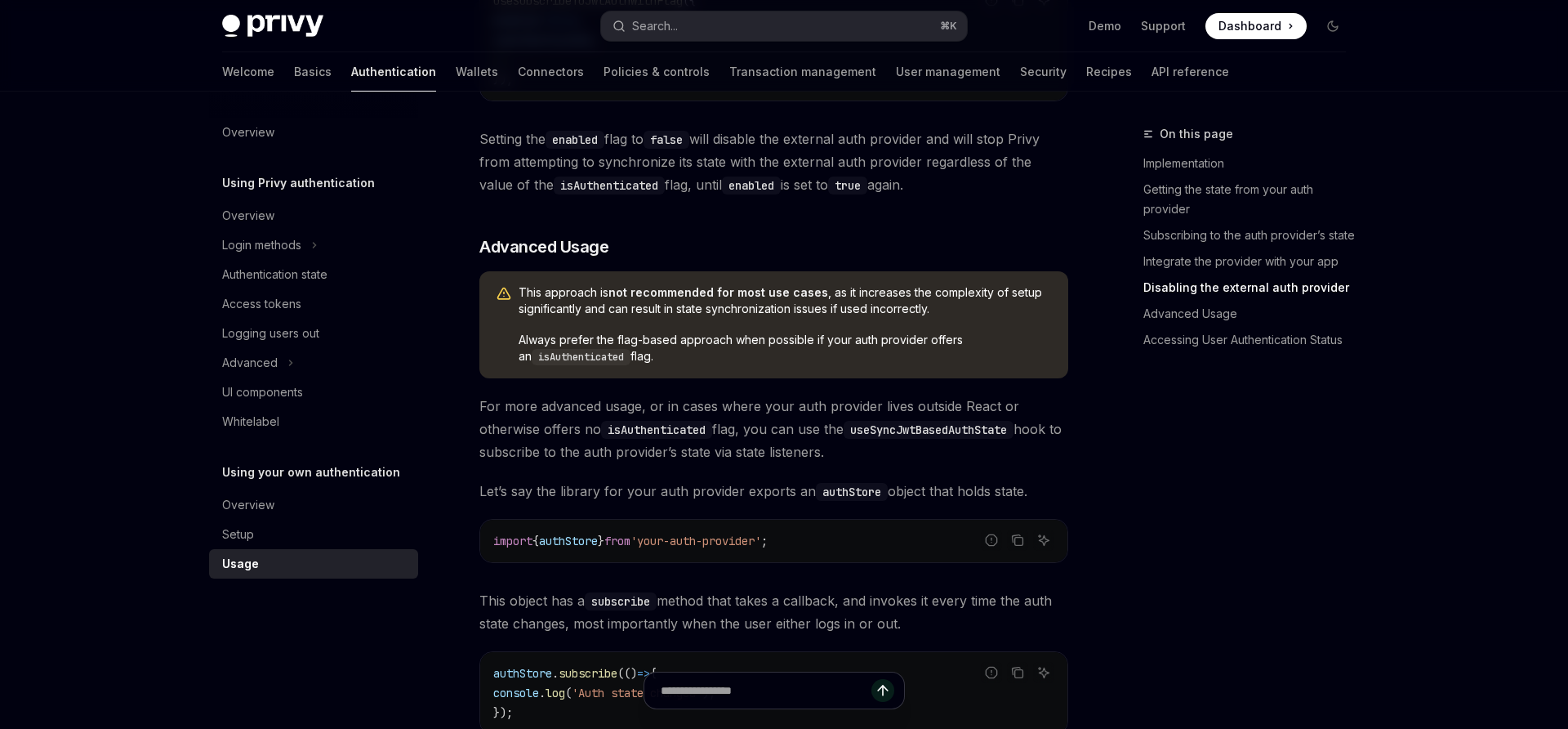
scroll to position [1903, 0]
click at [985, 433] on code "useSyncJwtBasedAuthState" at bounding box center [928, 427] width 170 height 18
copy code "useSyncJwtBasedAuthState"
type textarea "*"
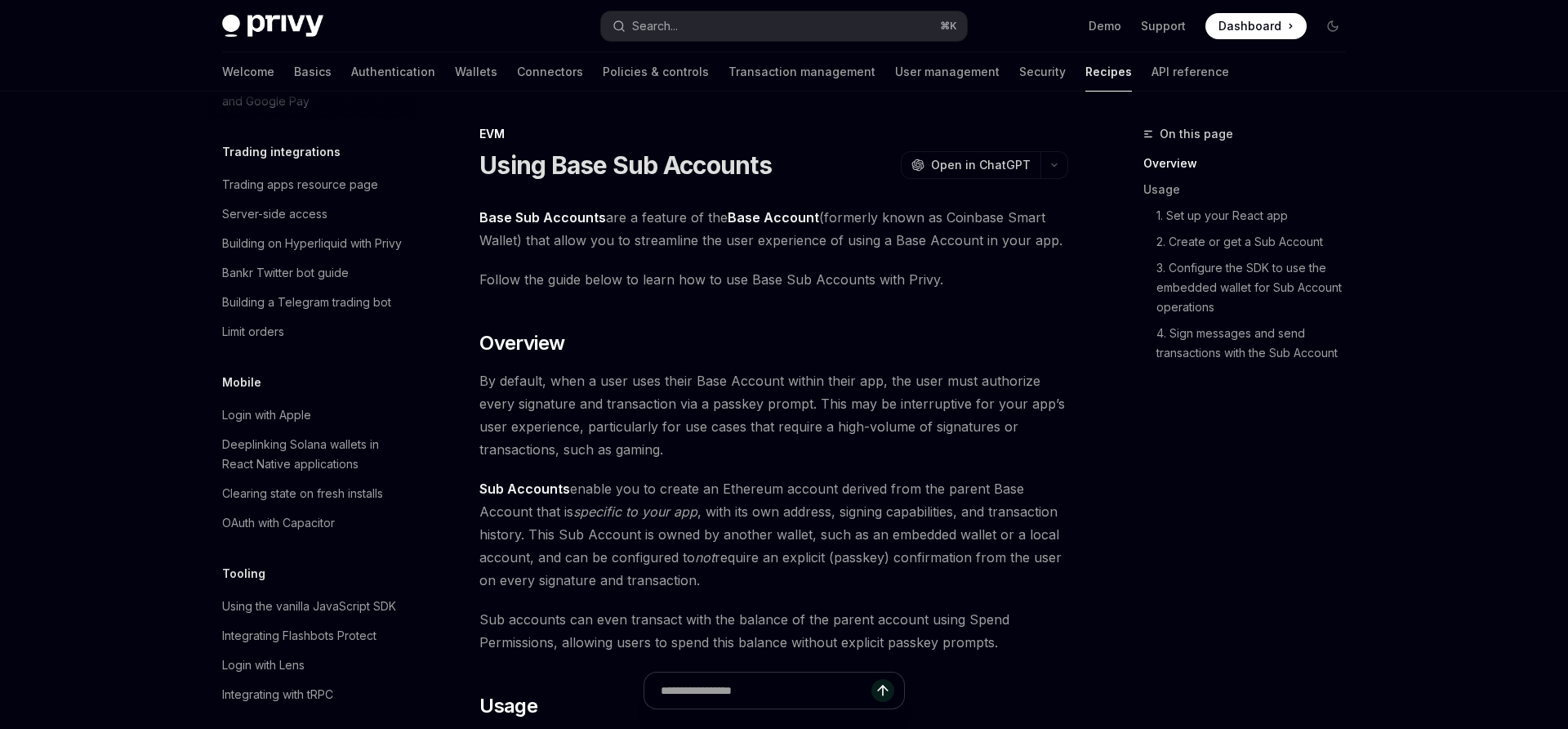
type textarea "*"
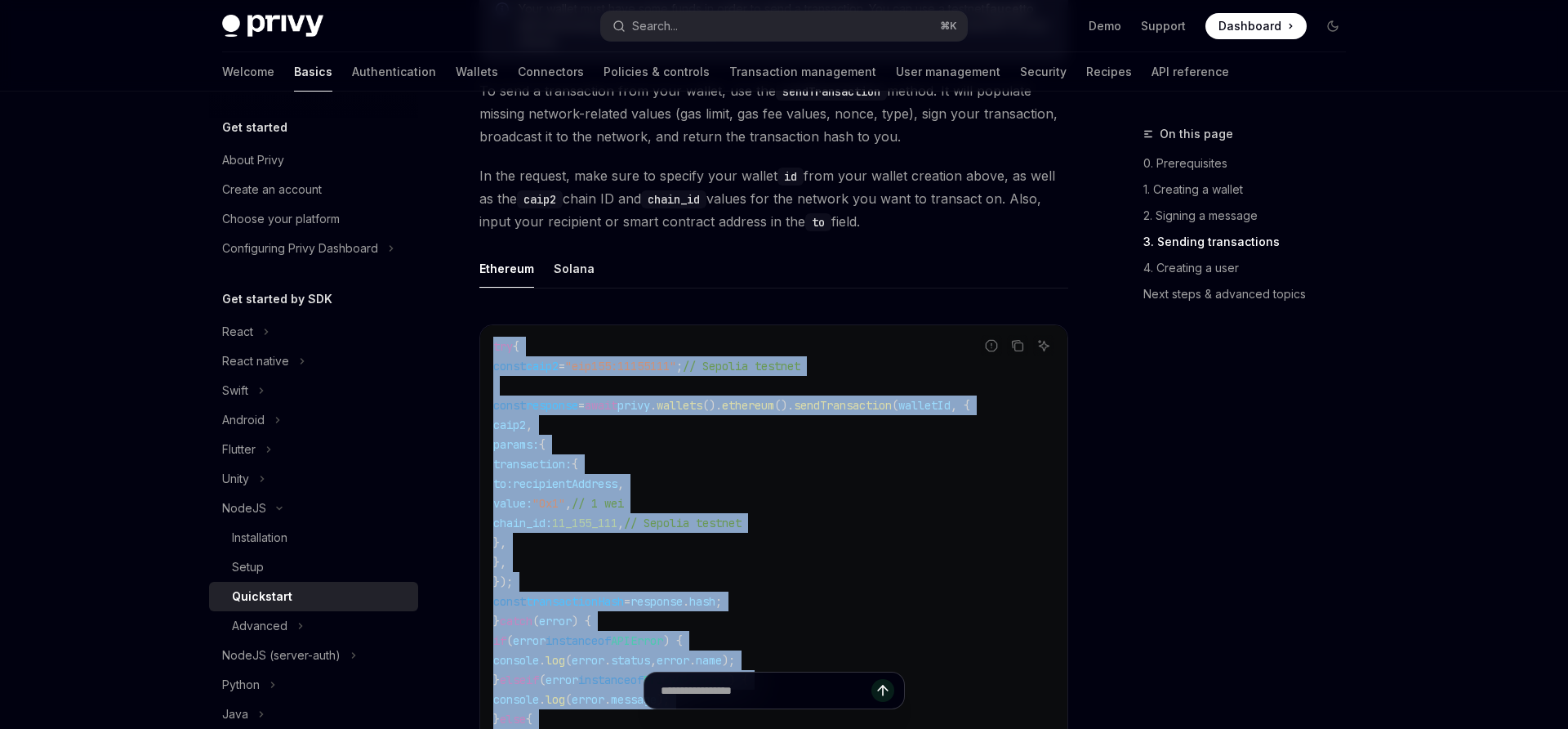
scroll to position [1955, 0]
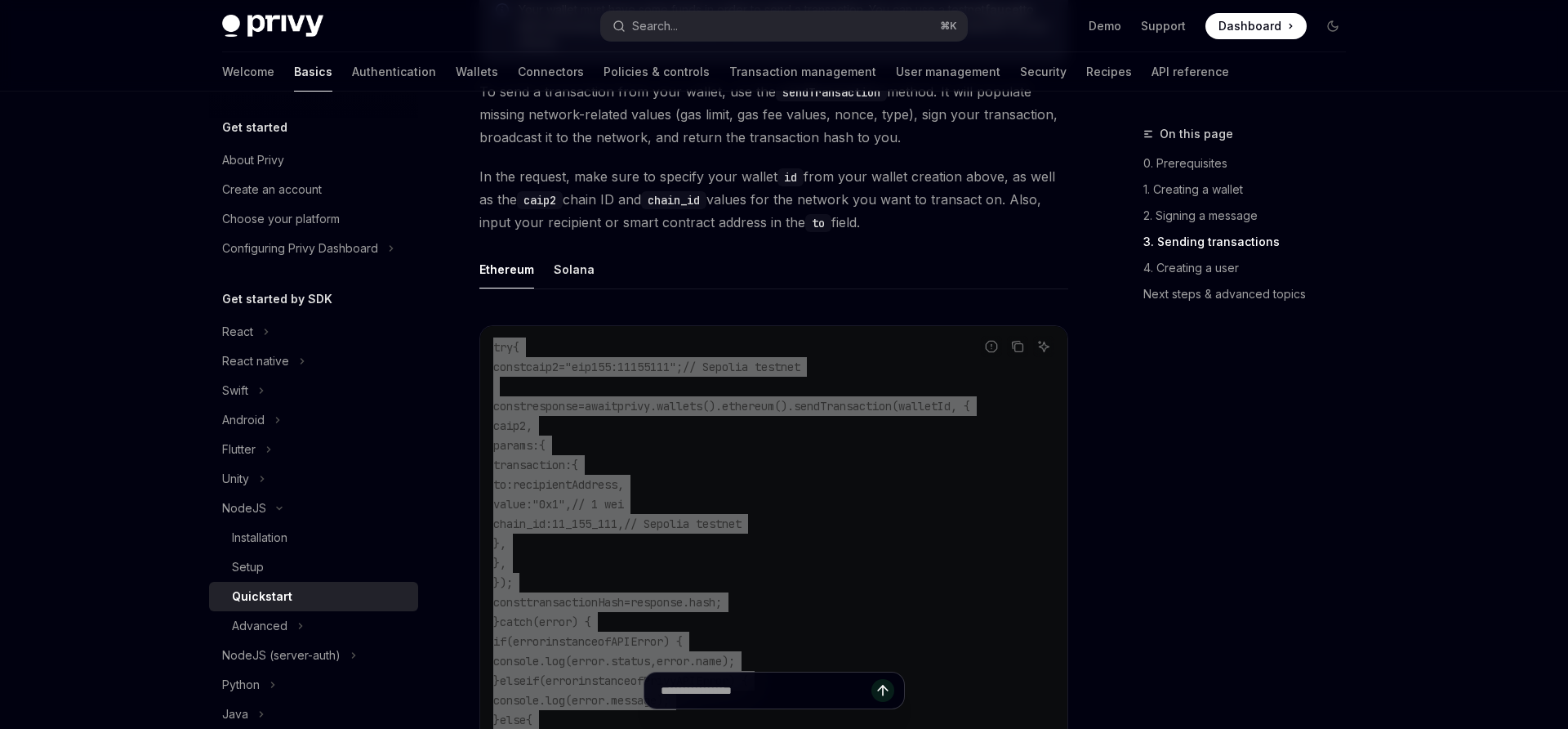
type textarea "*"
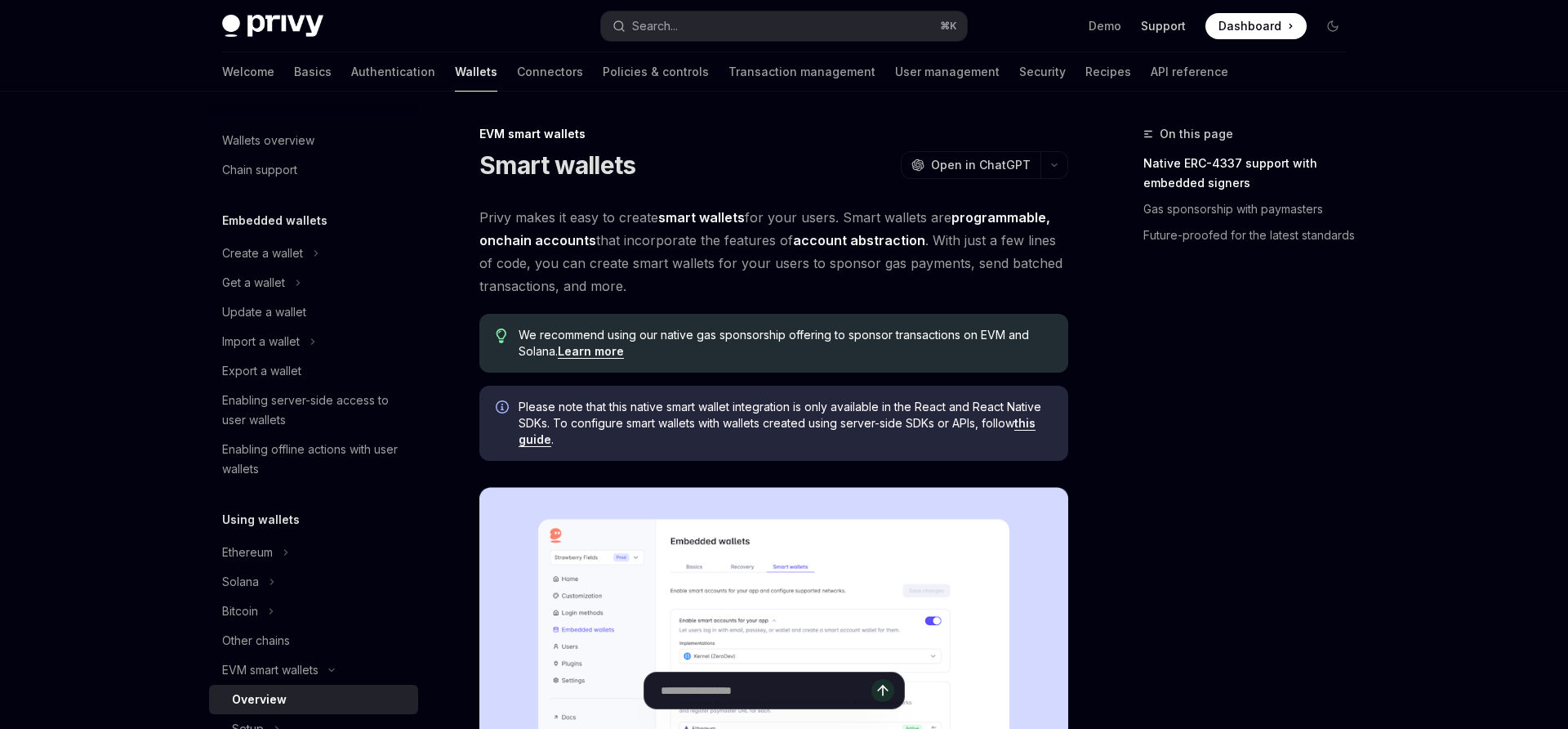
type textarea "*"
